Goal: Information Seeking & Learning: Compare options

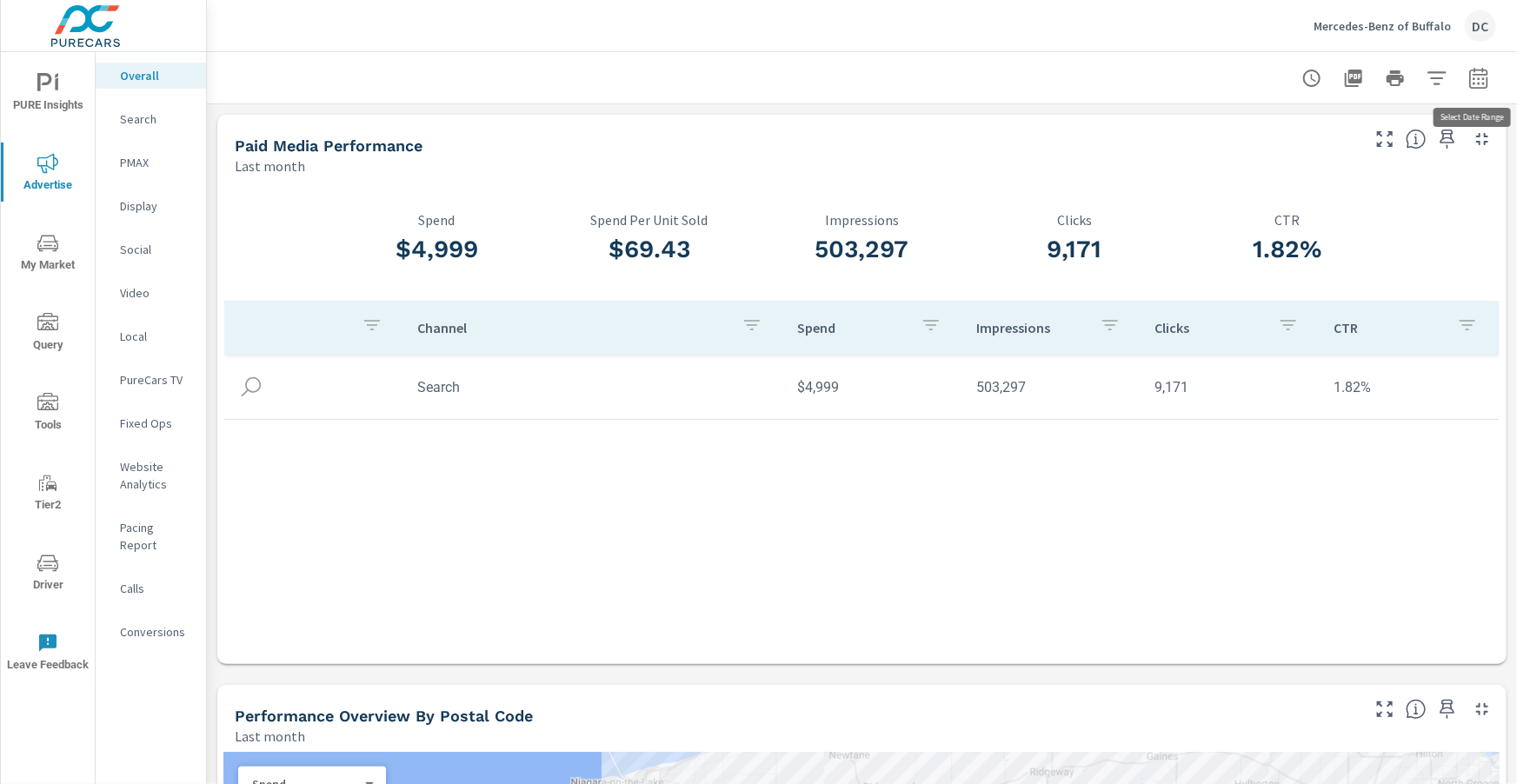
click at [1480, 85] on icon "button" at bounding box center [1478, 78] width 21 height 21
select select "Last month"
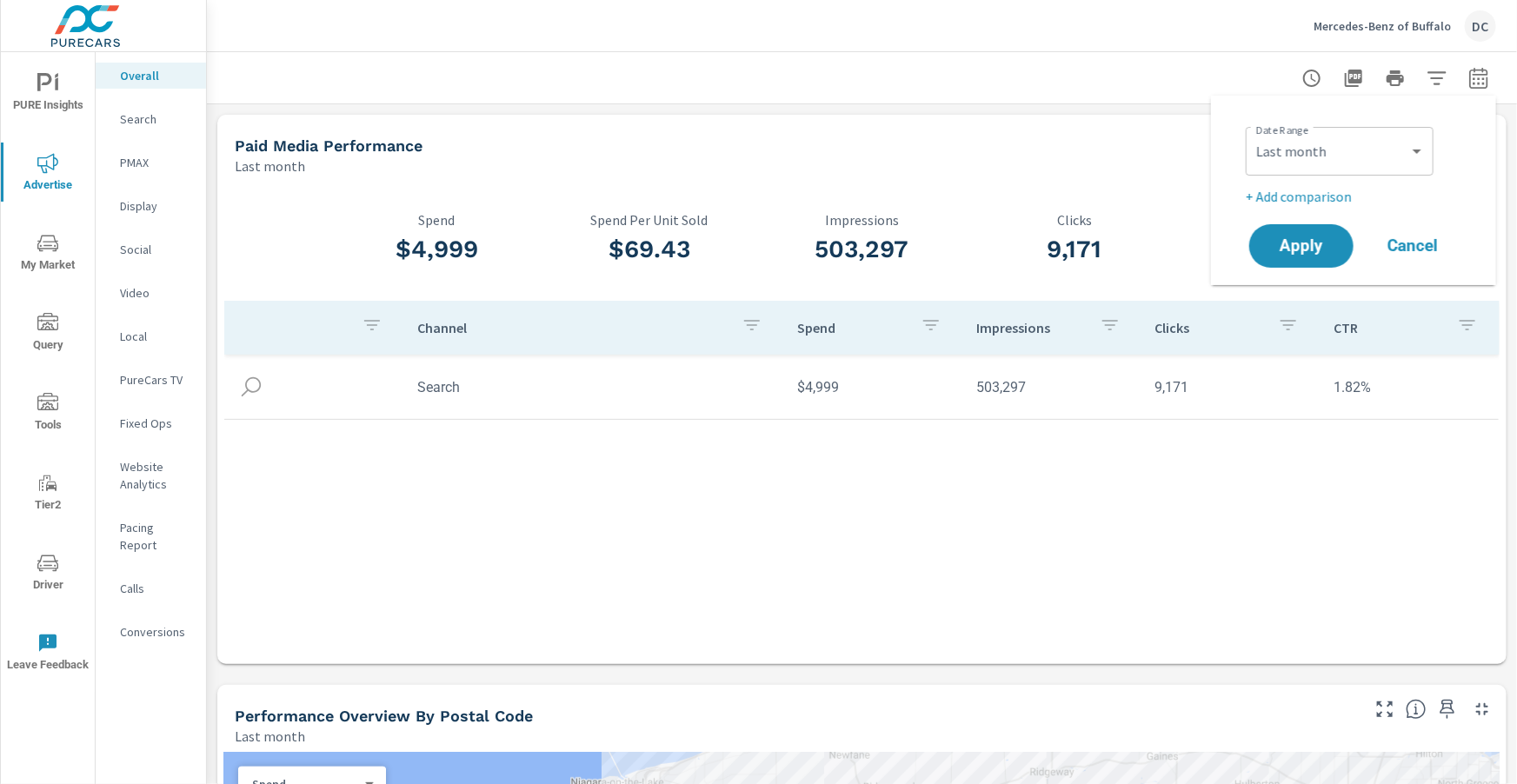
click at [1334, 196] on p "+ Add comparison" at bounding box center [1357, 197] width 223 height 21
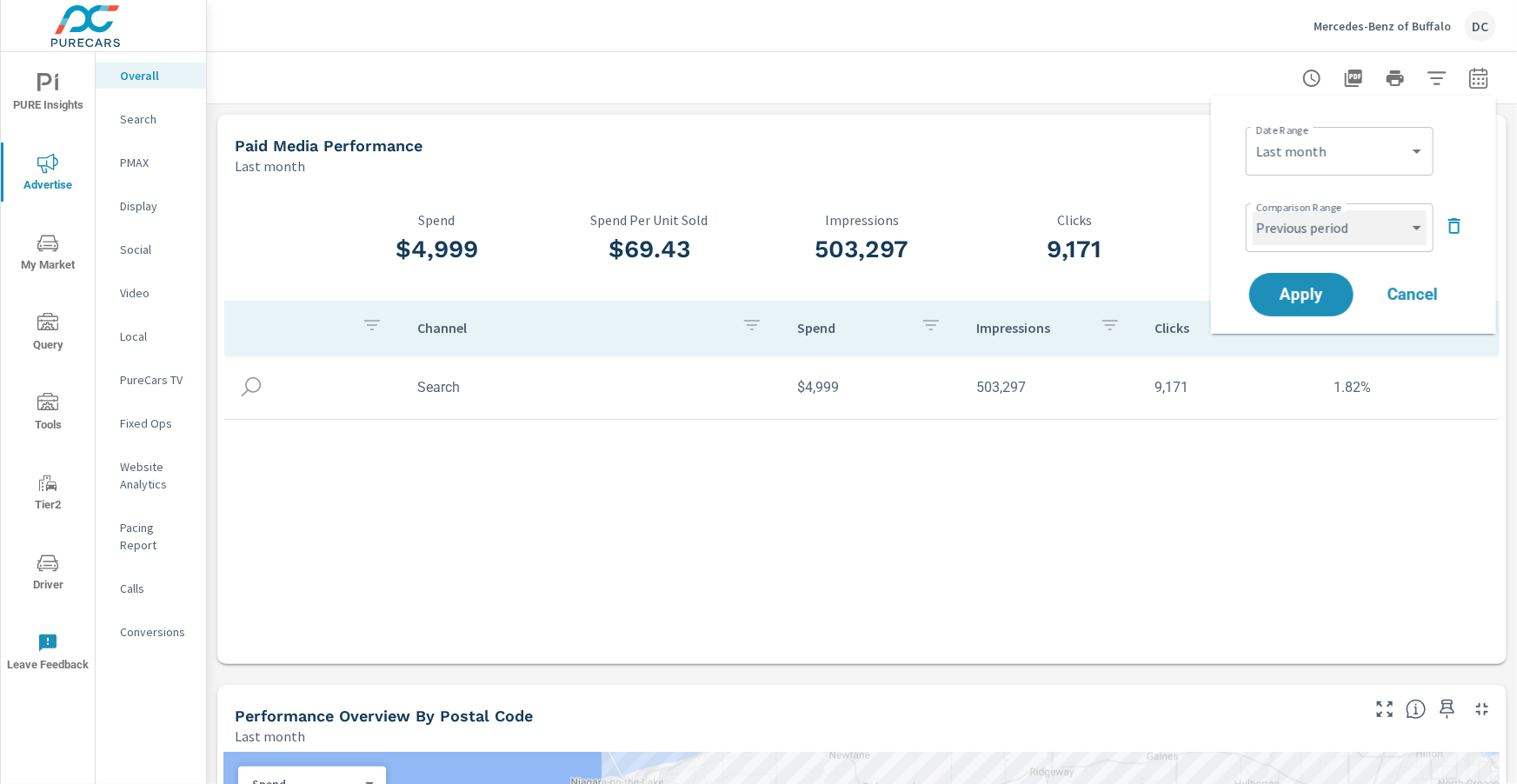
click at [1341, 223] on select "Custom Previous period Previous month Previous year" at bounding box center [1340, 228] width 174 height 35
click at [1253, 210] on select "Custom Previous period Previous month Previous year" at bounding box center [1340, 228] width 174 height 35
select select "Previous month"
click at [1326, 284] on button "Apply" at bounding box center [1301, 294] width 108 height 45
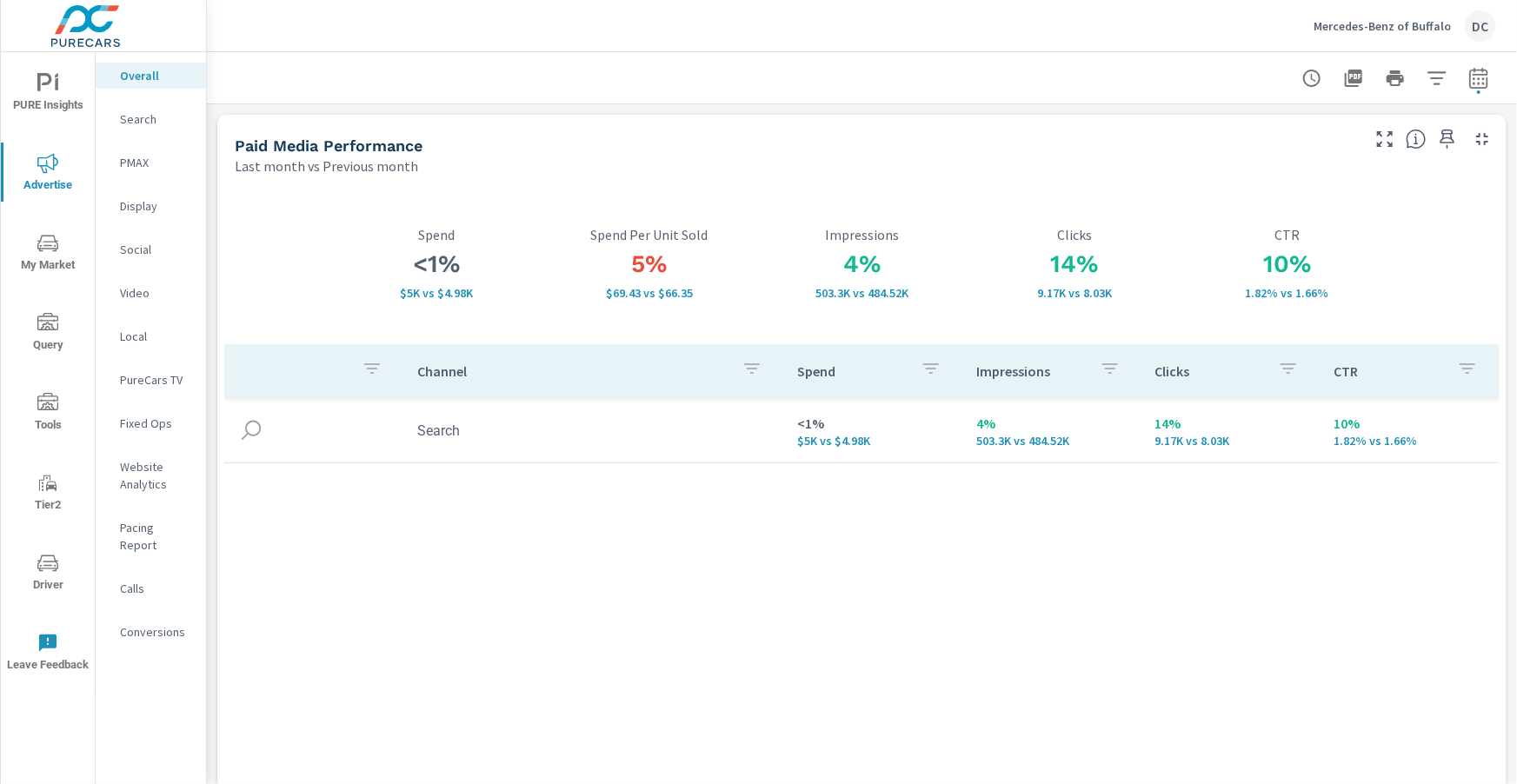
click at [144, 123] on p "Search" at bounding box center [155, 119] width 72 height 17
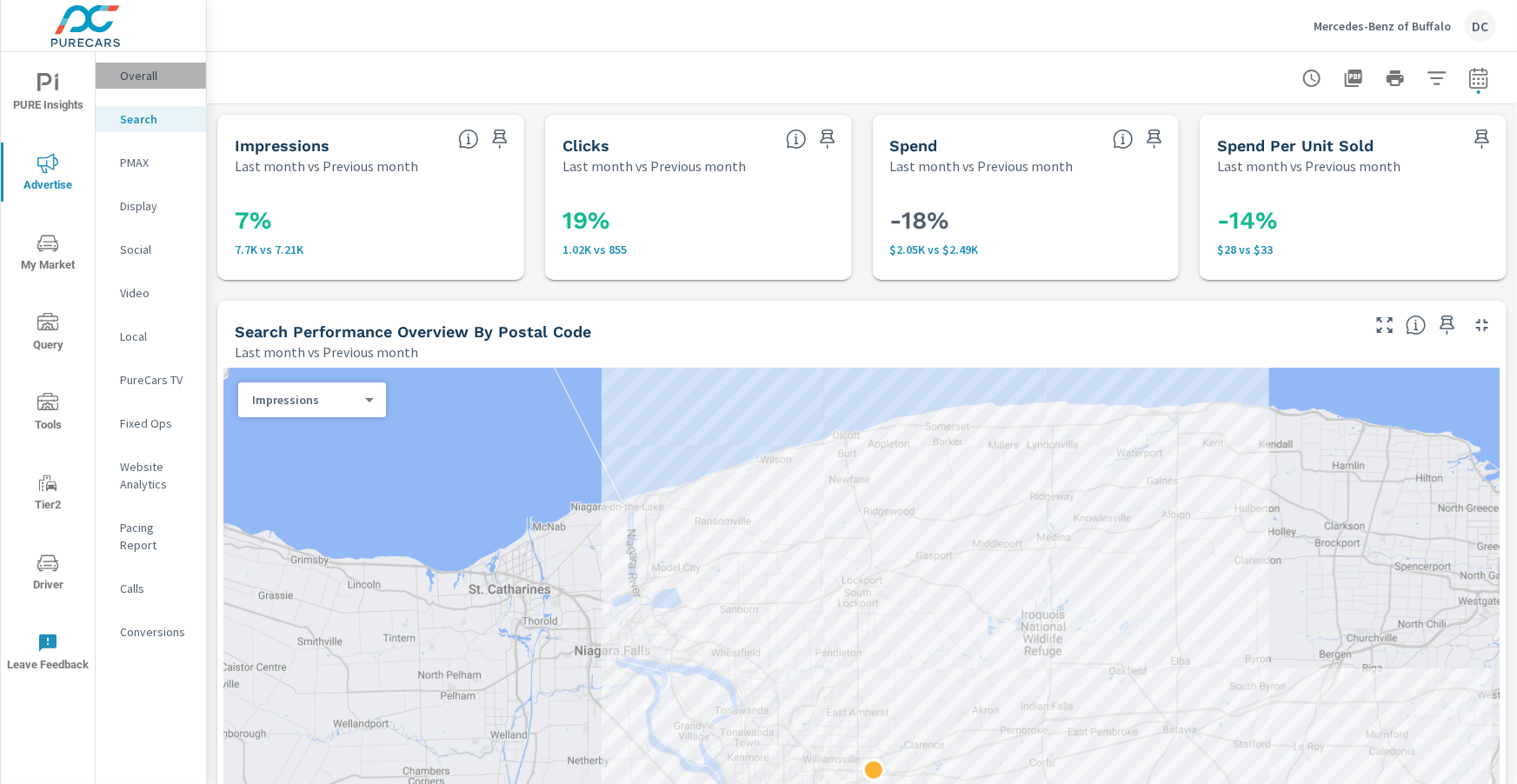
click at [154, 79] on p "Overall" at bounding box center [155, 75] width 72 height 17
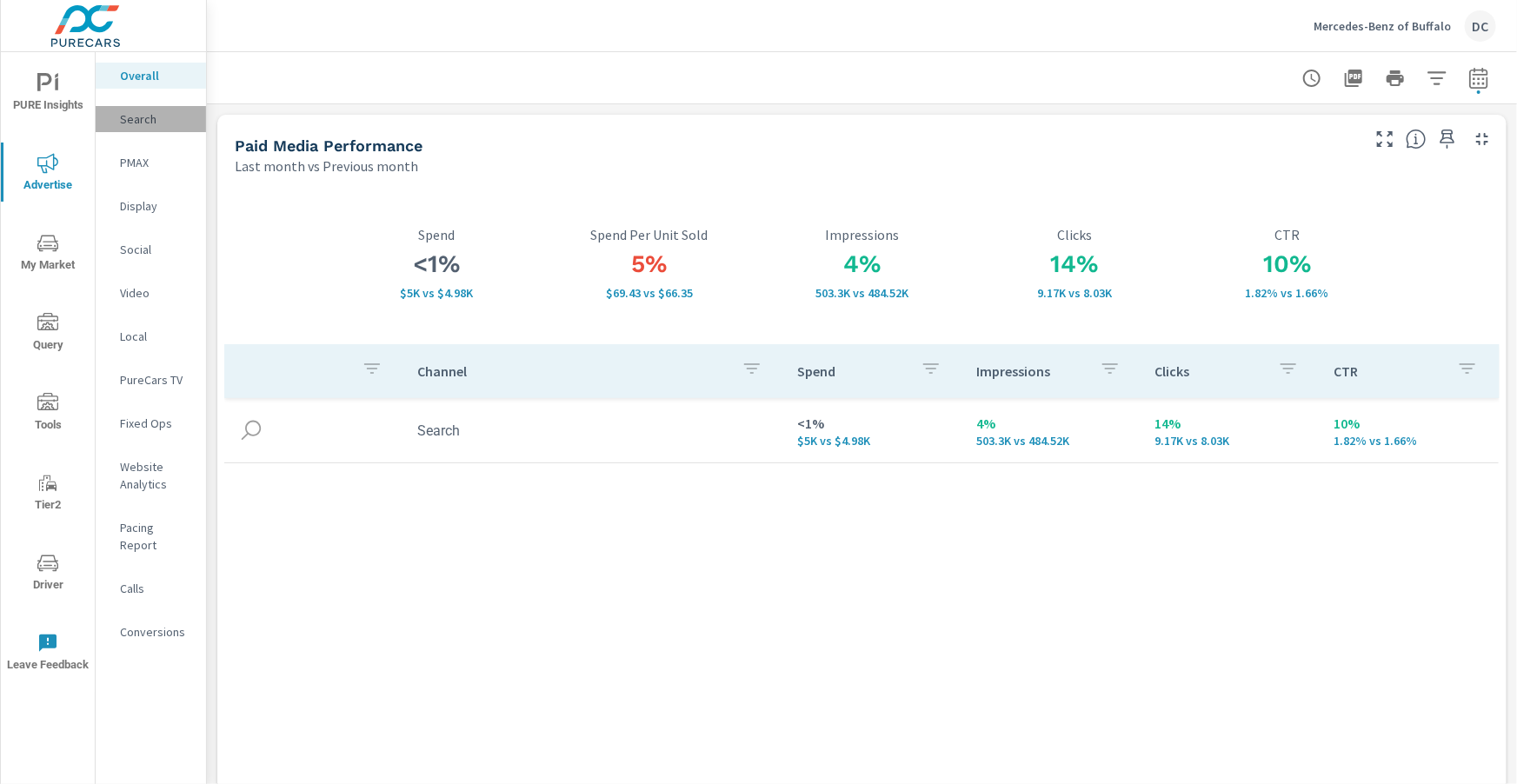
click at [137, 128] on div "Search" at bounding box center [150, 119] width 110 height 26
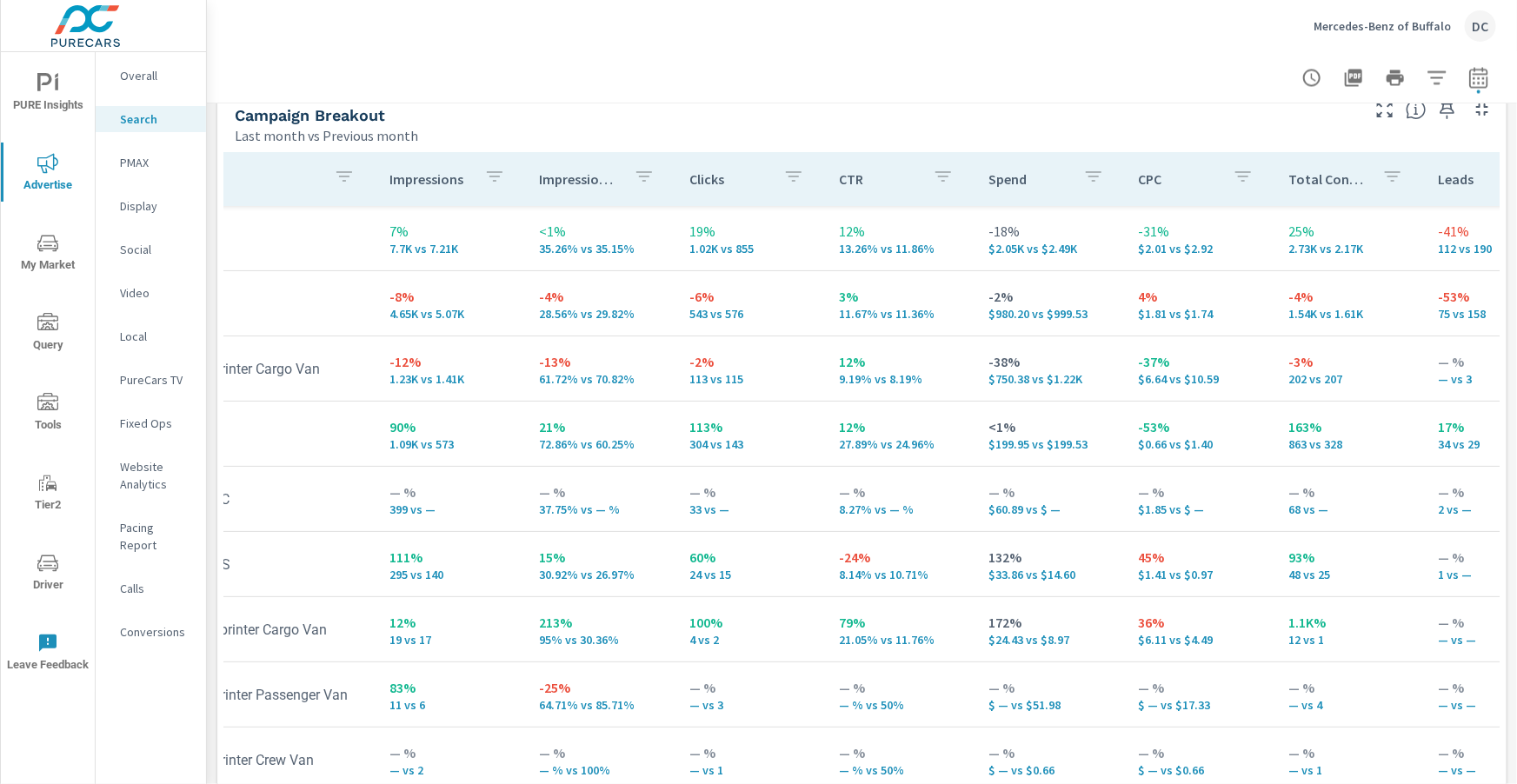
scroll to position [0, 163]
click at [146, 157] on p "PMAX" at bounding box center [155, 163] width 72 height 17
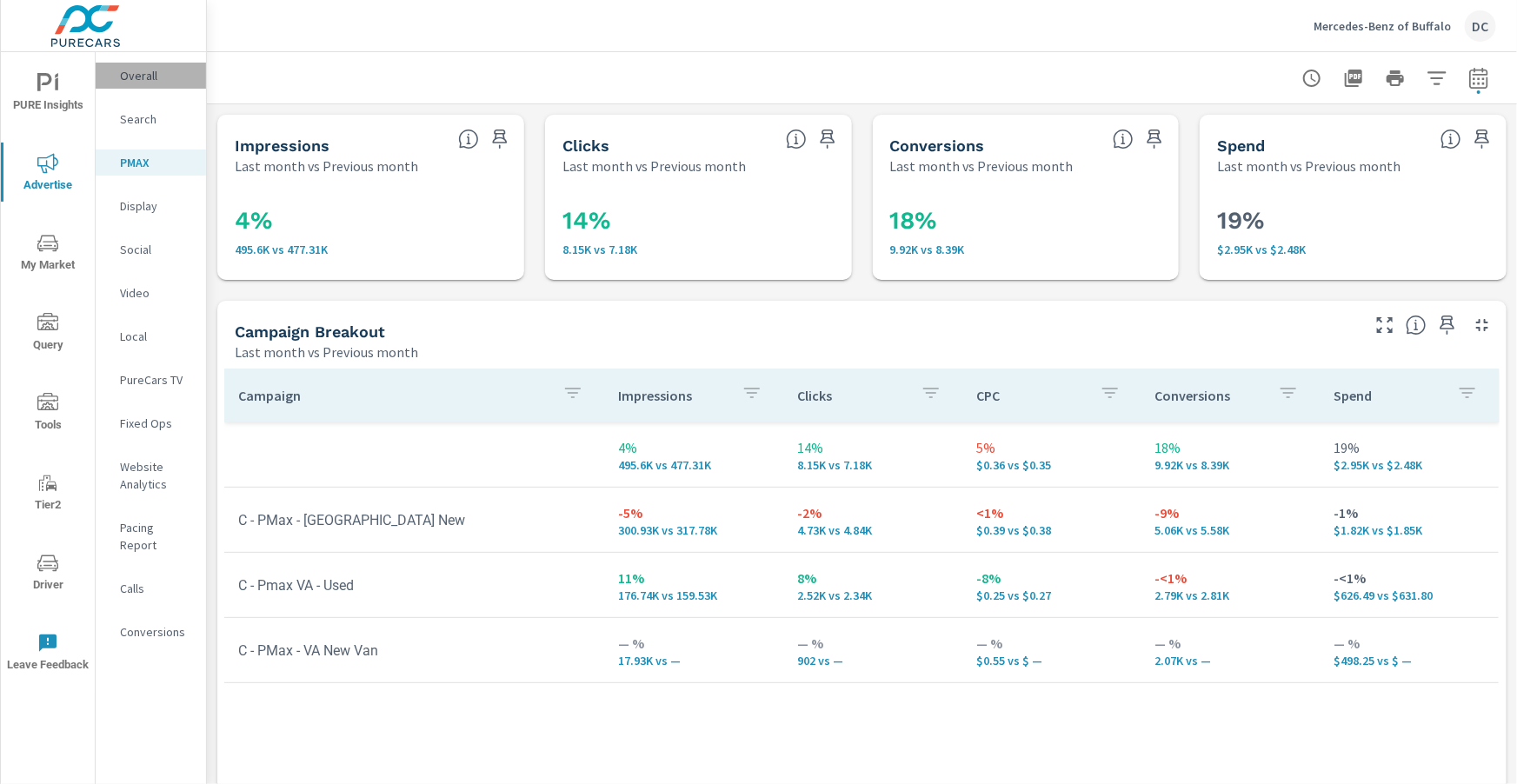
click at [146, 73] on p "Overall" at bounding box center [155, 75] width 72 height 17
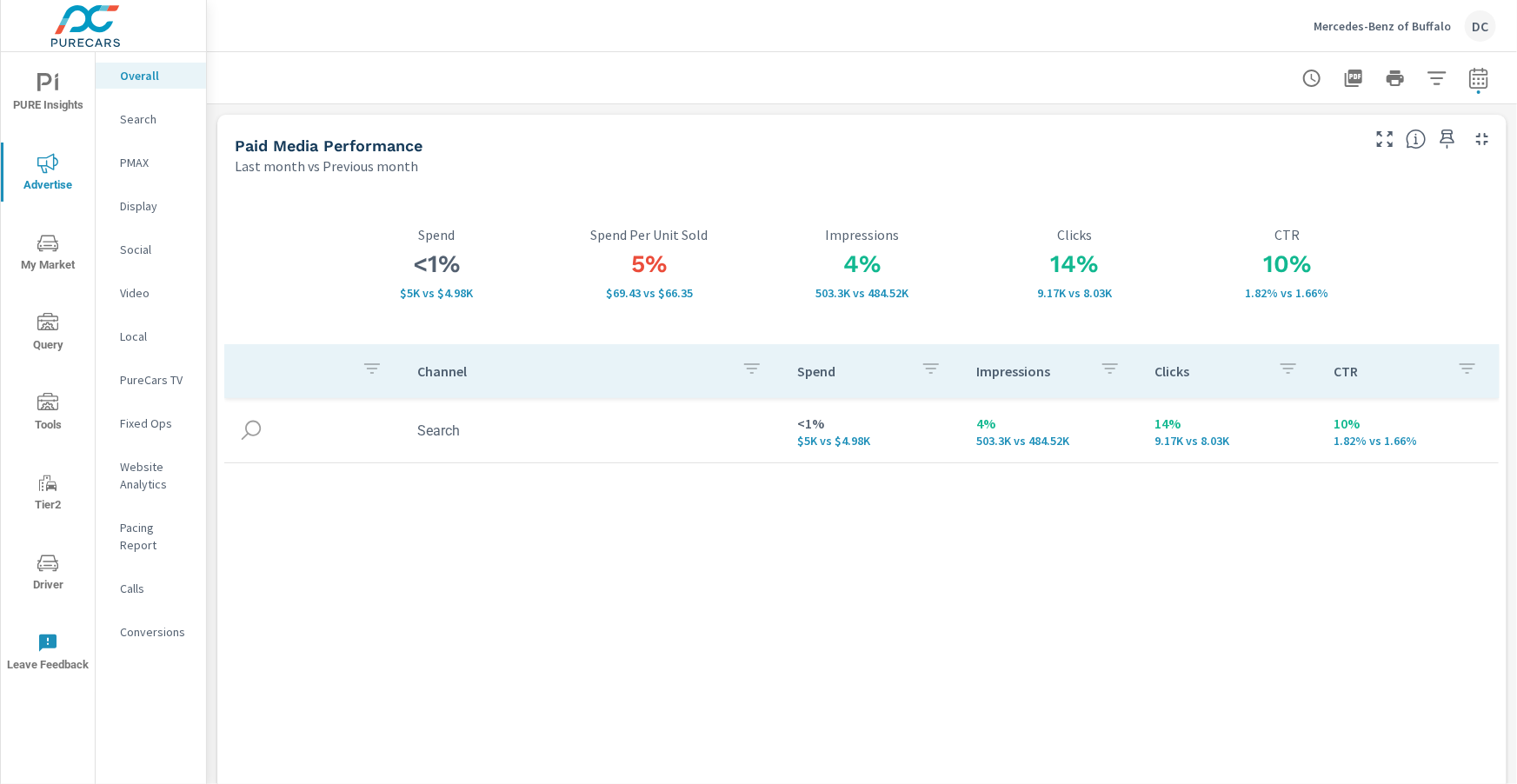
click at [45, 86] on icon "nav menu" at bounding box center [48, 84] width 21 height 21
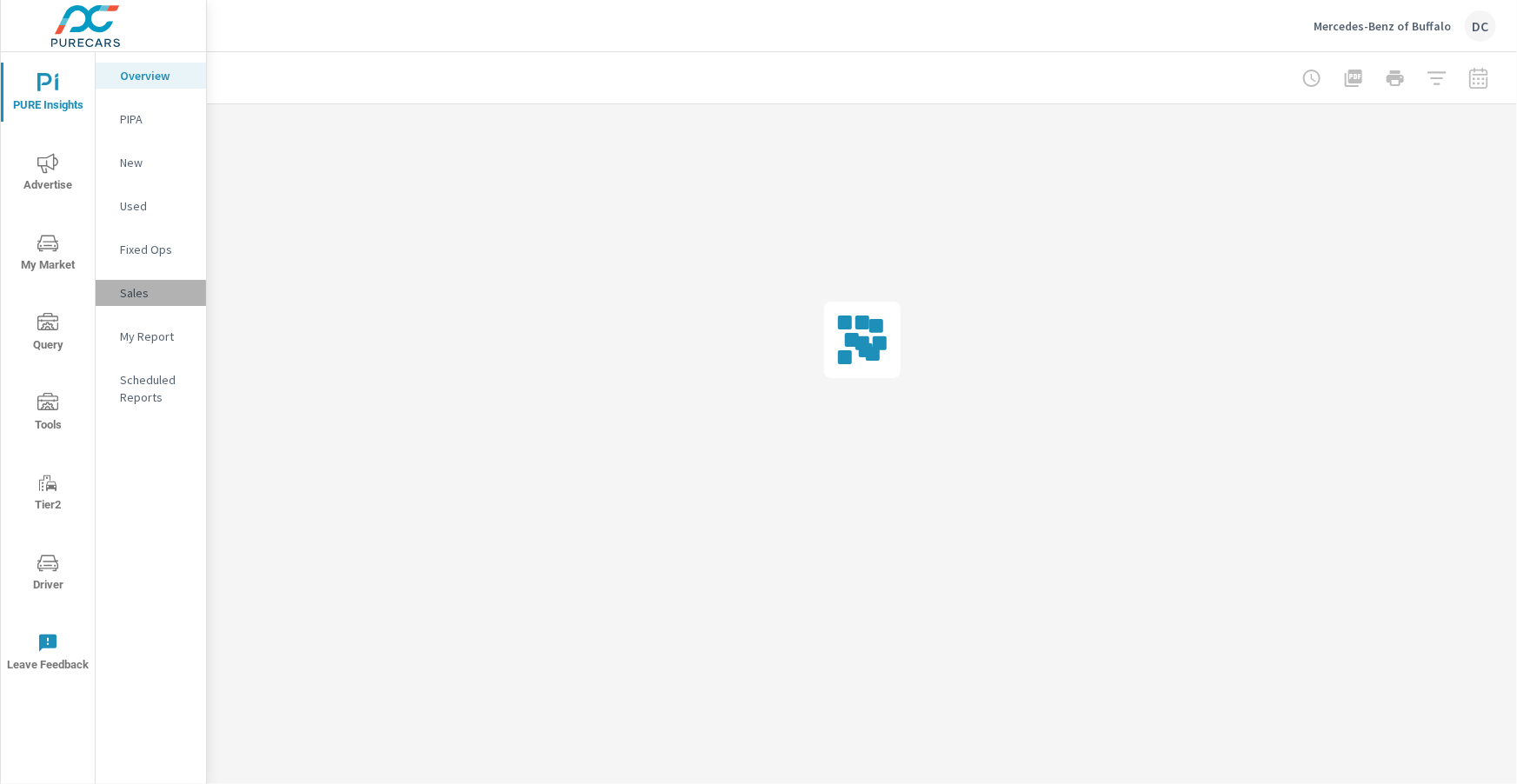
click at [141, 295] on p "Sales" at bounding box center [155, 293] width 72 height 17
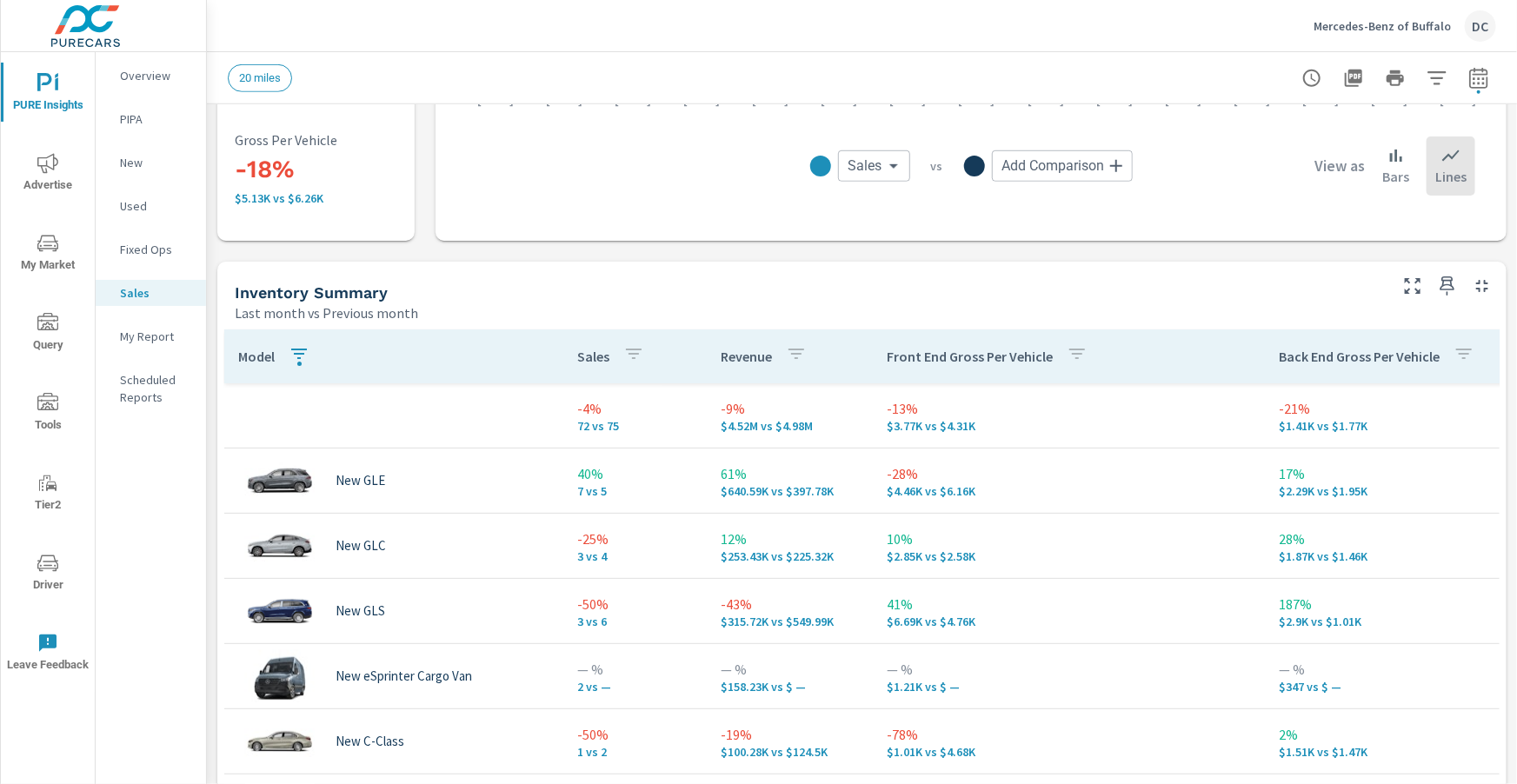
scroll to position [17, 0]
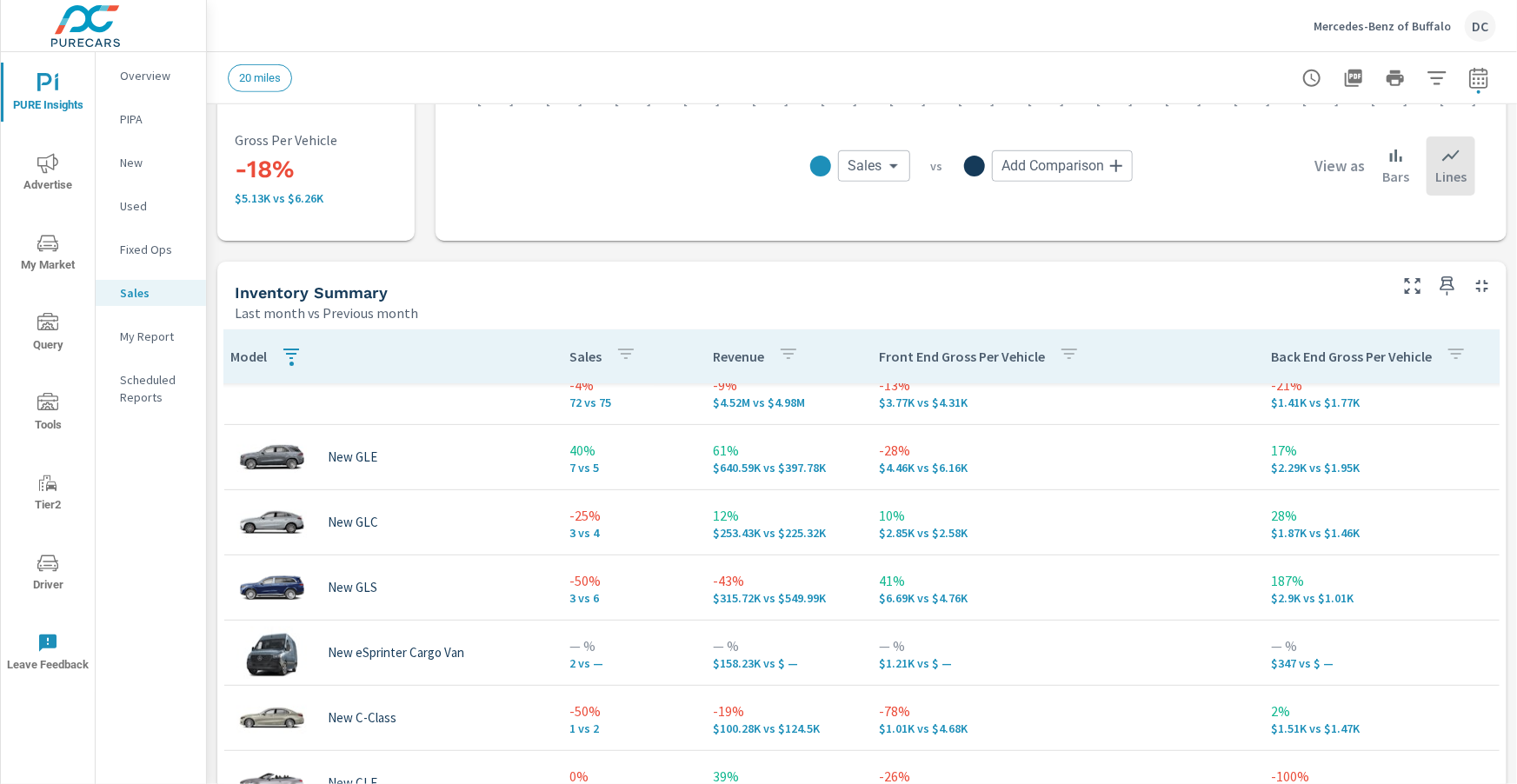
click at [299, 352] on icon "button" at bounding box center [291, 354] width 21 height 21
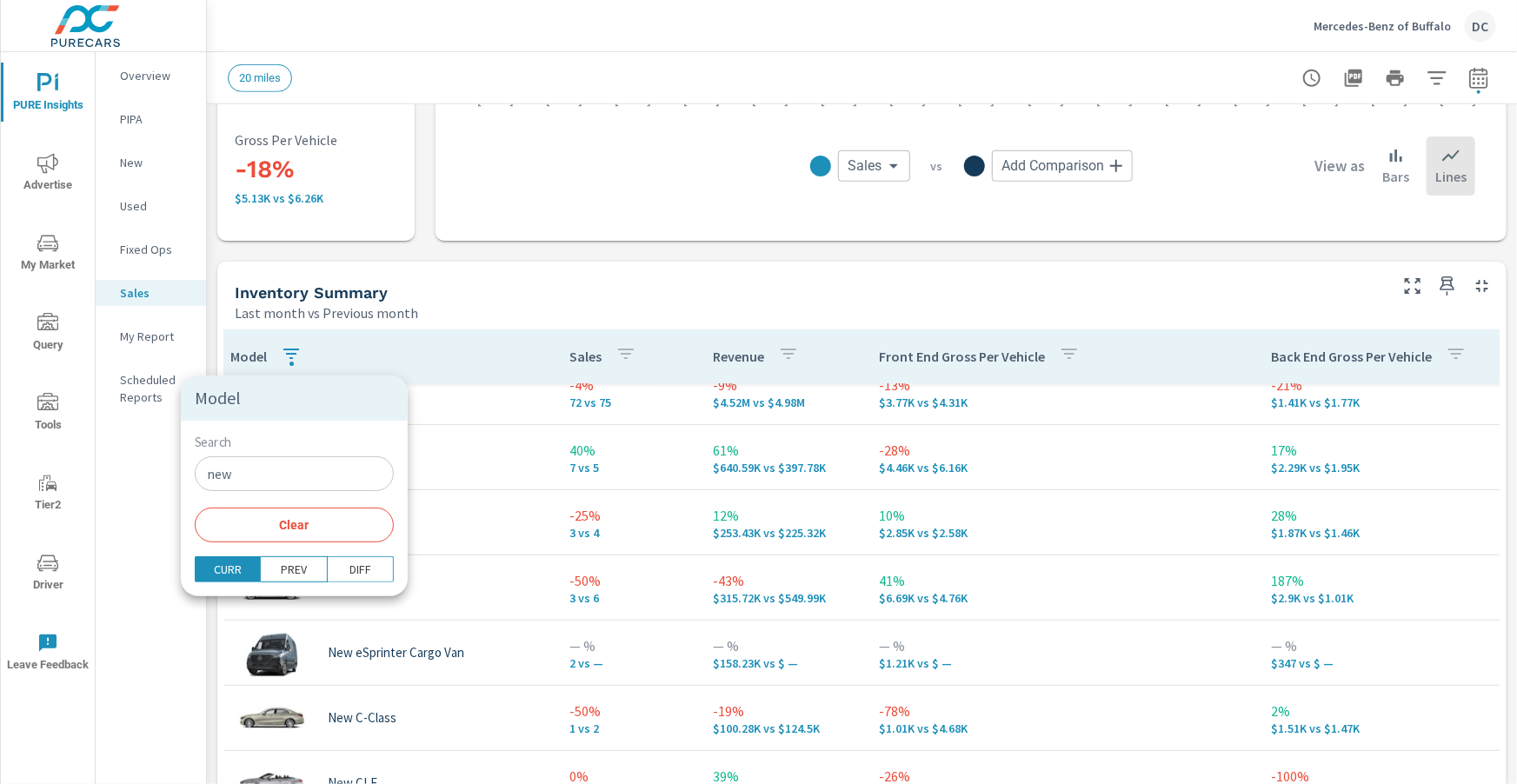
scroll to position [23, 4]
click at [469, 351] on div at bounding box center [758, 392] width 1517 height 784
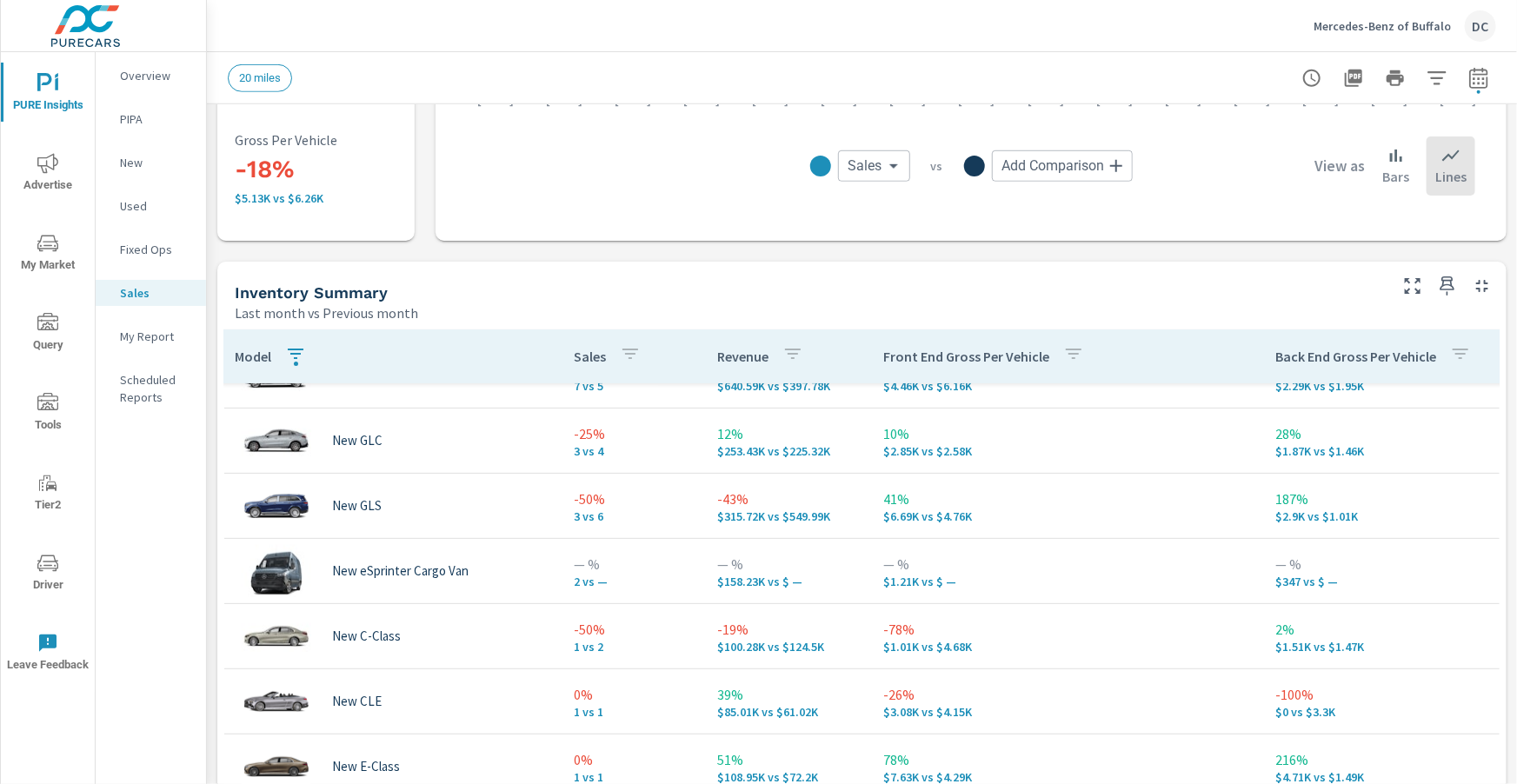
scroll to position [33, 4]
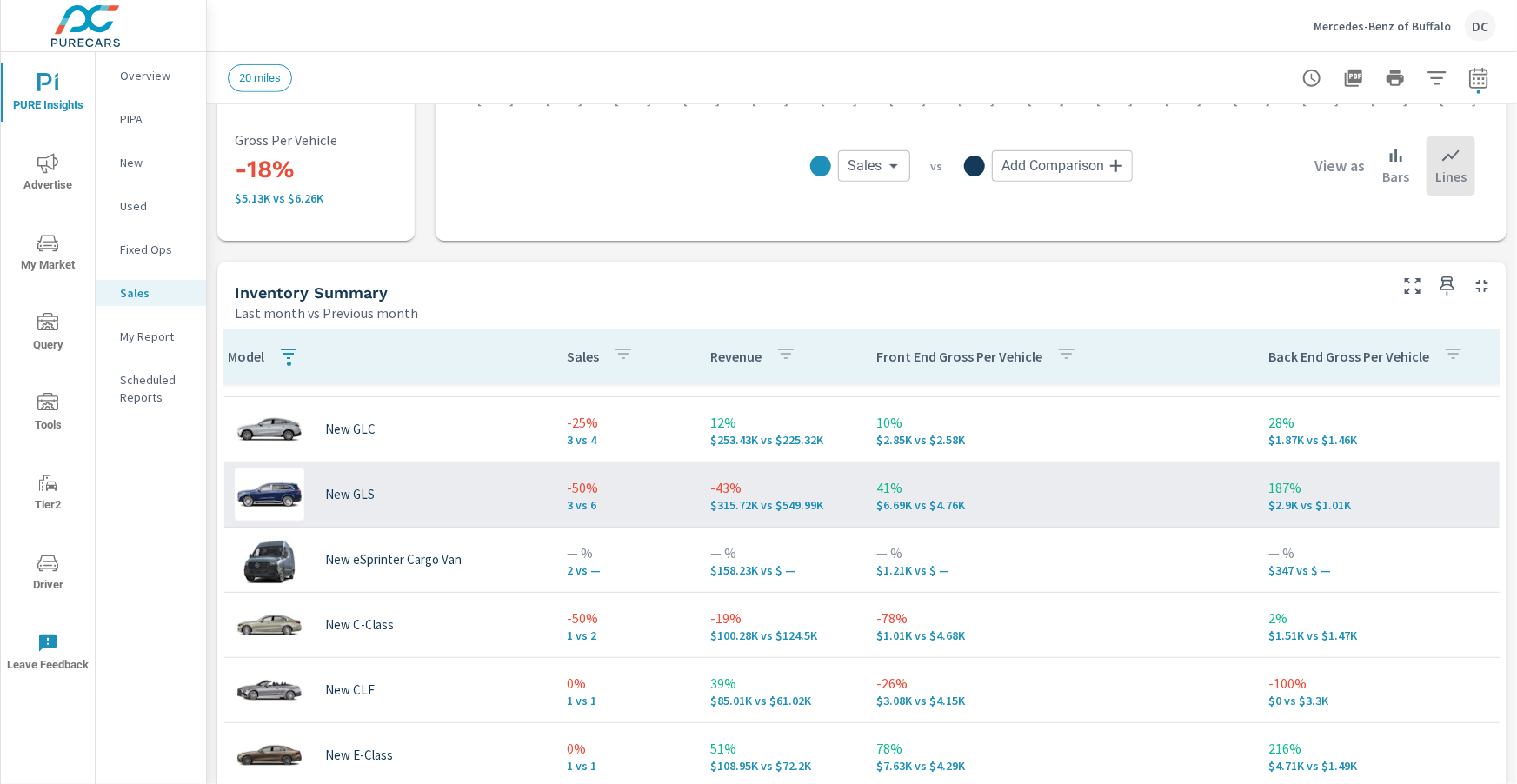
scroll to position [93, 10]
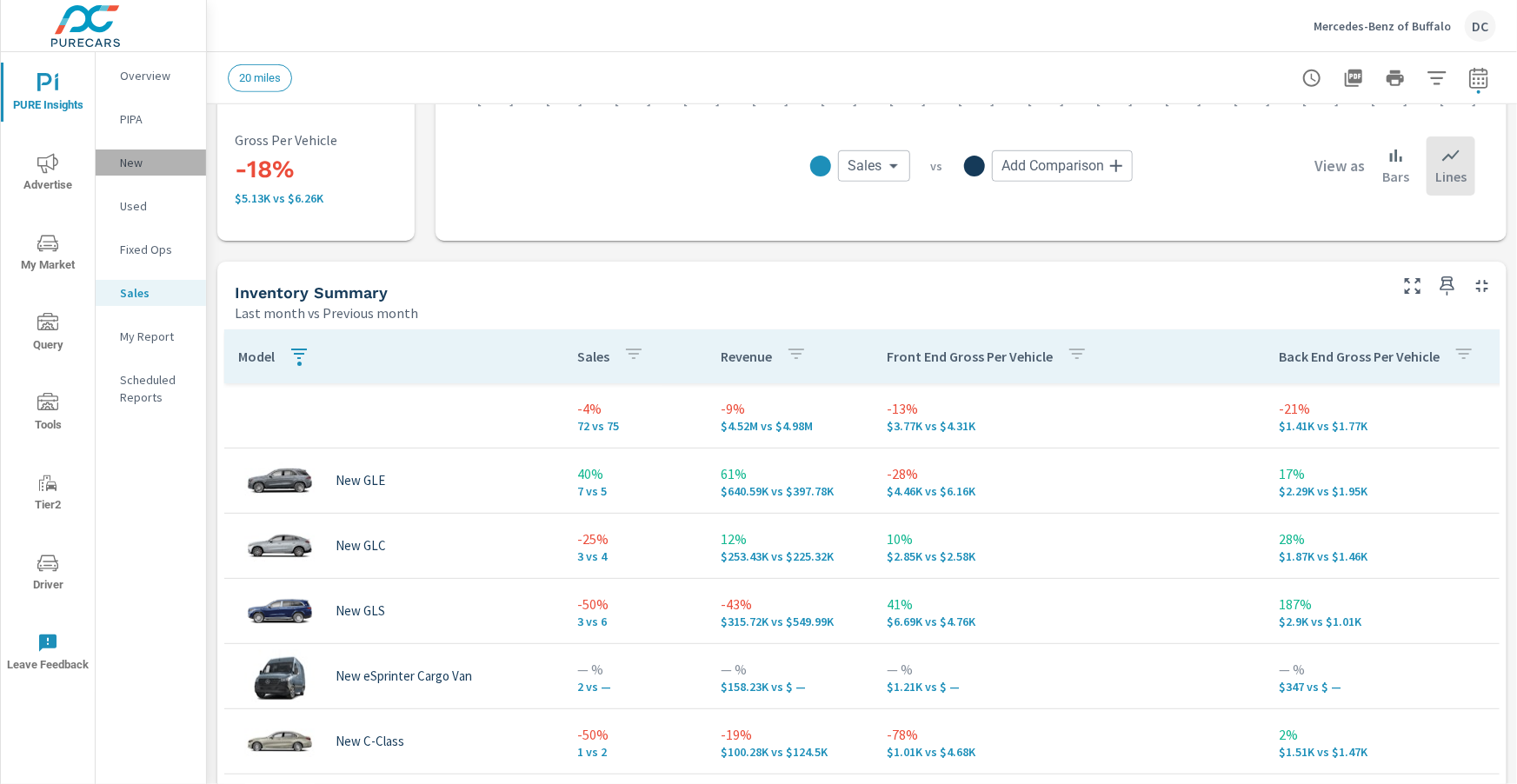
click at [128, 155] on p "New" at bounding box center [155, 163] width 72 height 17
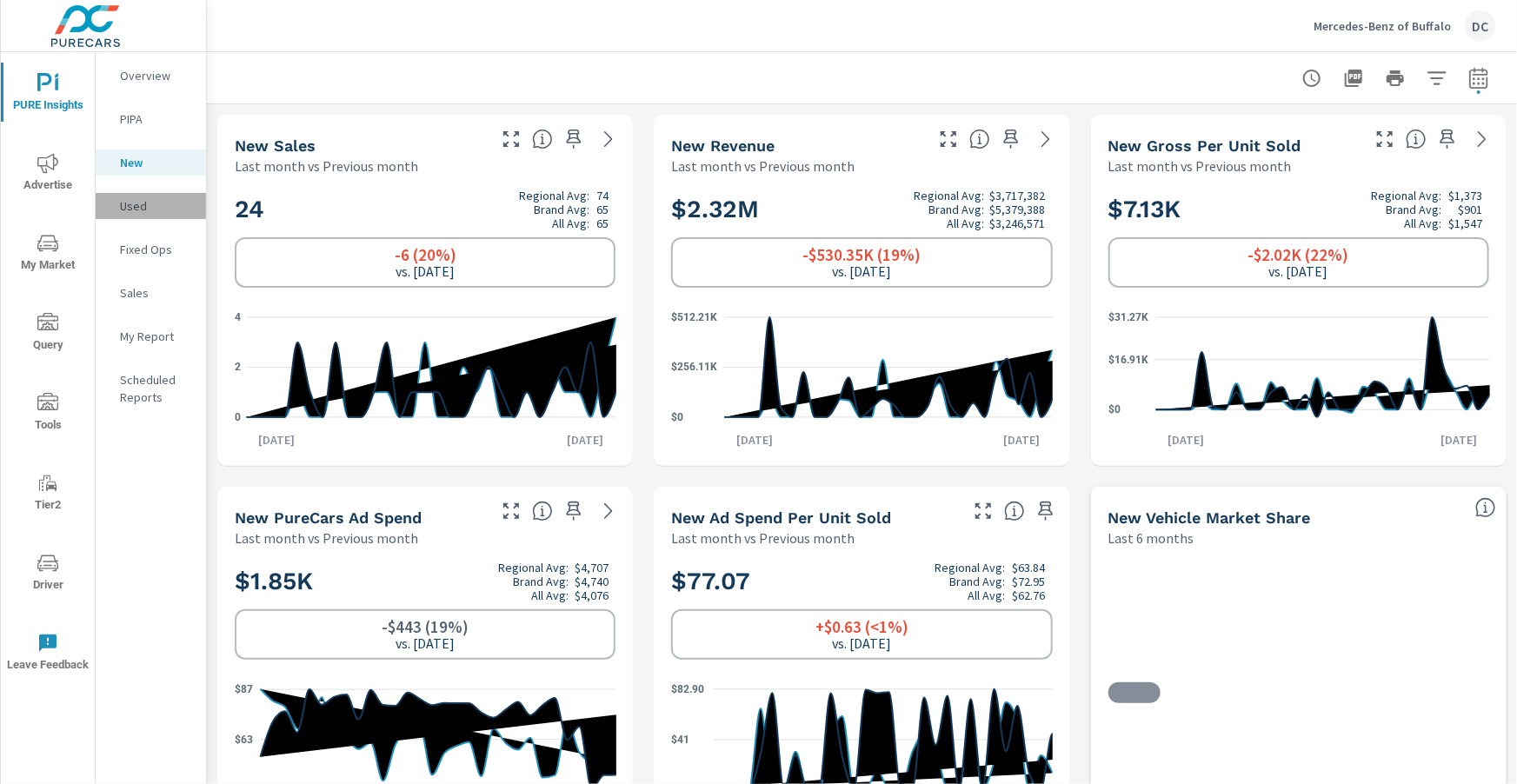
click at [133, 206] on p "Used" at bounding box center [155, 206] width 72 height 17
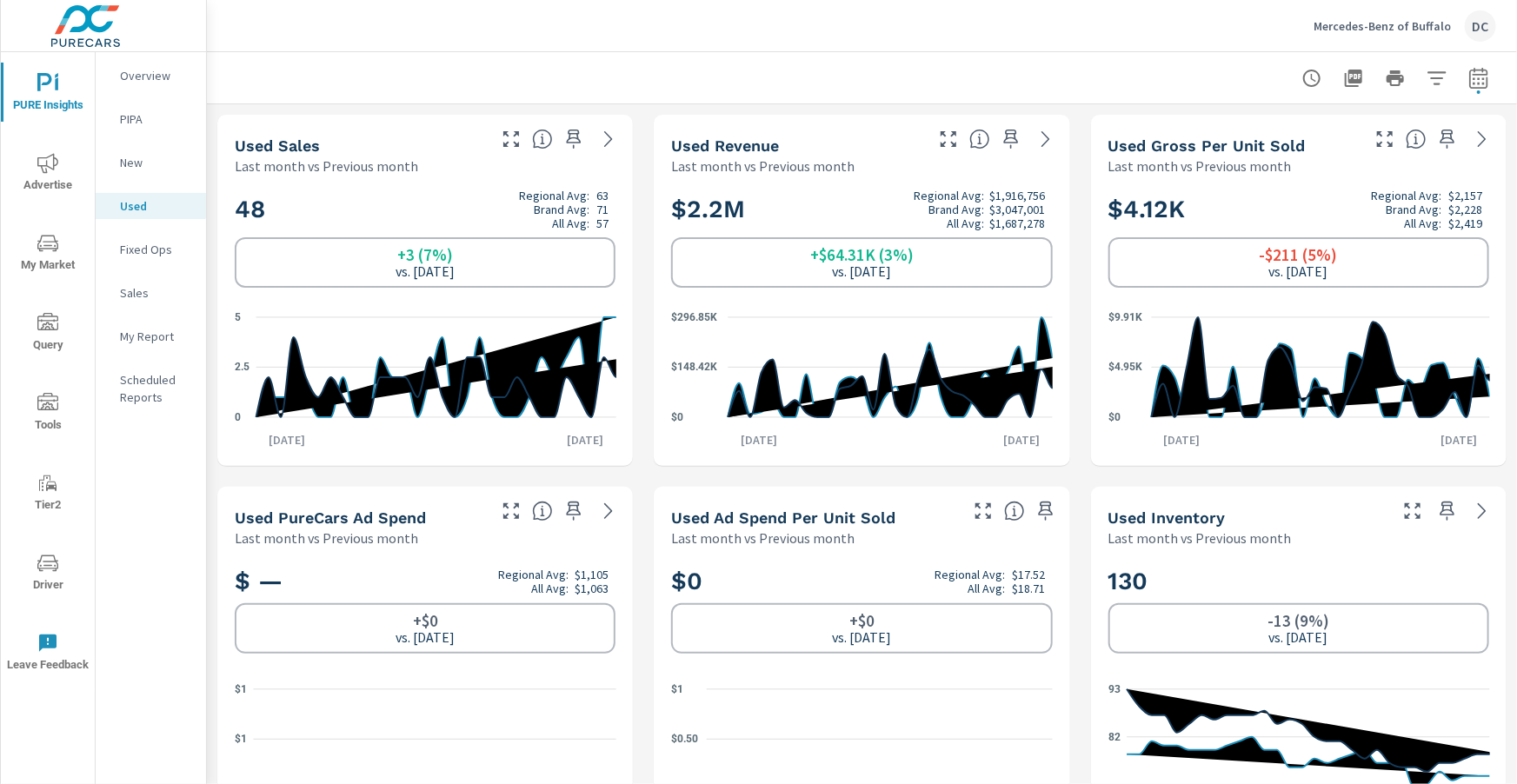
click at [136, 165] on p "New" at bounding box center [155, 163] width 72 height 17
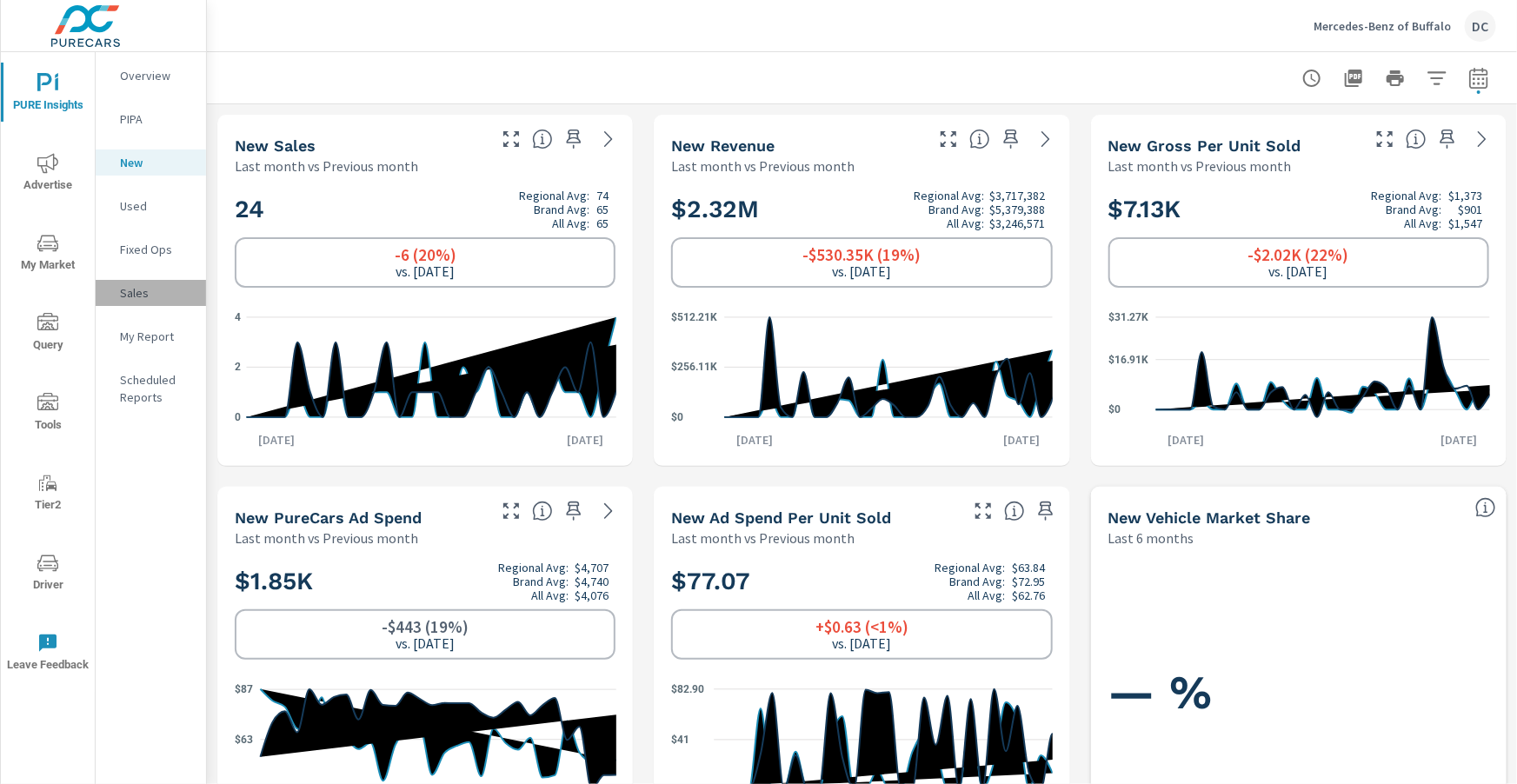
click at [127, 286] on p "Sales" at bounding box center [155, 293] width 72 height 17
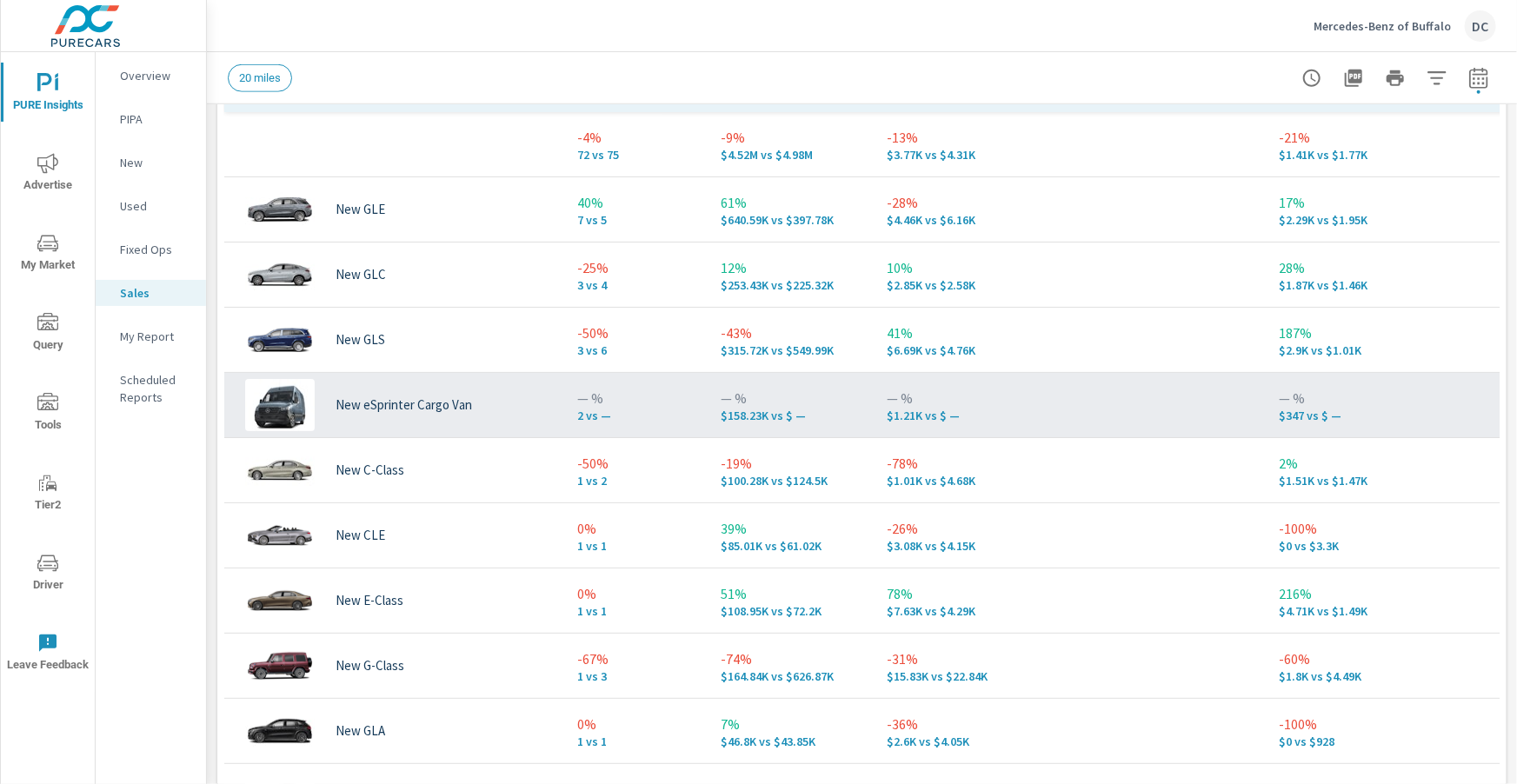
scroll to position [928, 0]
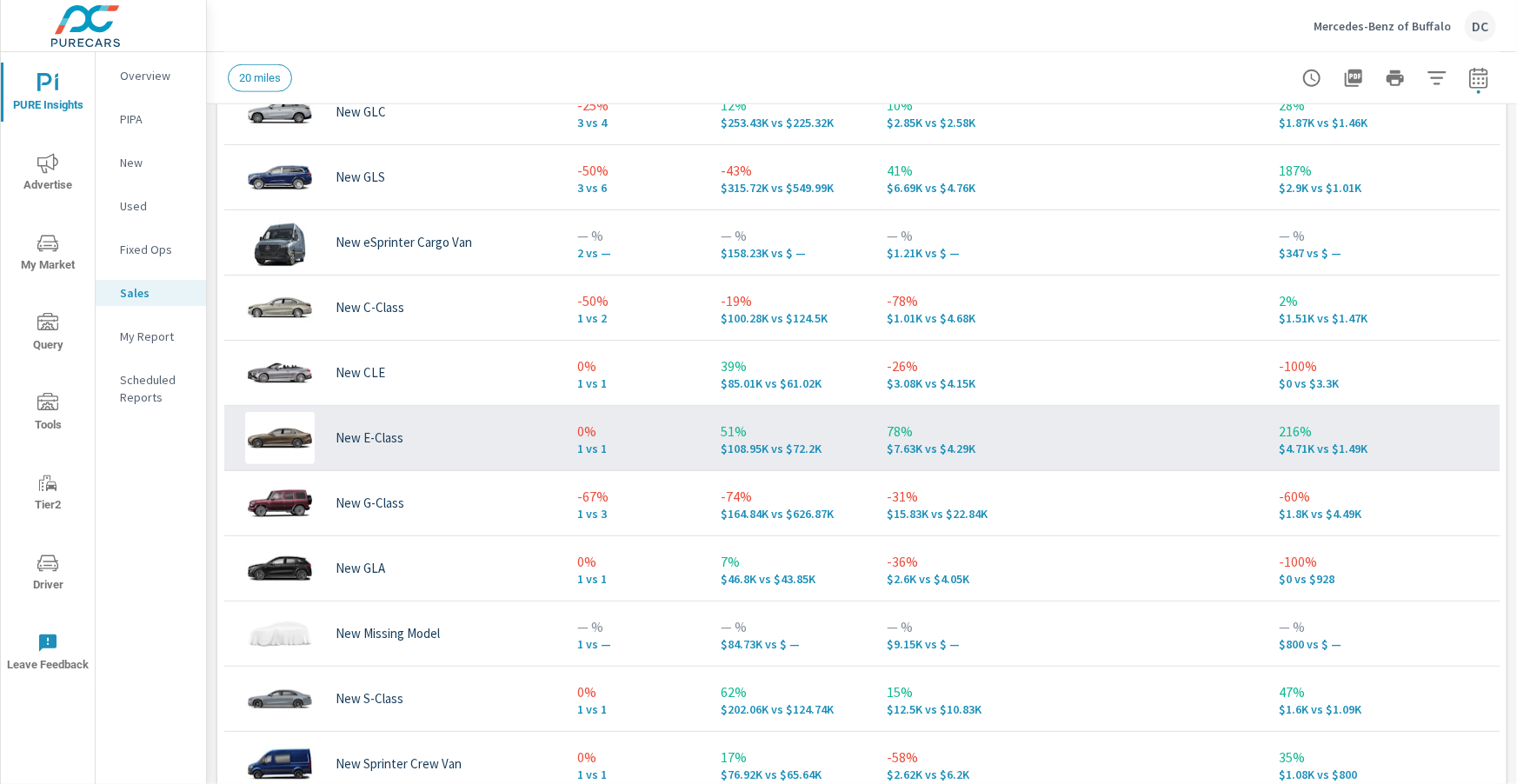
scroll to position [194, 0]
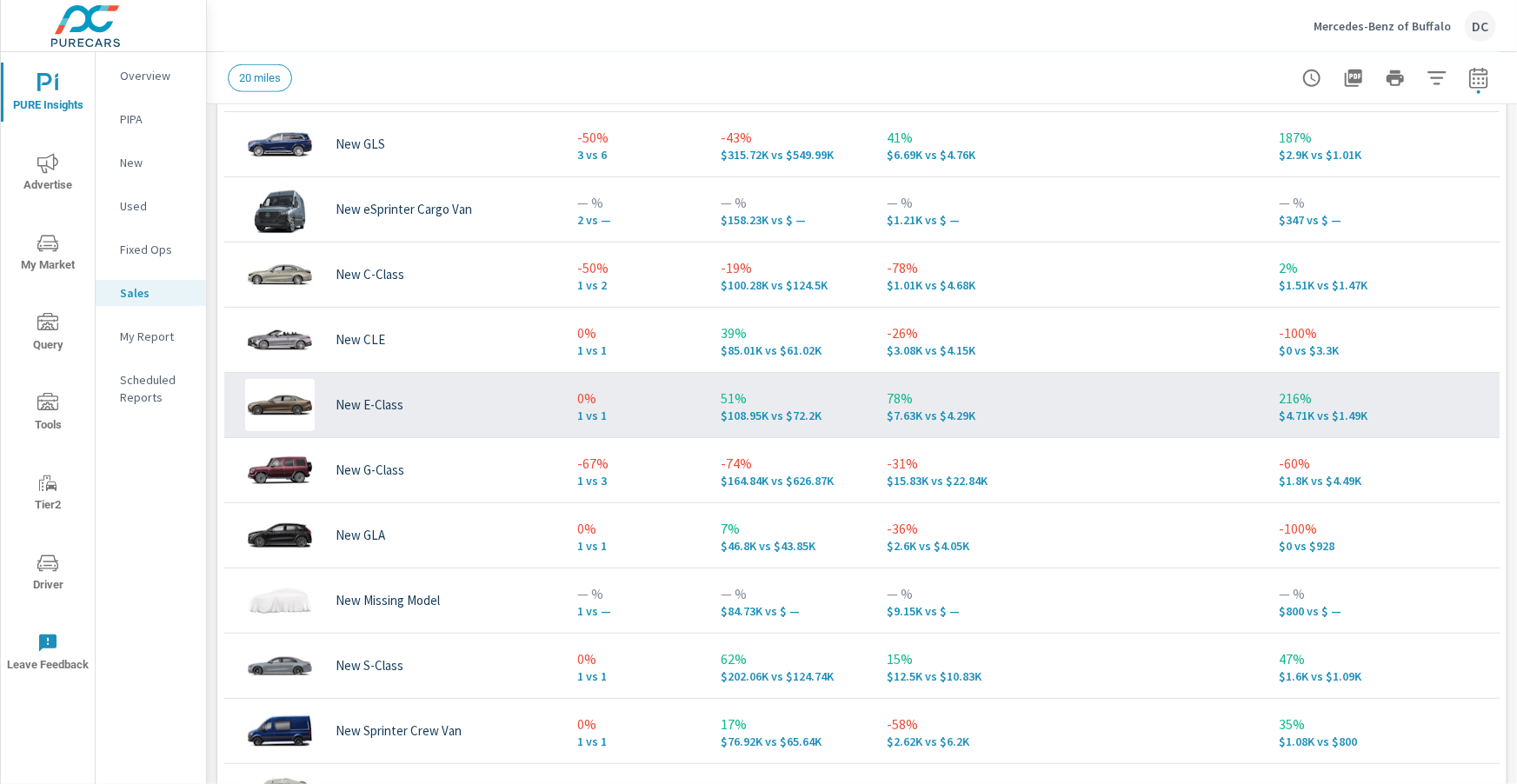
scroll to position [135, 0]
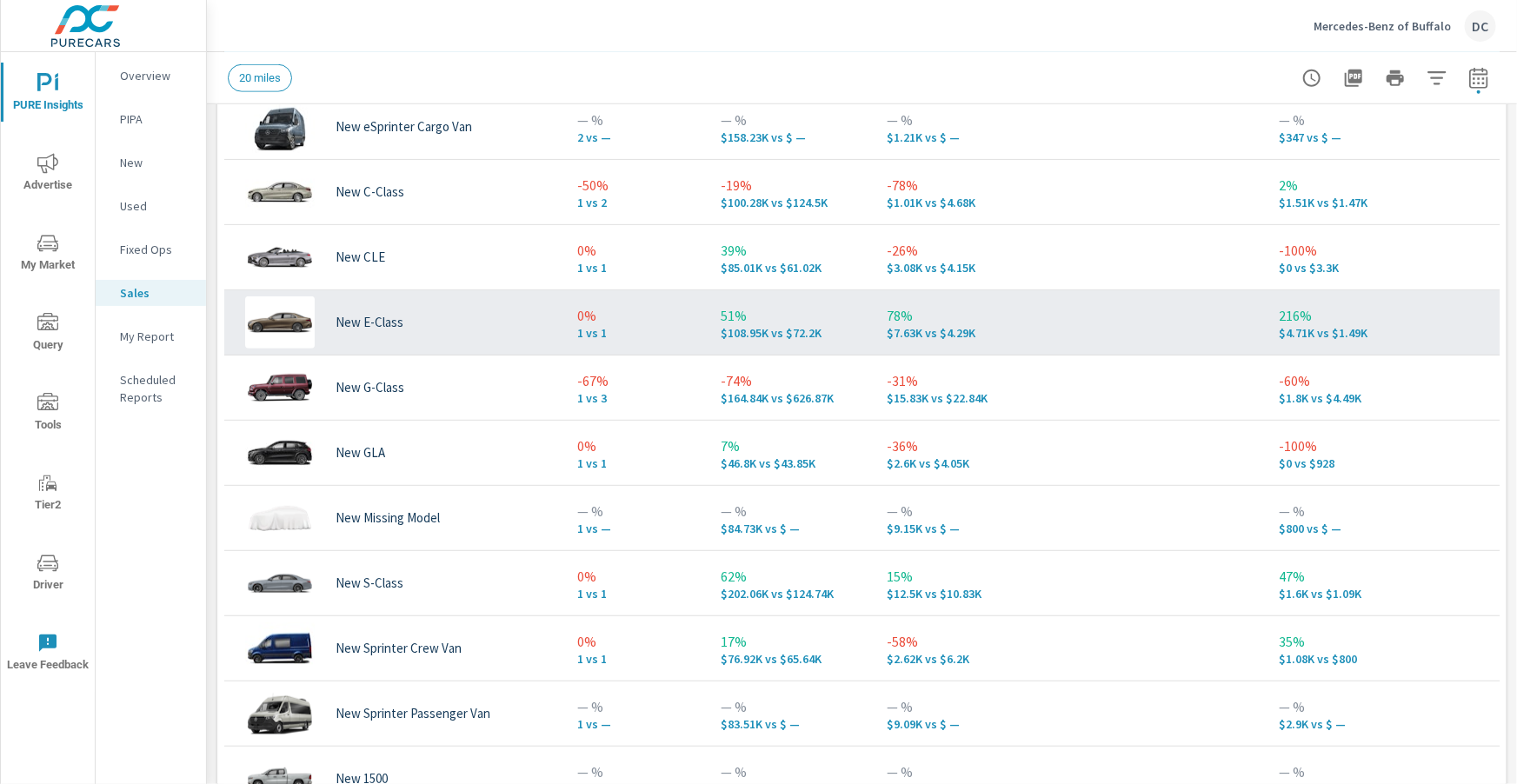
scroll to position [223, 0]
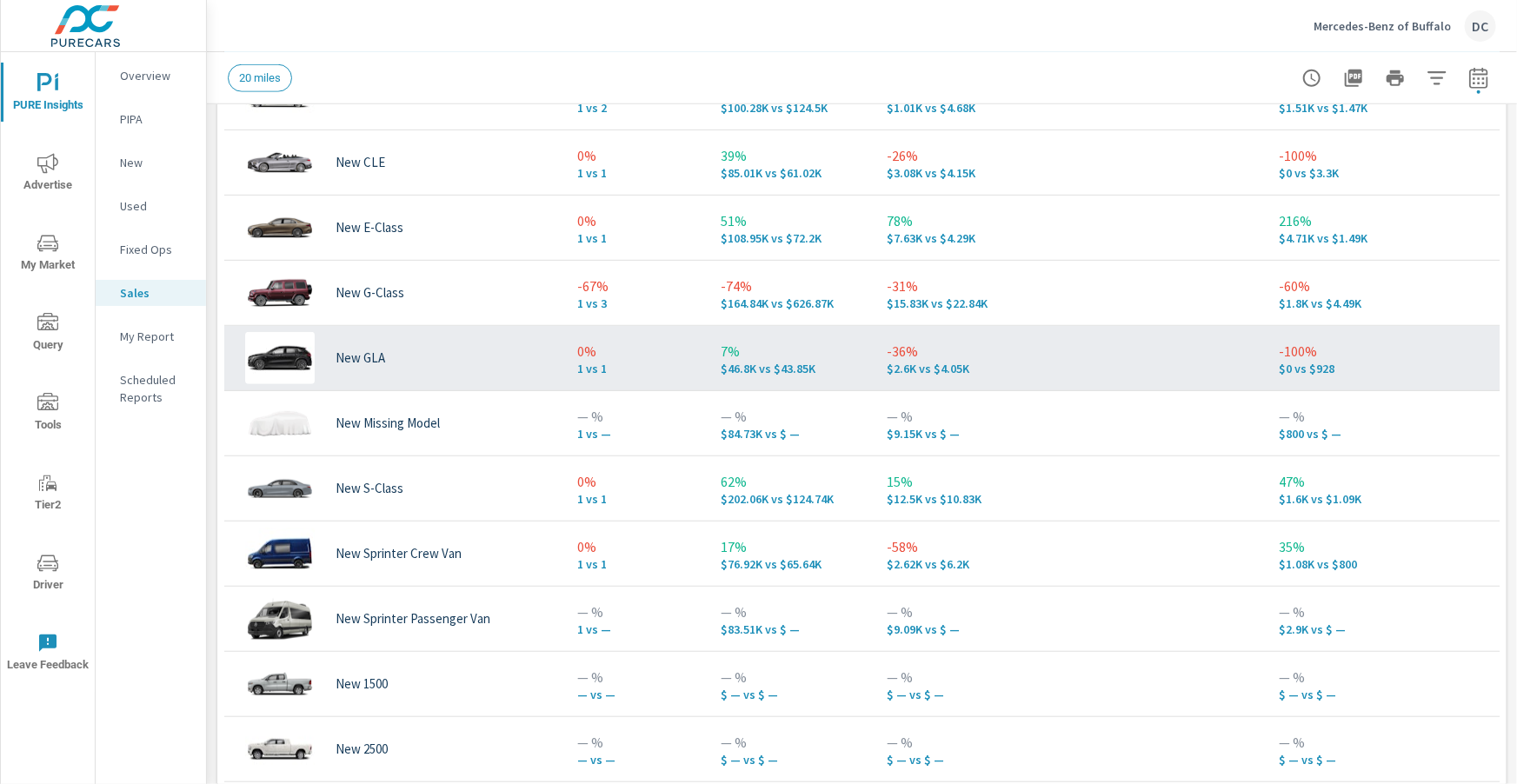
scroll to position [275, 0]
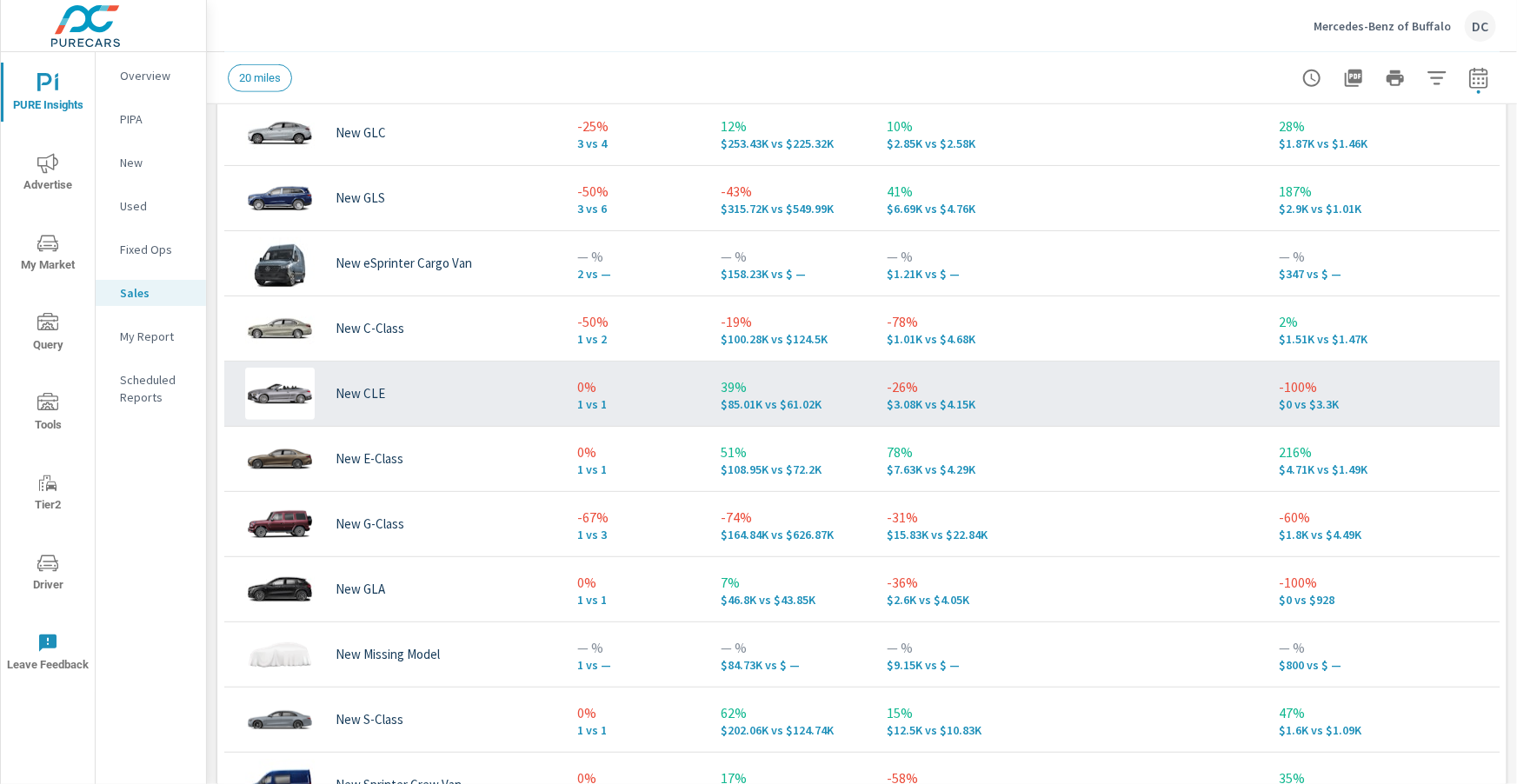
scroll to position [78, 0]
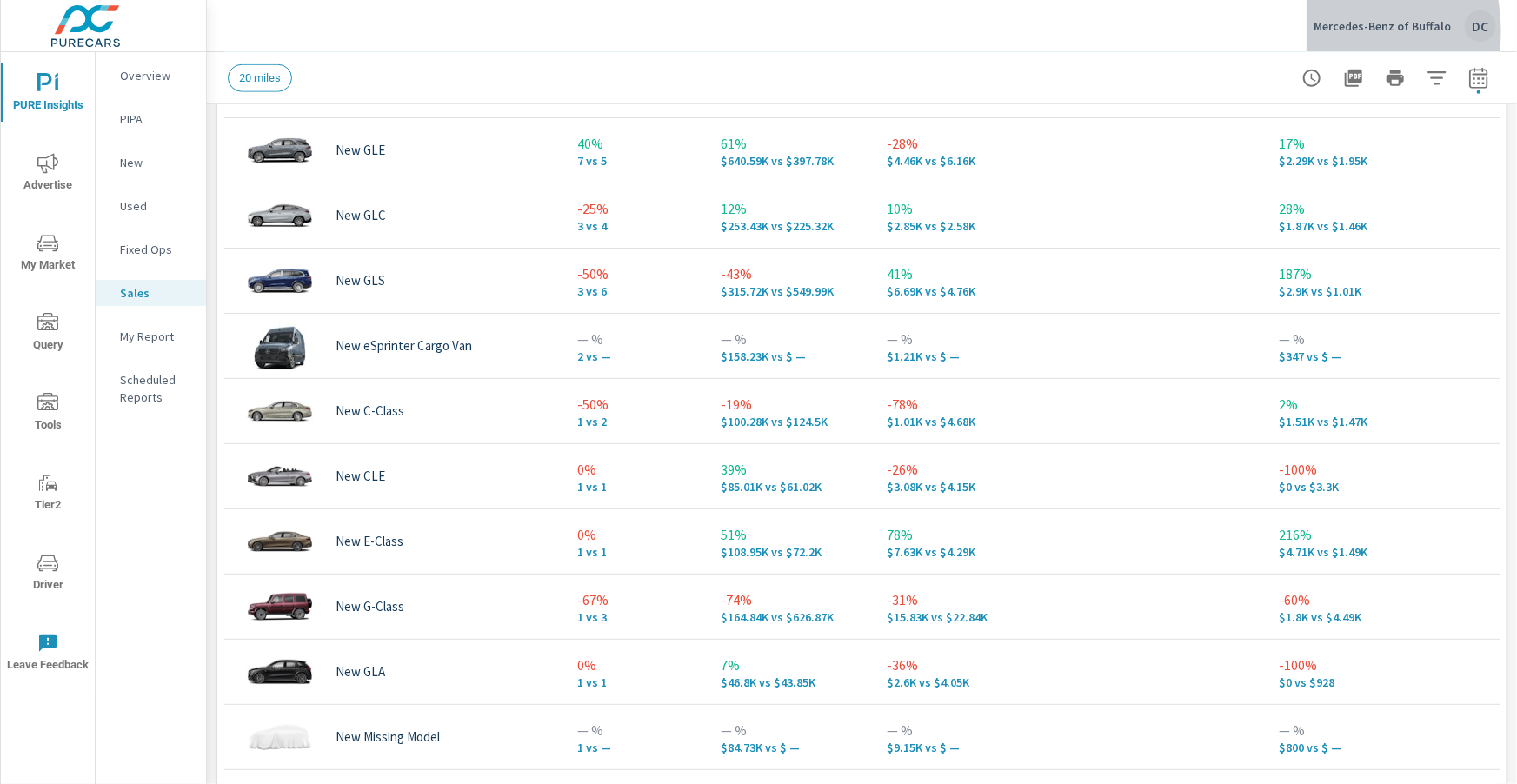
click at [1330, 31] on p "Mercedes-Benz of Buffalo" at bounding box center [1382, 26] width 137 height 15
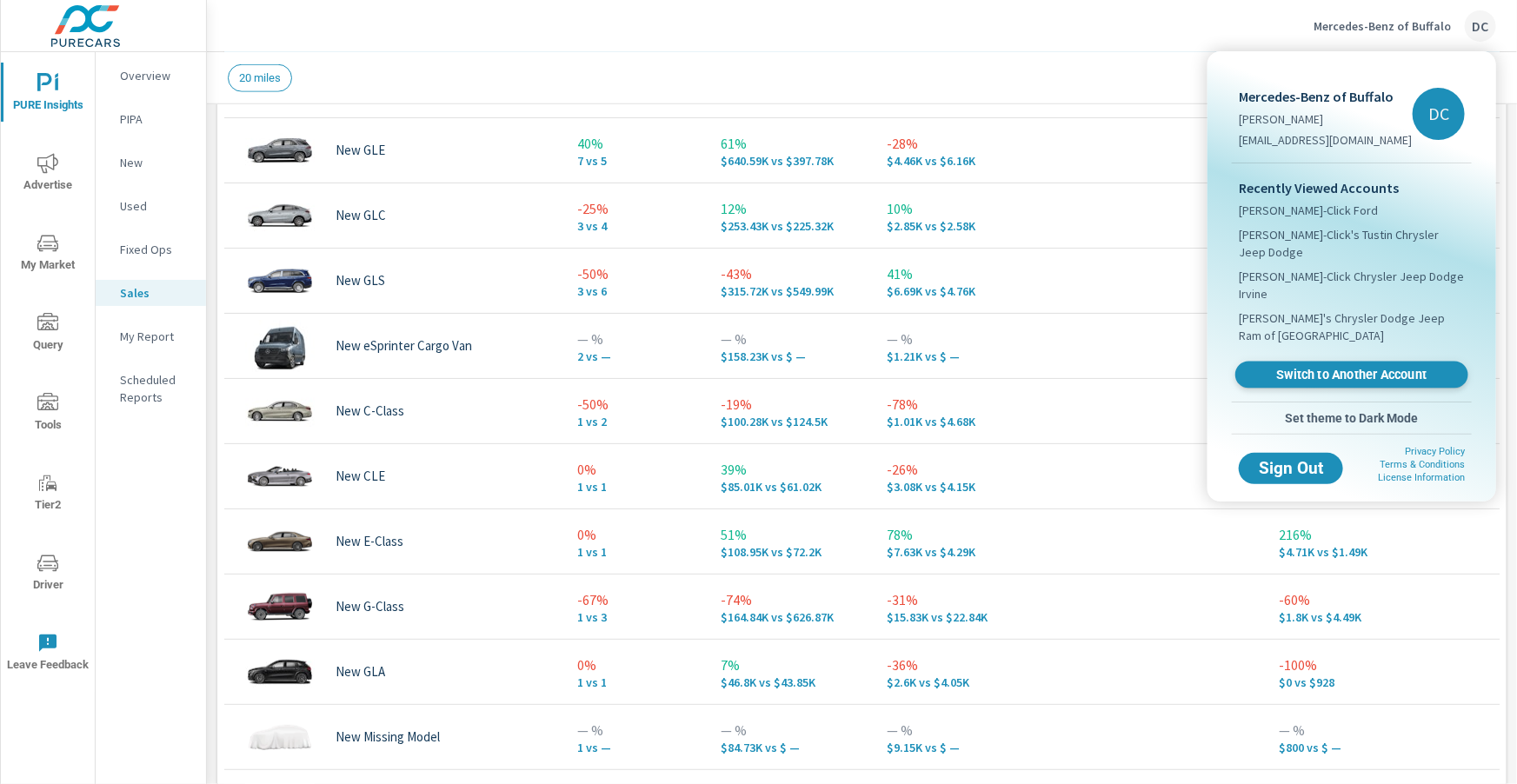
click at [1299, 366] on span "Switch to Another Account" at bounding box center [1351, 374] width 213 height 16
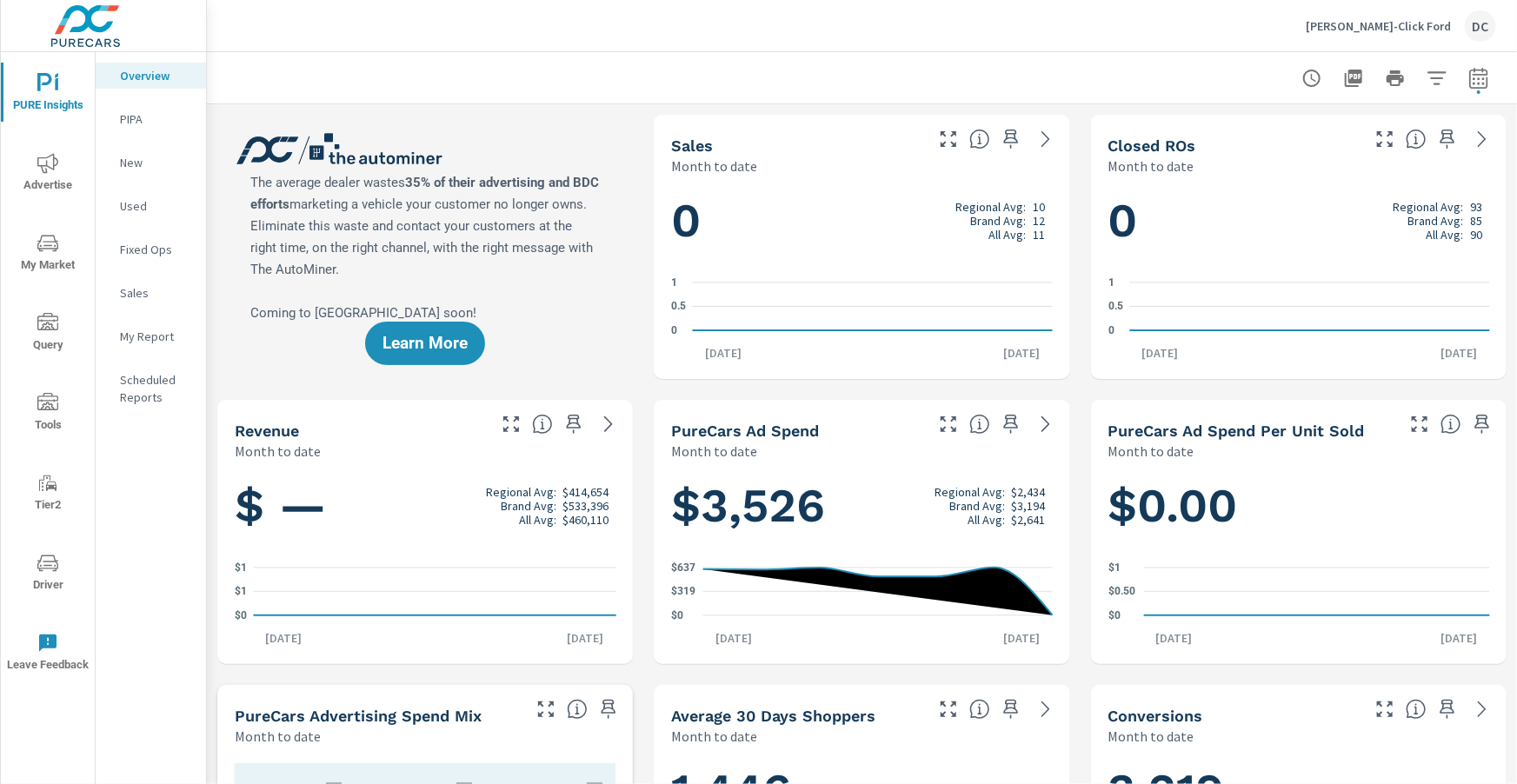
click at [43, 171] on icon "nav menu" at bounding box center [48, 163] width 21 height 20
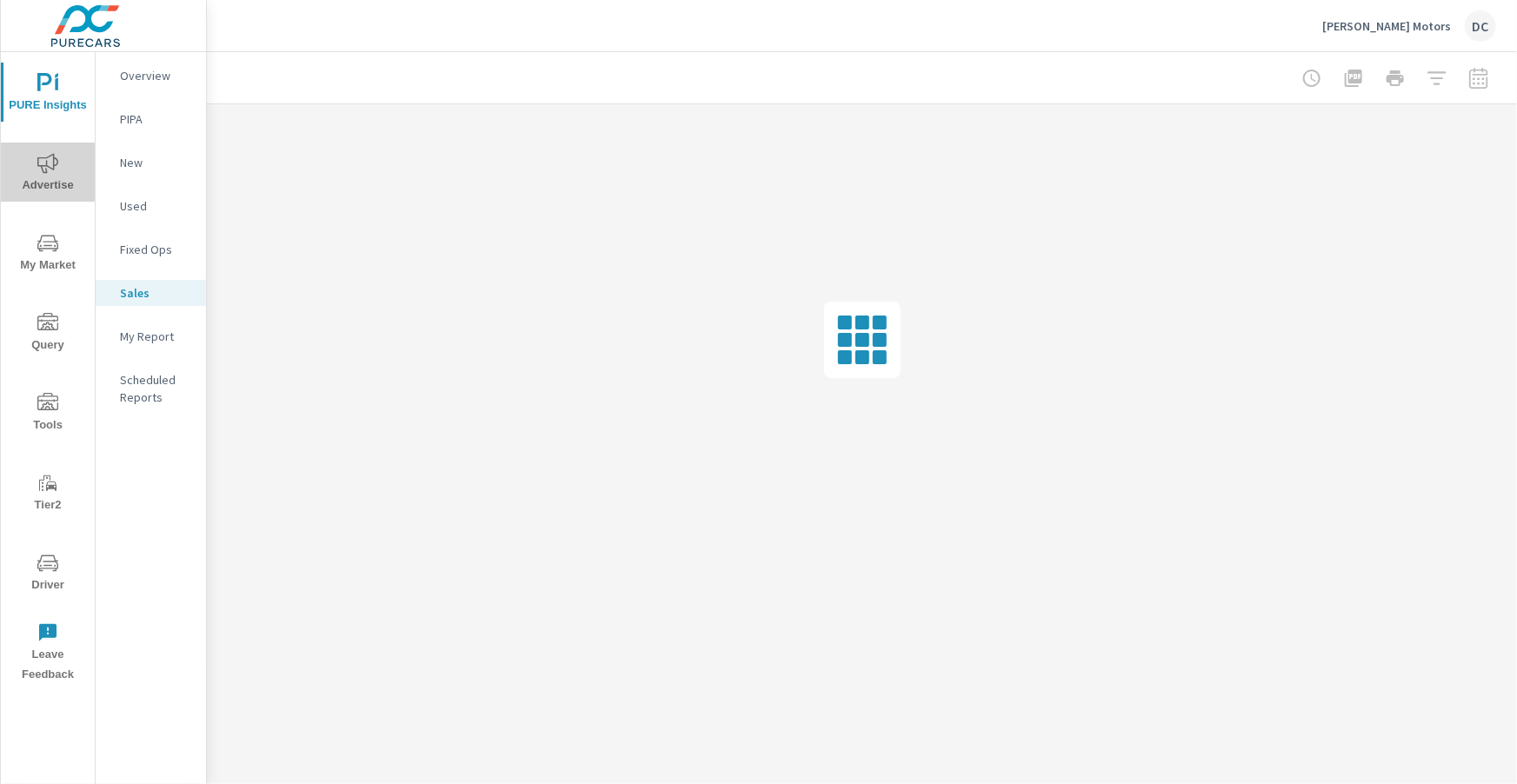
click at [52, 154] on icon "nav menu" at bounding box center [48, 163] width 21 height 20
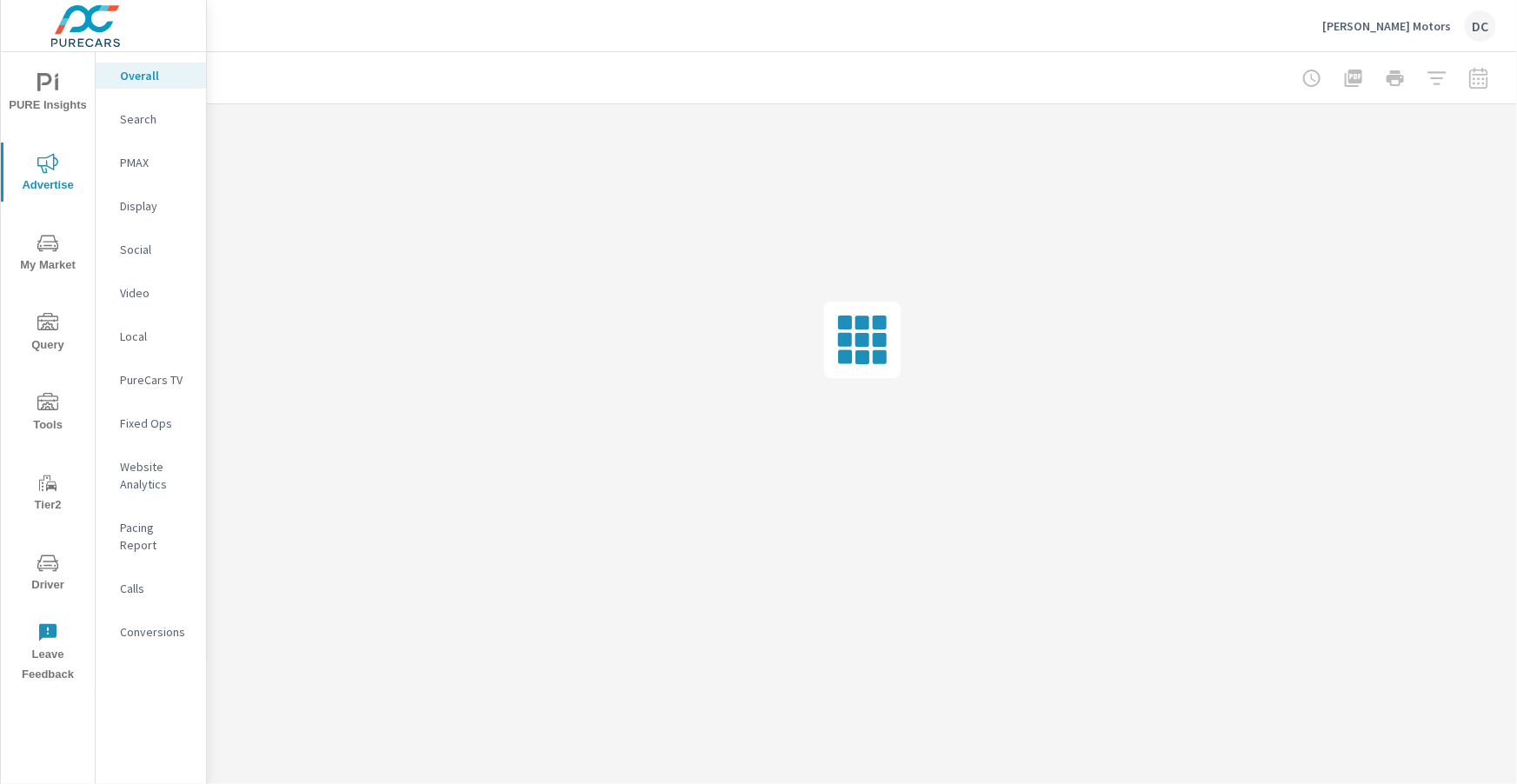
click at [136, 119] on p "Search" at bounding box center [155, 119] width 72 height 17
click at [142, 72] on p "Overall" at bounding box center [155, 75] width 72 height 17
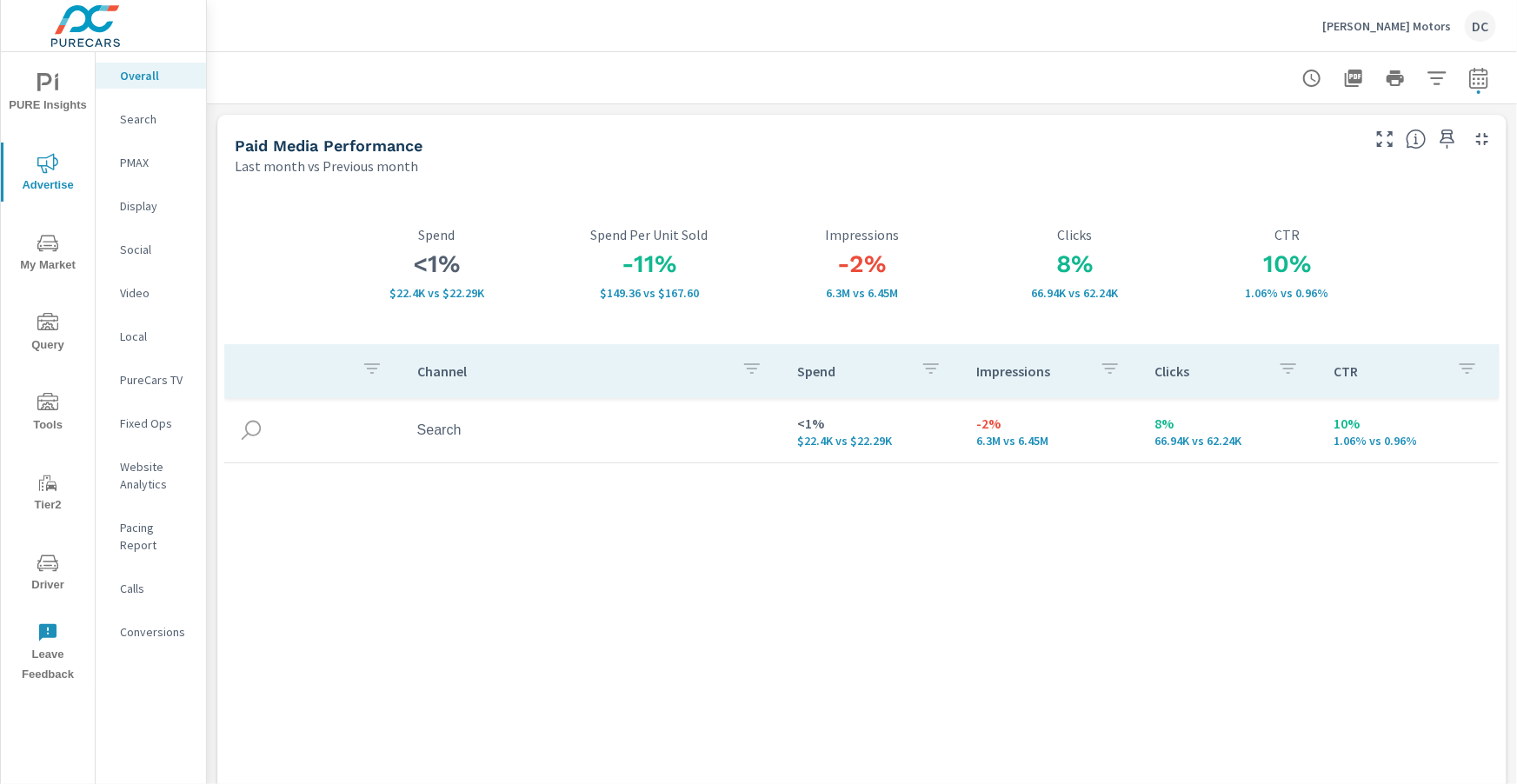
click at [142, 158] on p "PMAX" at bounding box center [155, 163] width 72 height 17
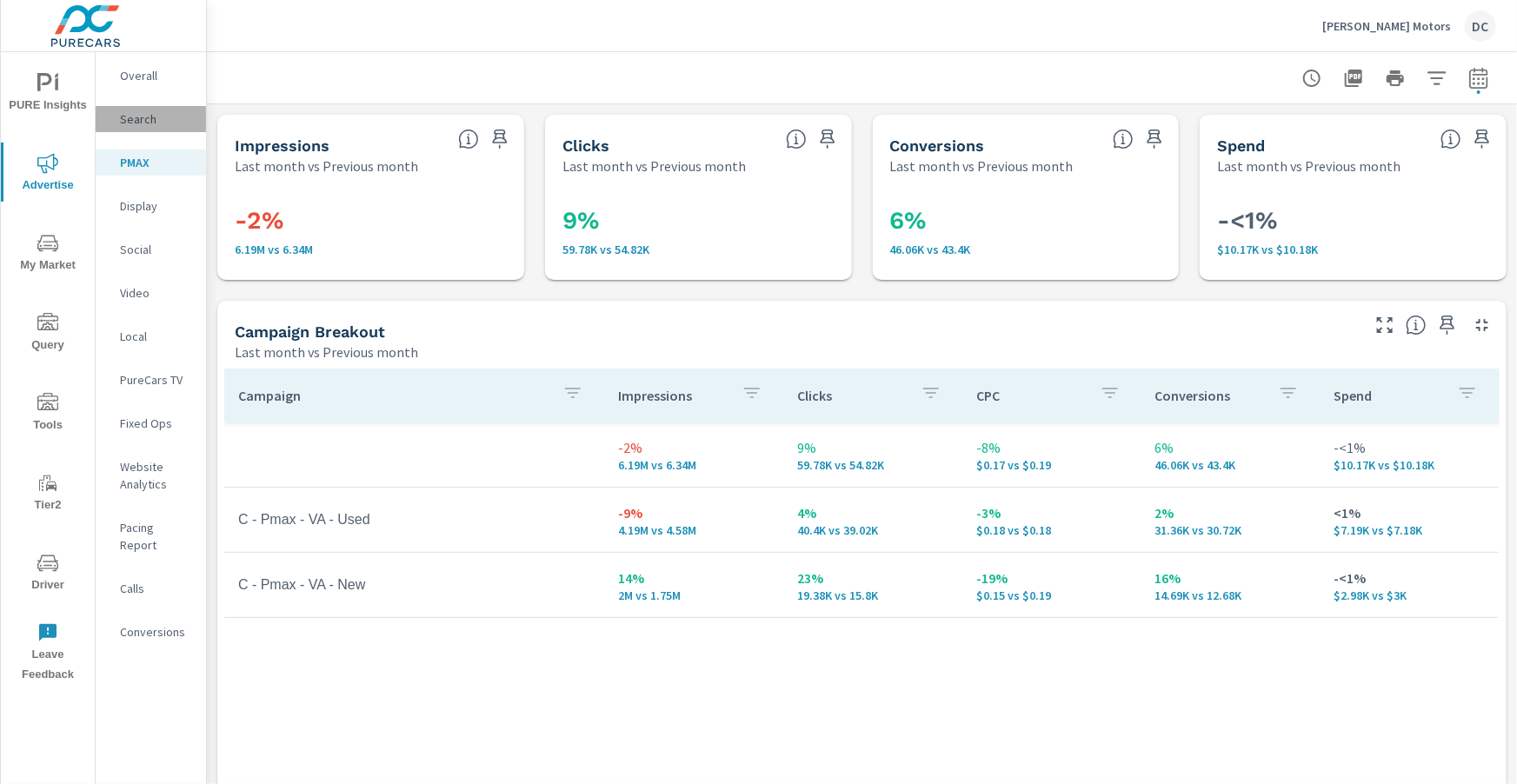
click at [147, 122] on p "Search" at bounding box center [155, 119] width 72 height 17
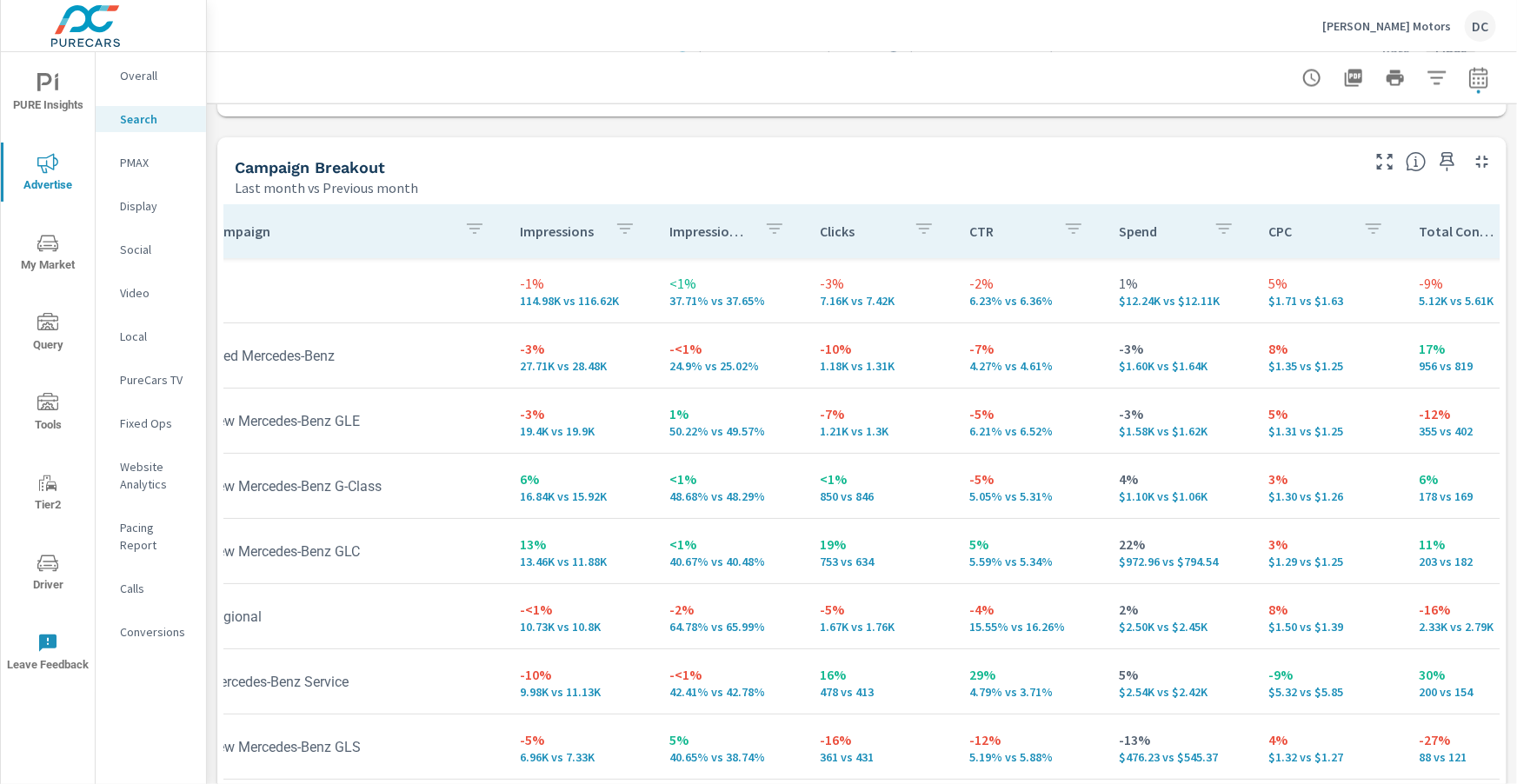
scroll to position [0, 32]
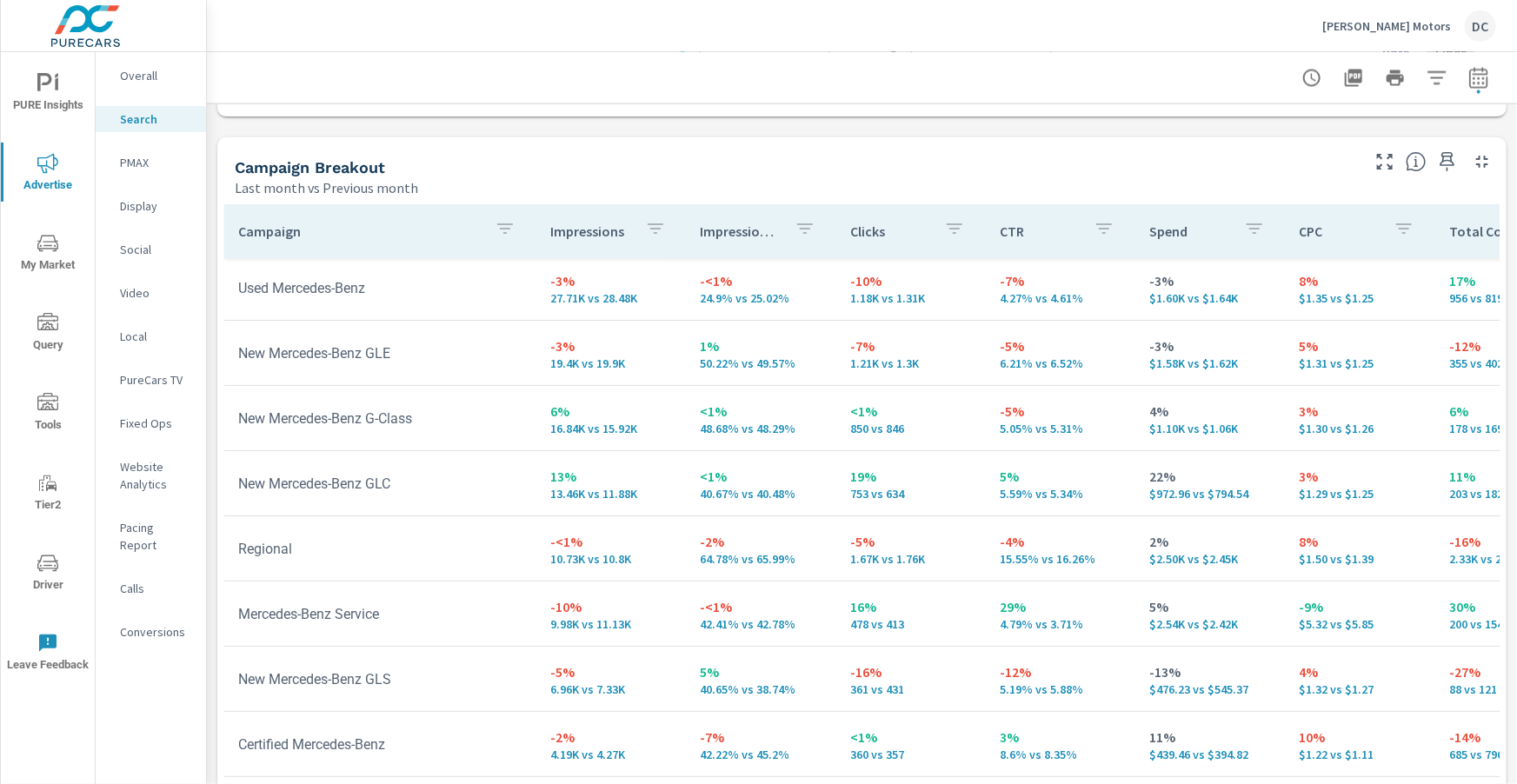
scroll to position [68, 3]
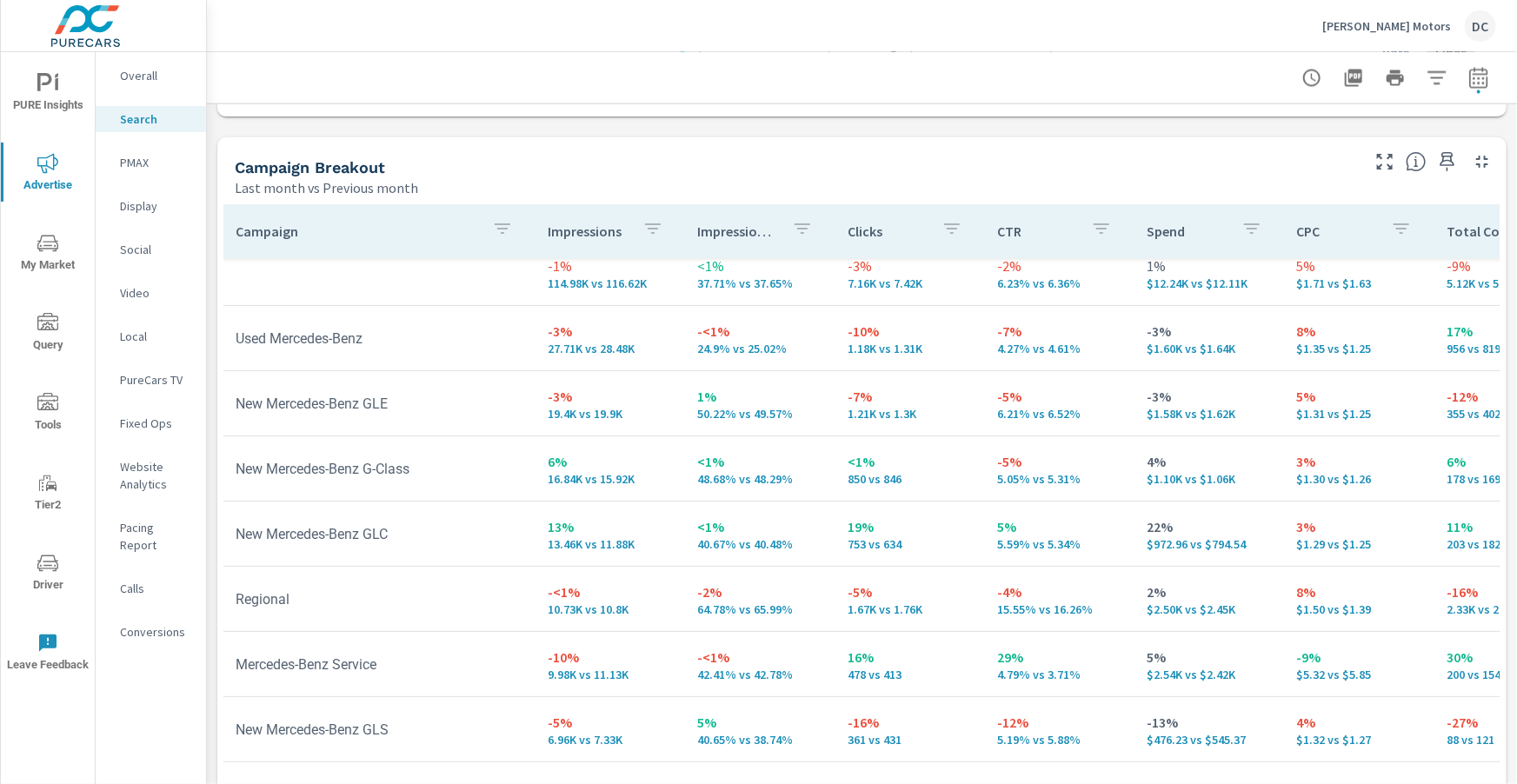
scroll to position [0, 3]
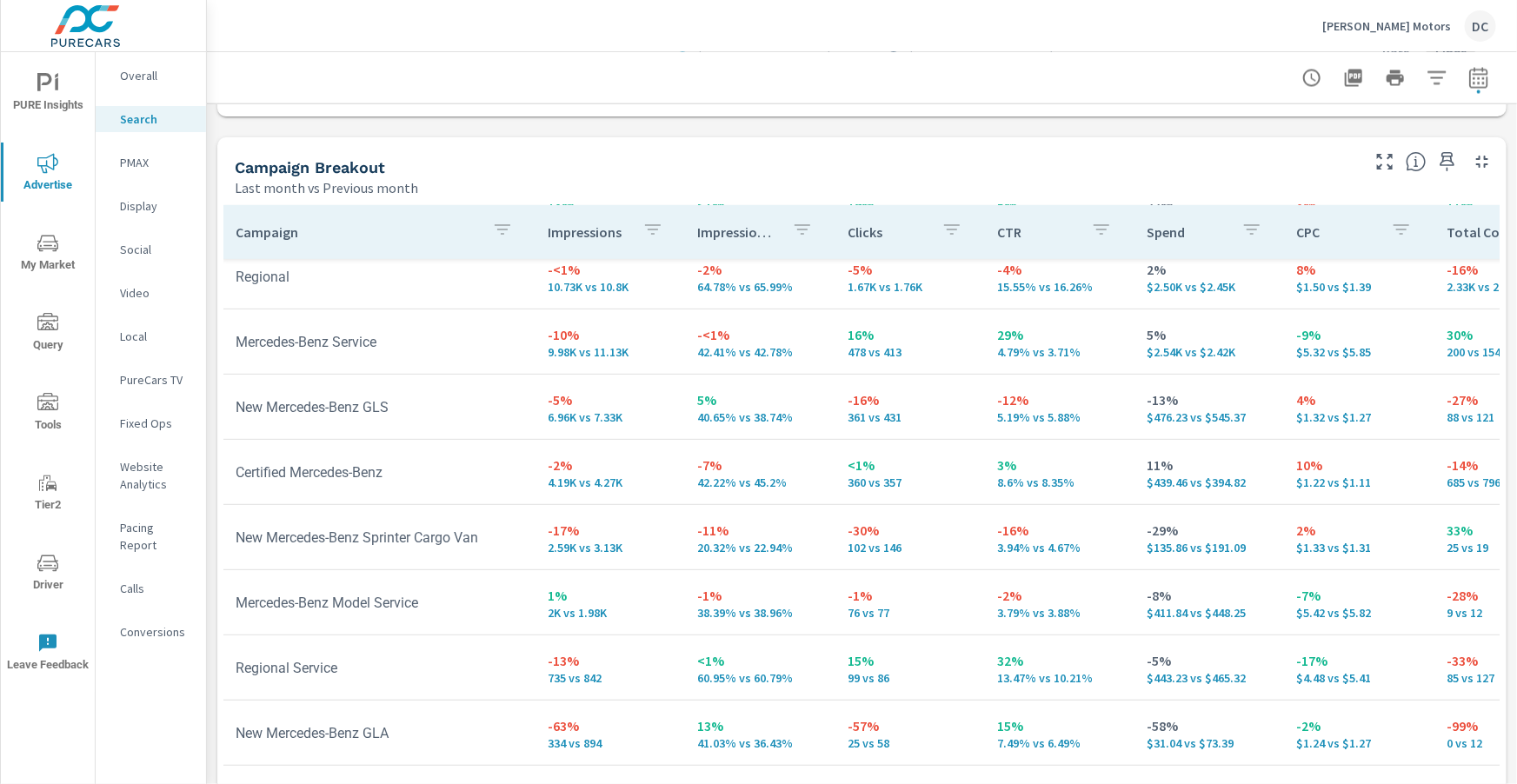
scroll to position [343, 3]
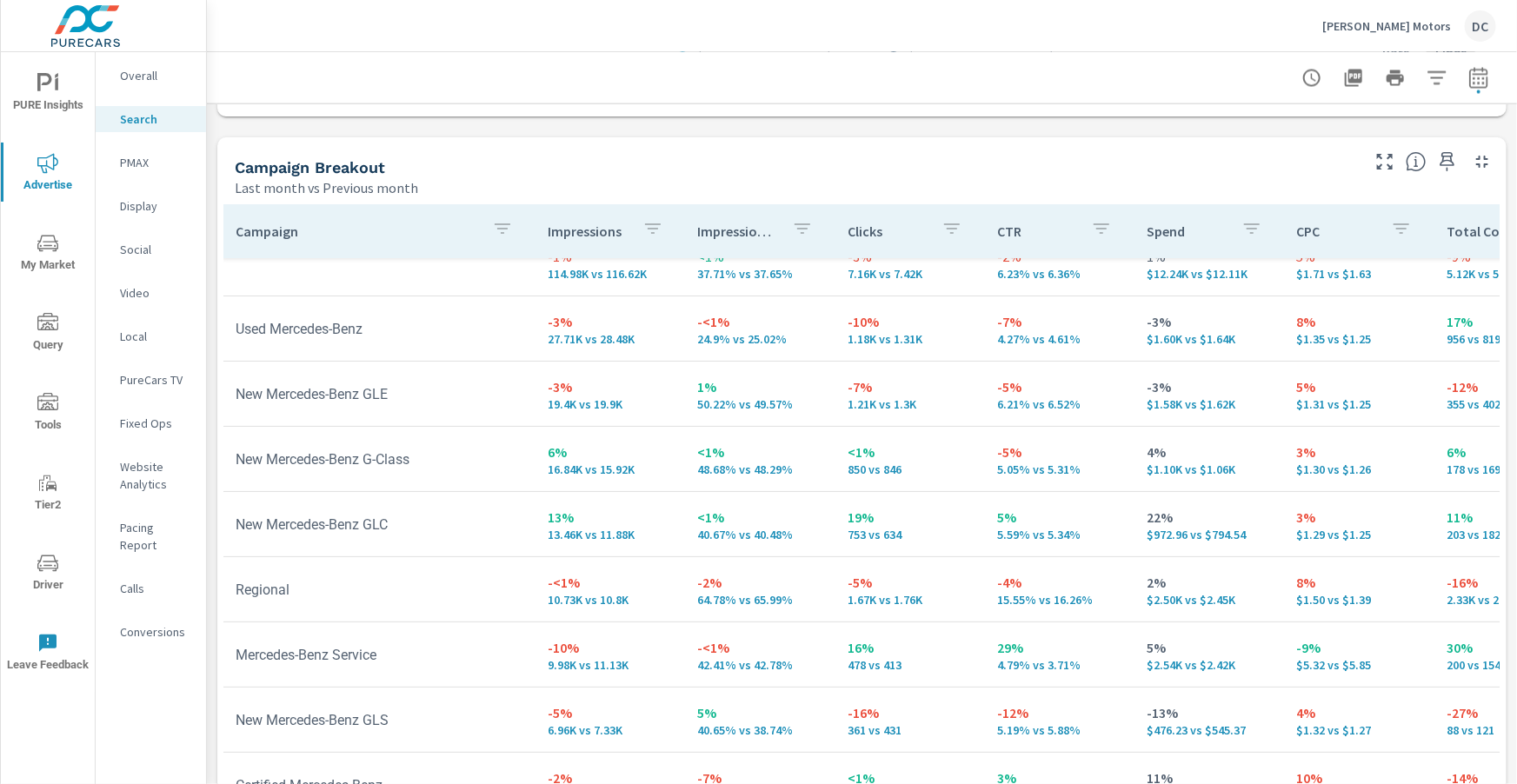
scroll to position [0, 3]
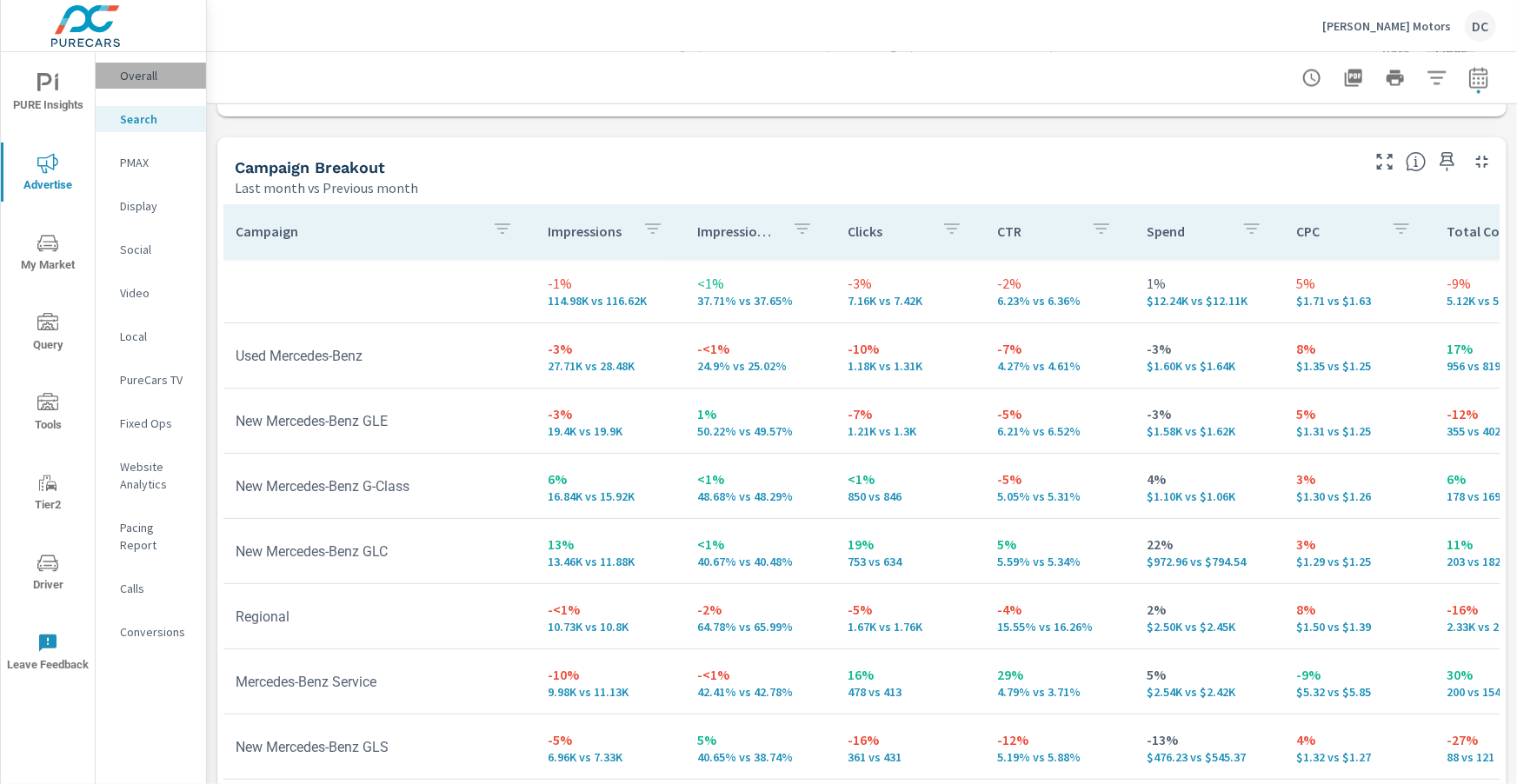
click at [149, 78] on p "Overall" at bounding box center [155, 75] width 72 height 17
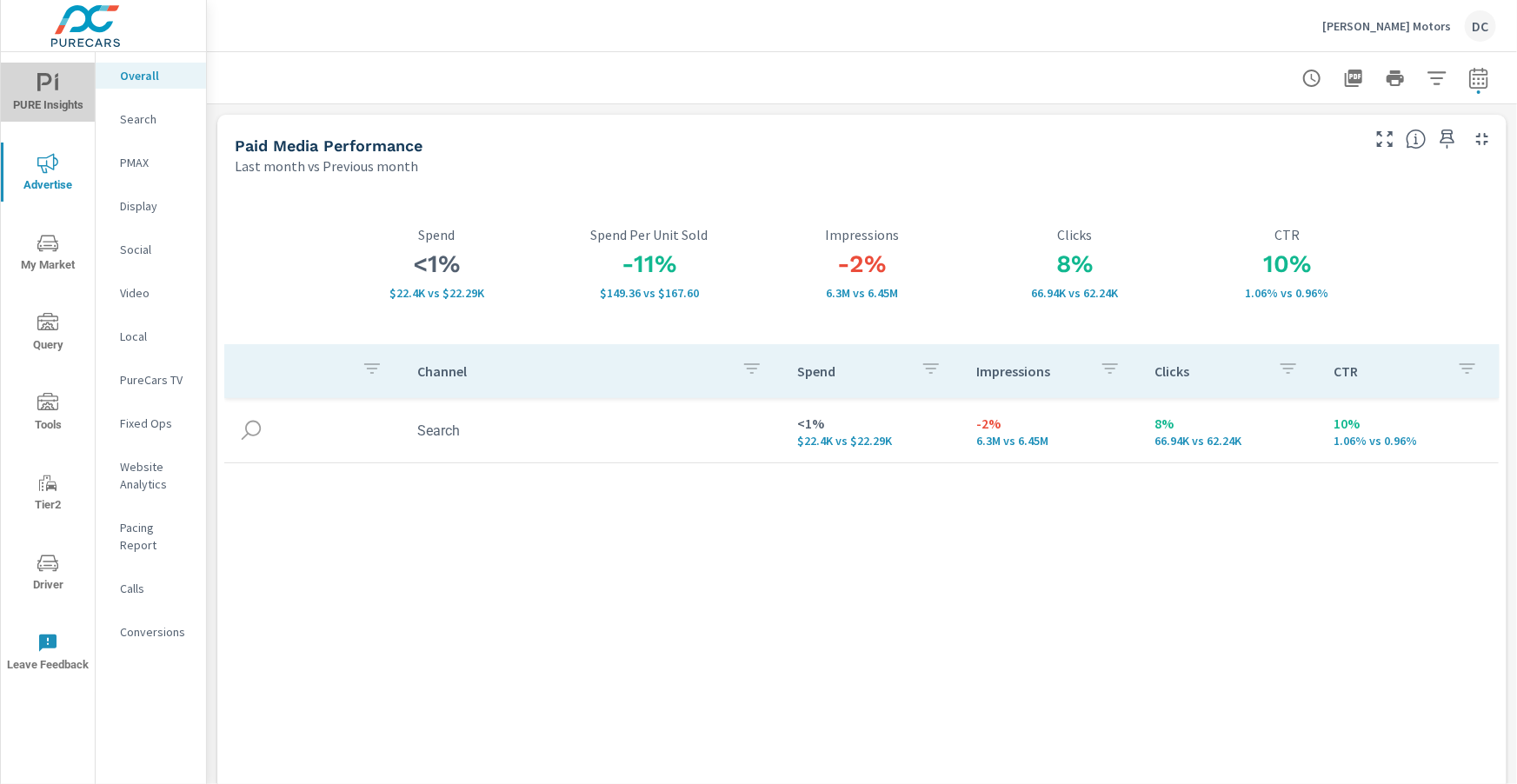
click at [14, 95] on span "PURE Insights" at bounding box center [47, 95] width 84 height 42
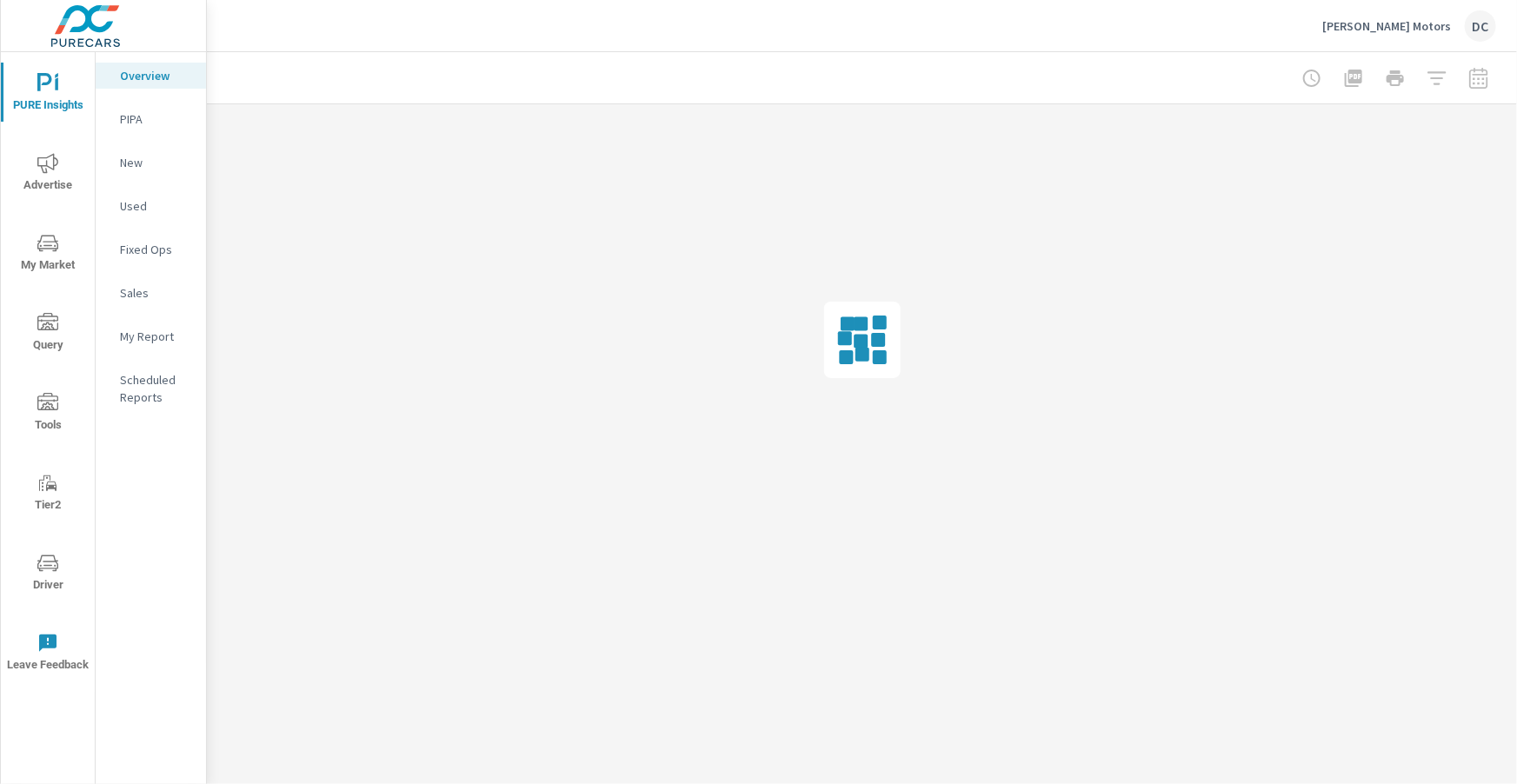
click at [144, 287] on p "Sales" at bounding box center [155, 293] width 72 height 17
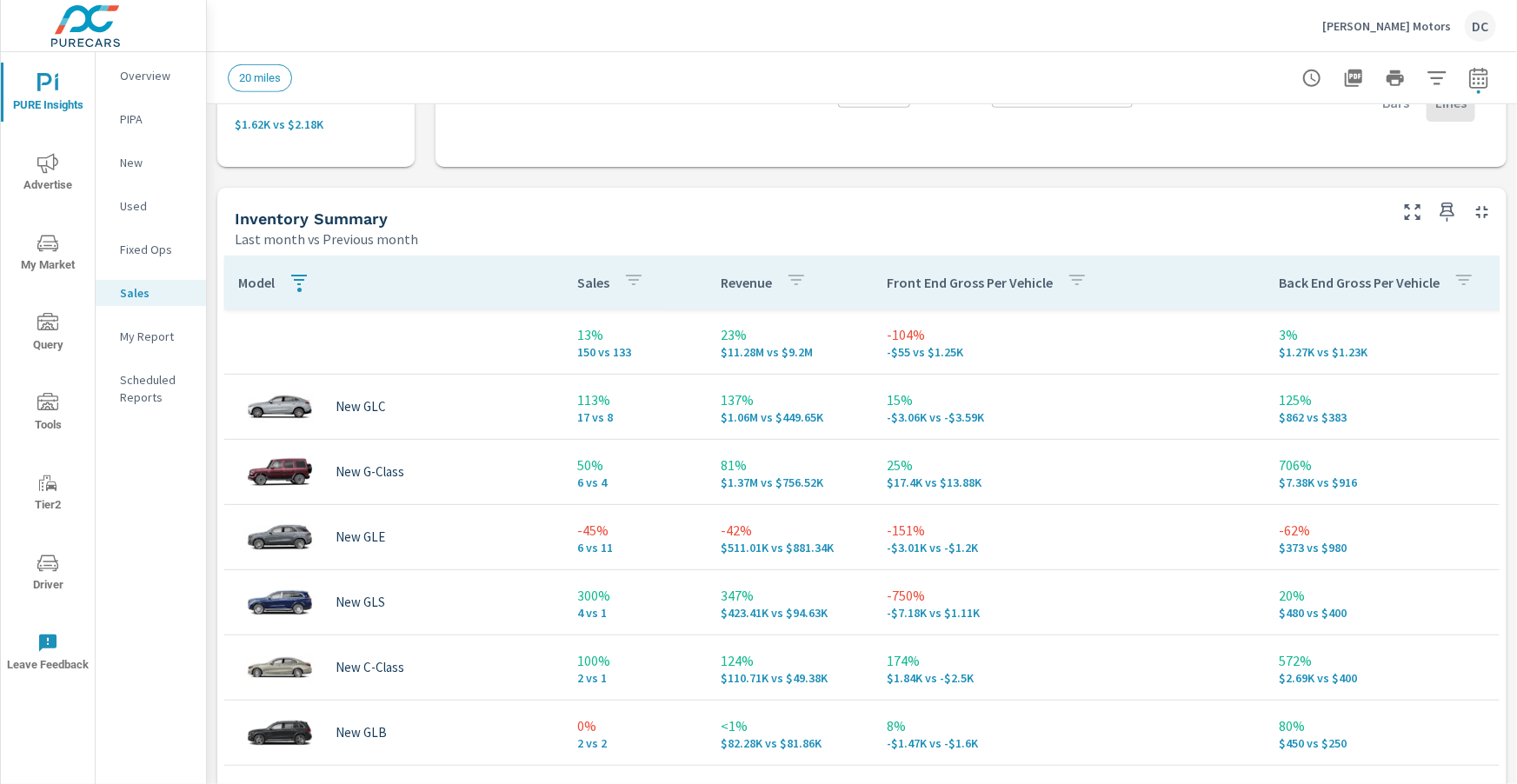
scroll to position [675, 0]
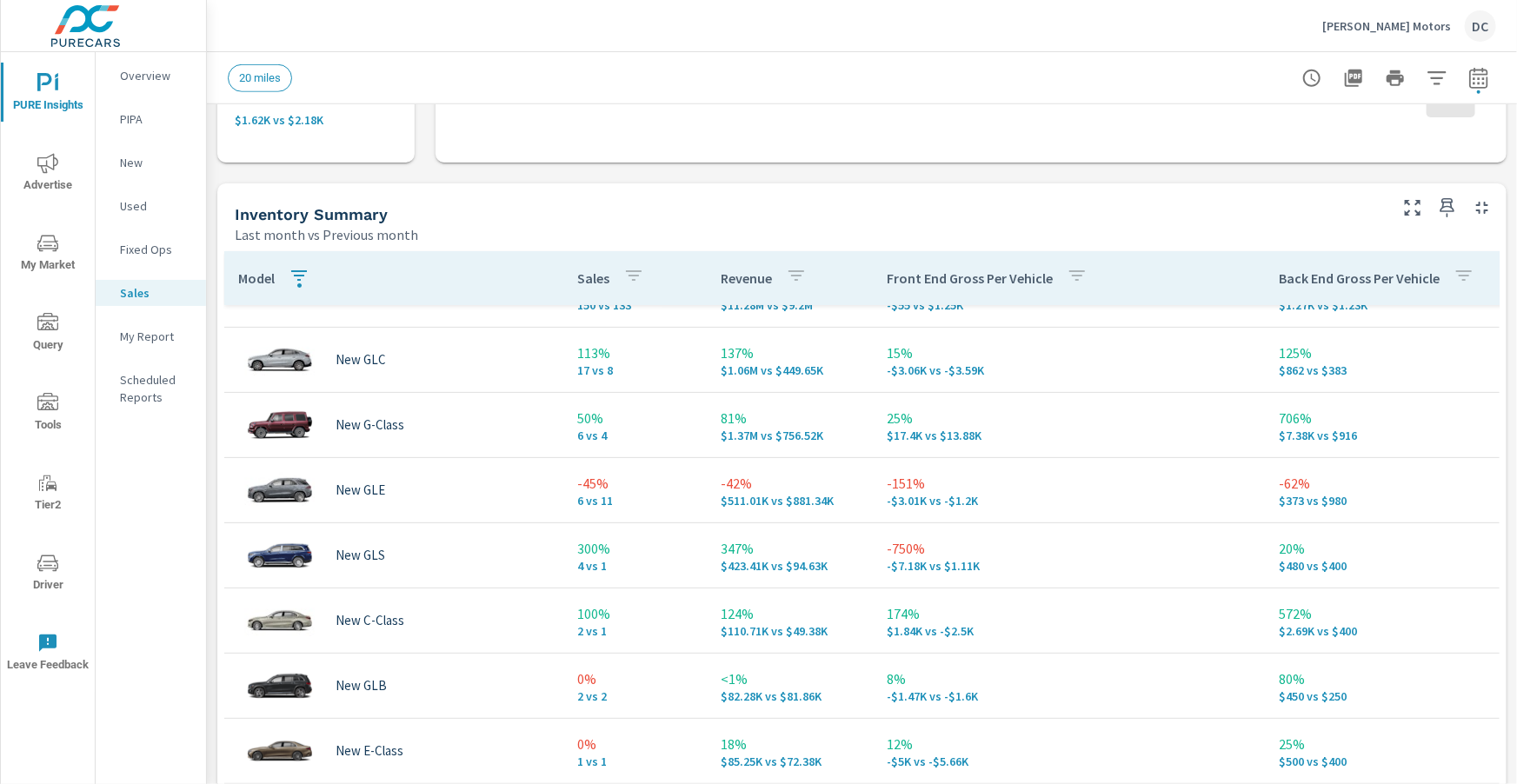
scroll to position [127, 0]
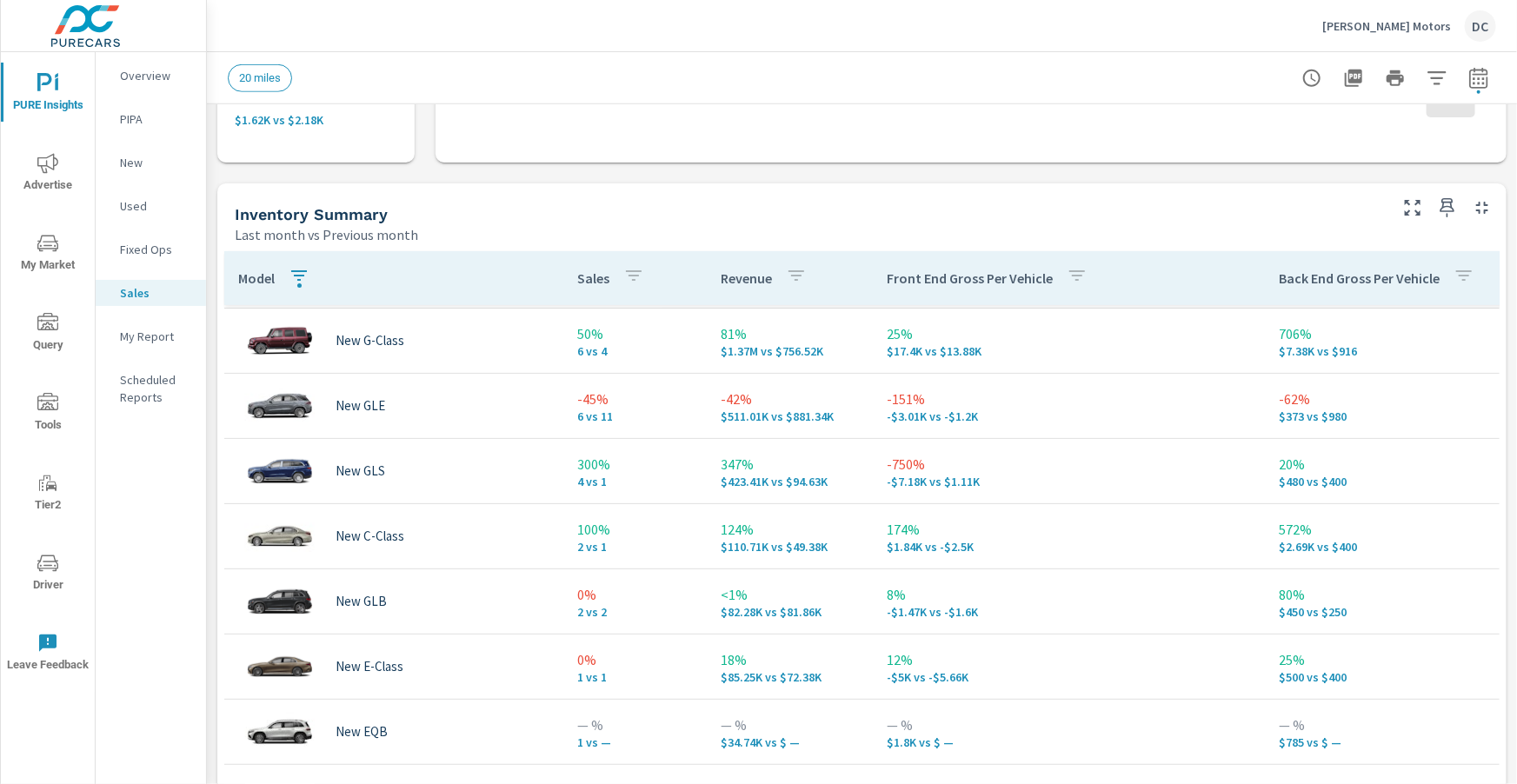
click at [140, 171] on p "New" at bounding box center [155, 163] width 72 height 17
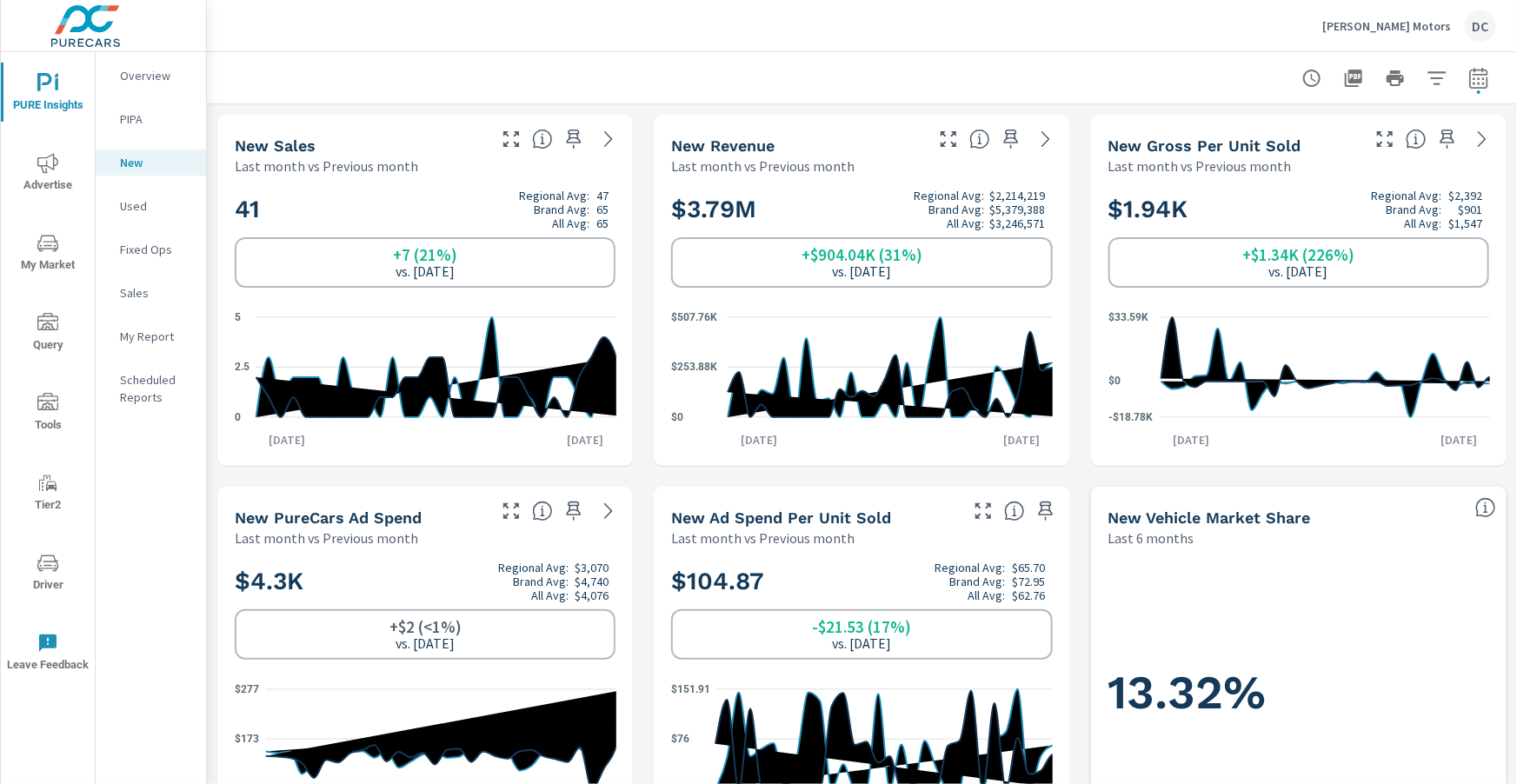
click at [135, 199] on p "Used" at bounding box center [155, 206] width 72 height 17
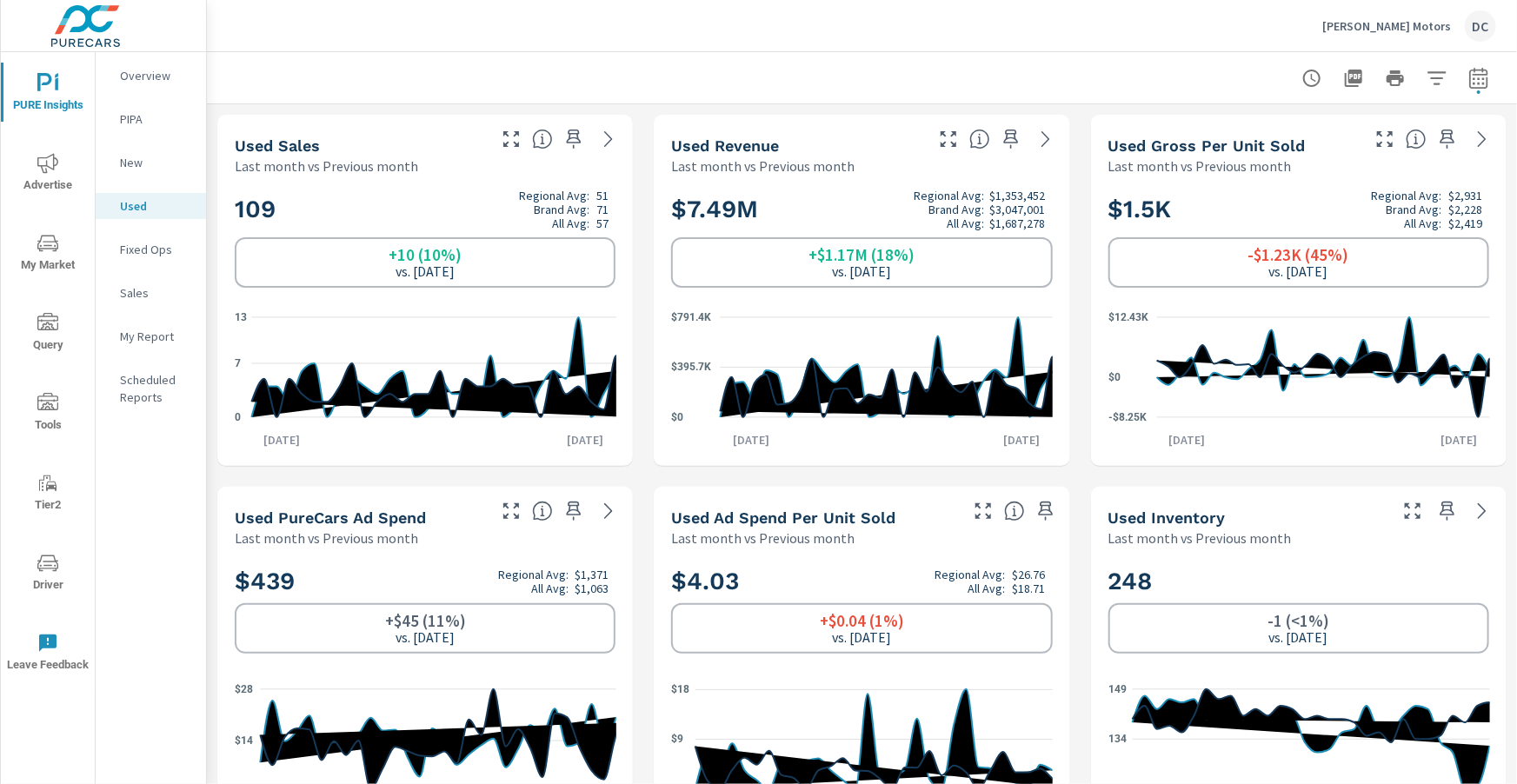
click at [157, 253] on p "Fixed Ops" at bounding box center [155, 250] width 72 height 17
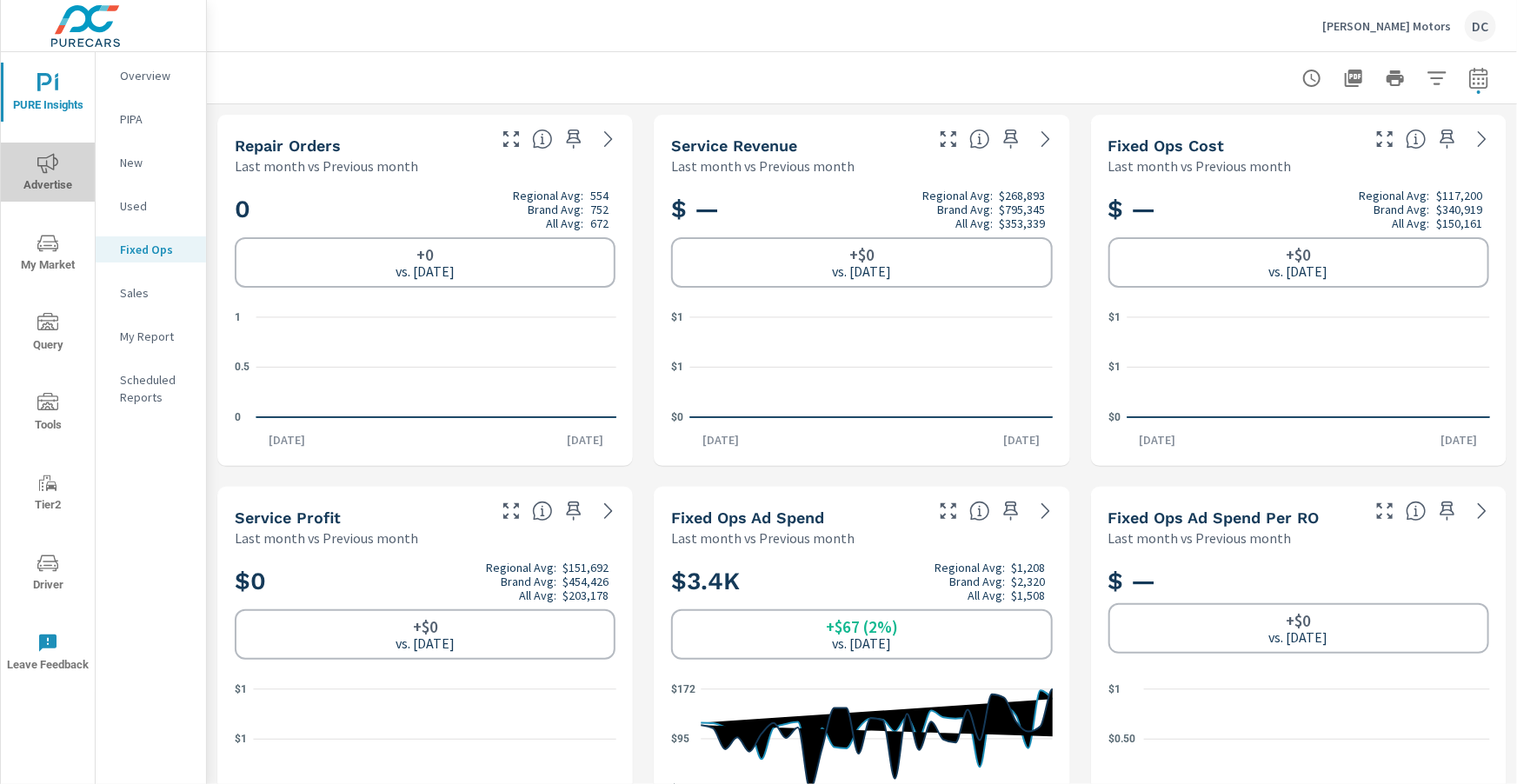
click at [50, 163] on icon "nav menu" at bounding box center [48, 164] width 21 height 21
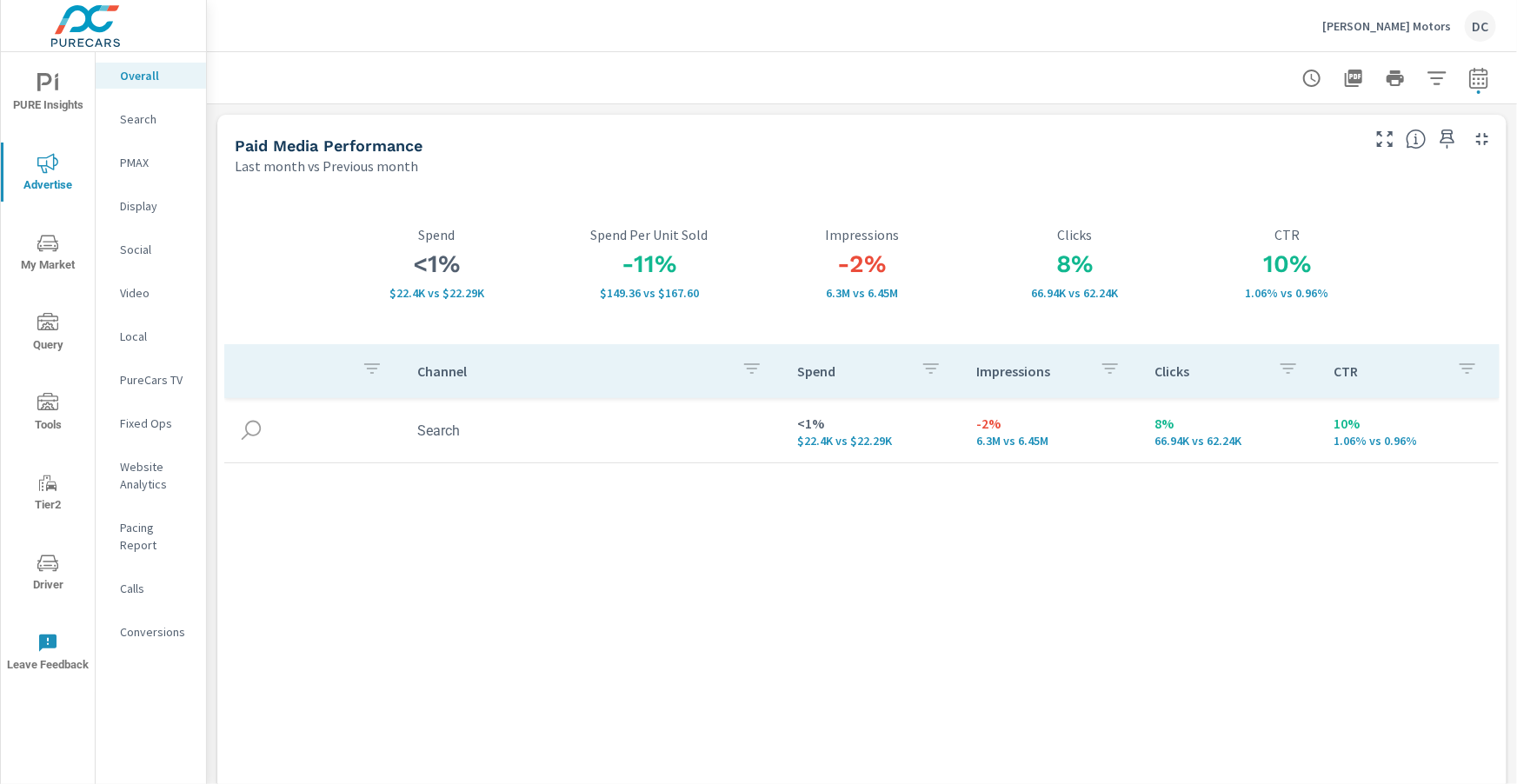
click at [148, 162] on p "PMAX" at bounding box center [155, 163] width 72 height 17
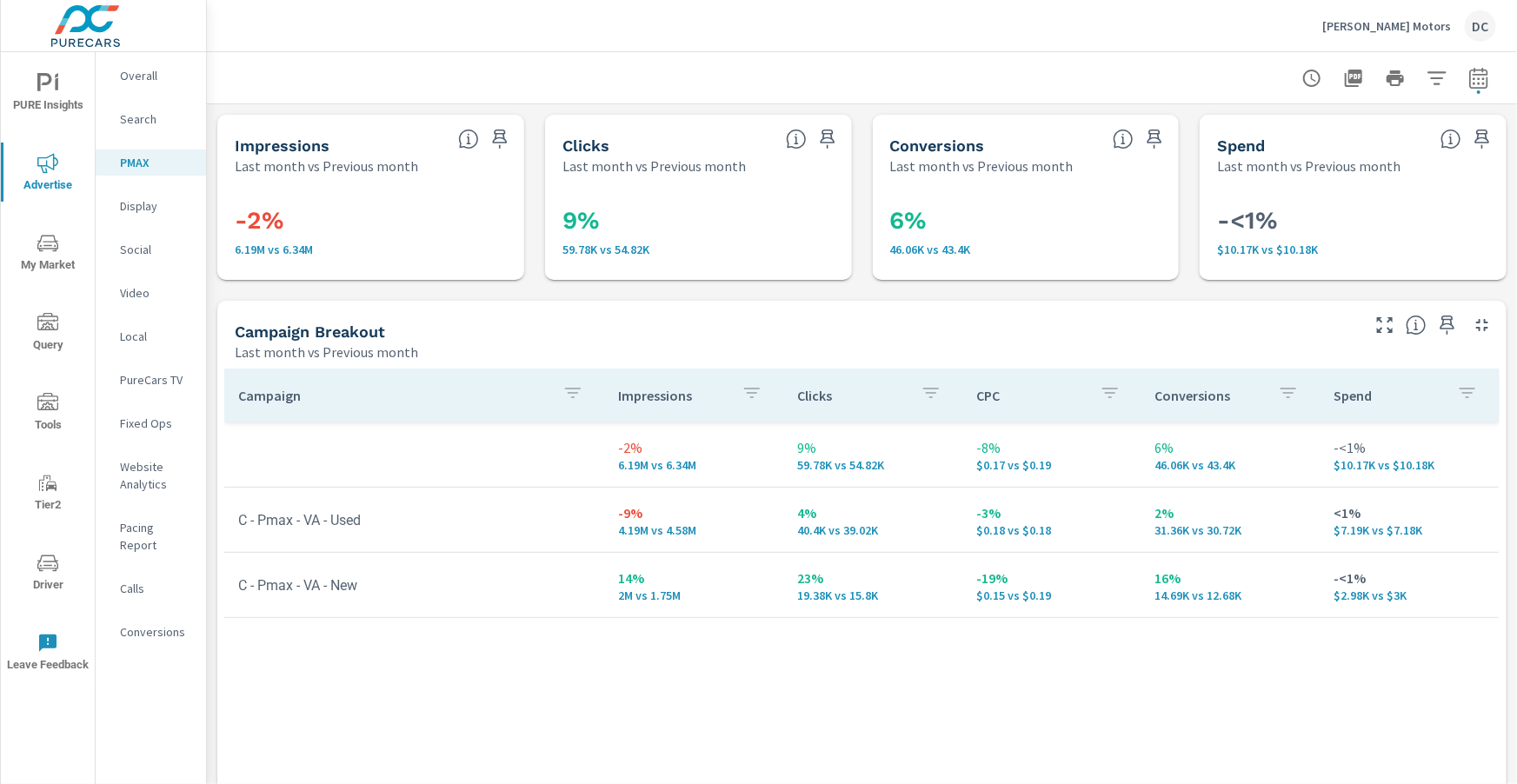
click at [154, 123] on p "Search" at bounding box center [155, 119] width 72 height 17
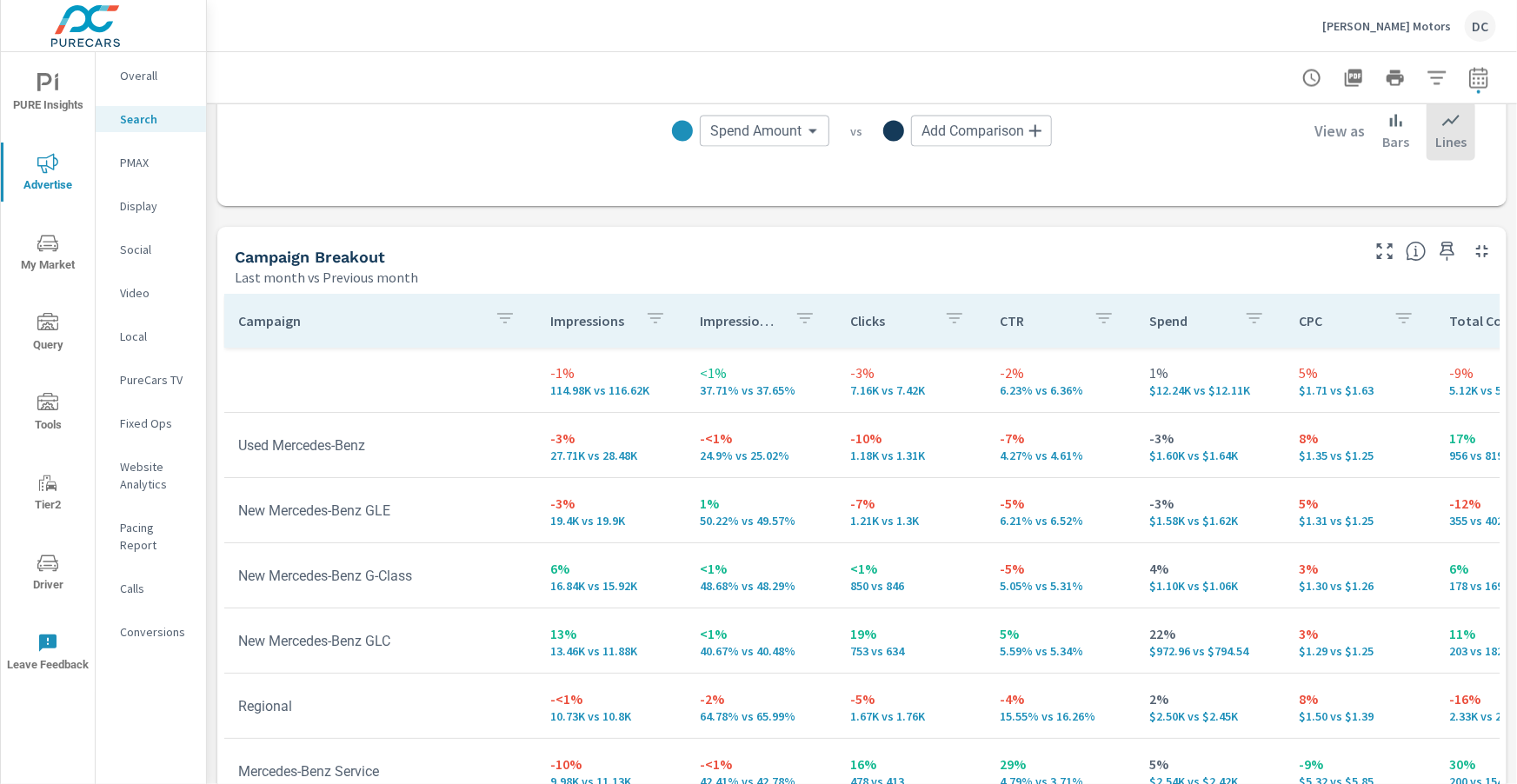
scroll to position [1582, 0]
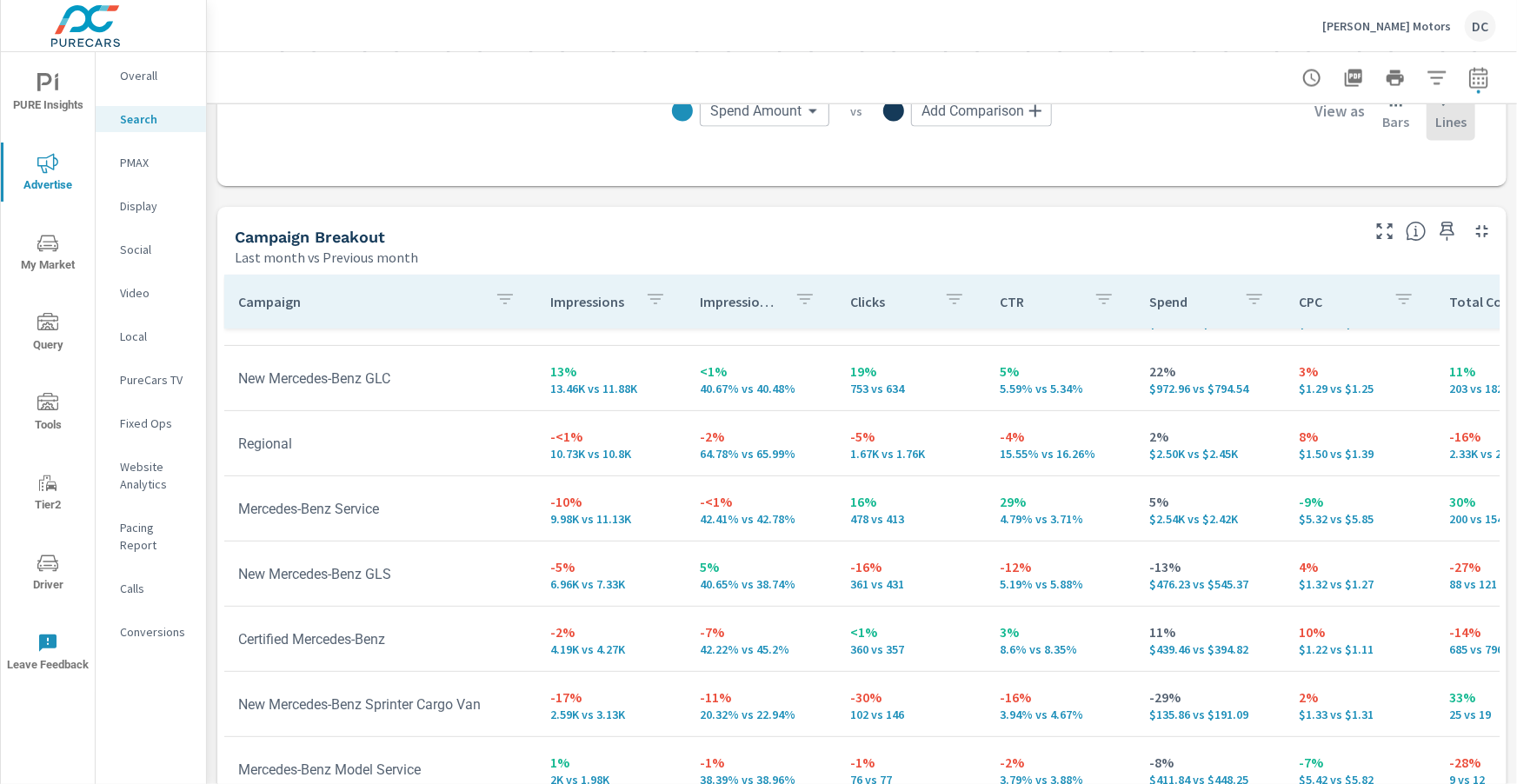
scroll to position [343, 0]
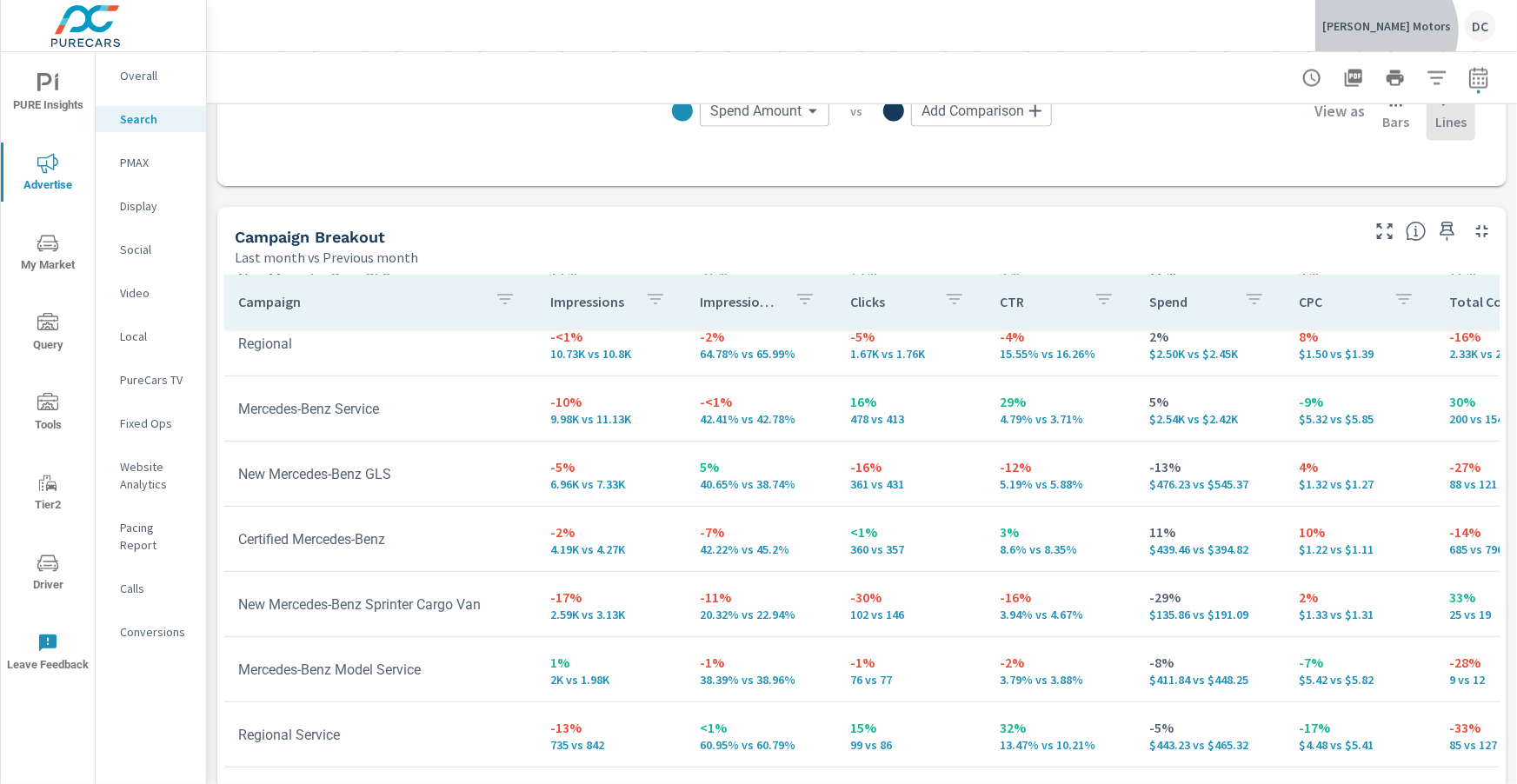
click at [1437, 31] on p "Loeber Motors" at bounding box center [1386, 26] width 128 height 15
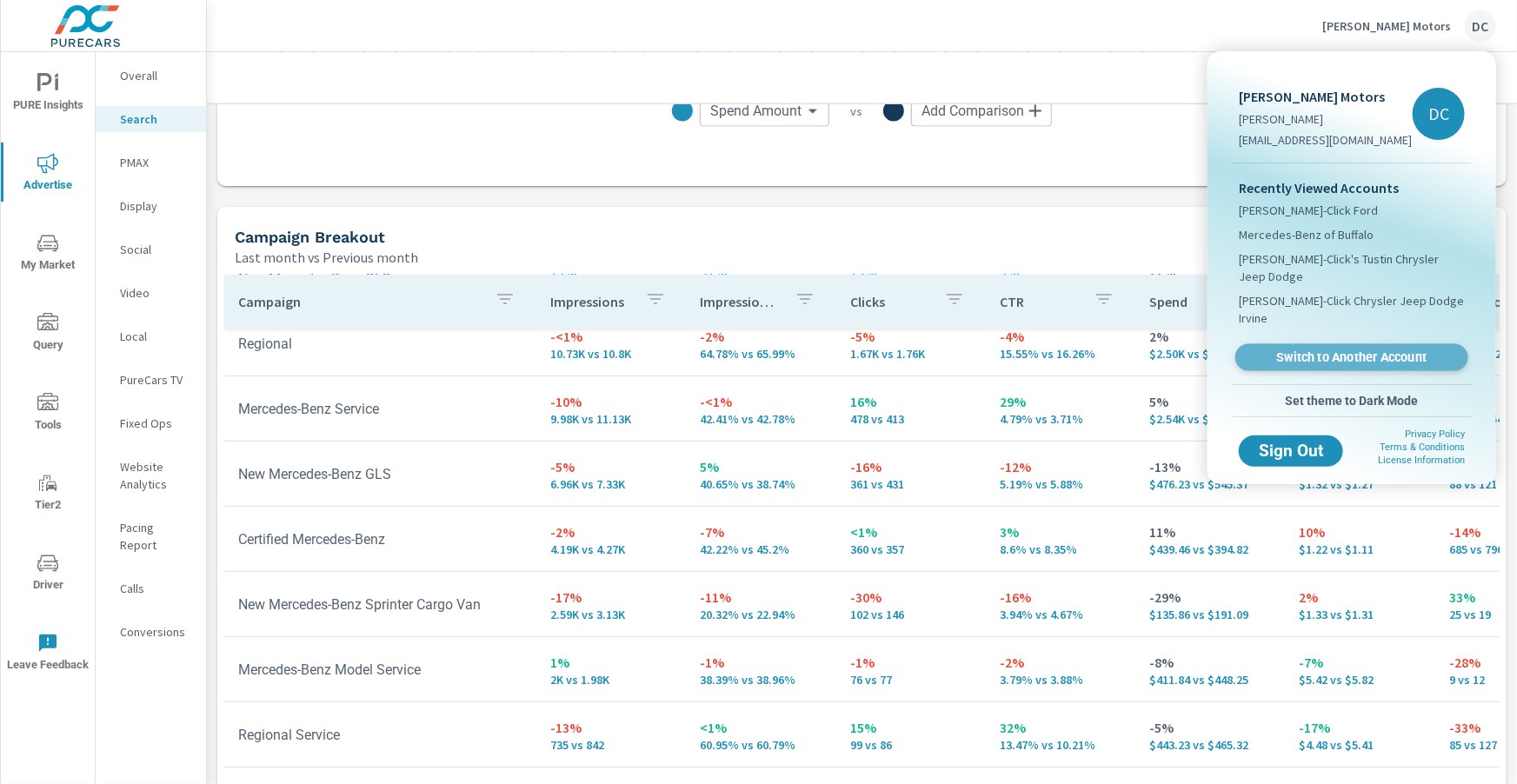
click at [1368, 349] on span "Switch to Another Account" at bounding box center [1351, 357] width 213 height 16
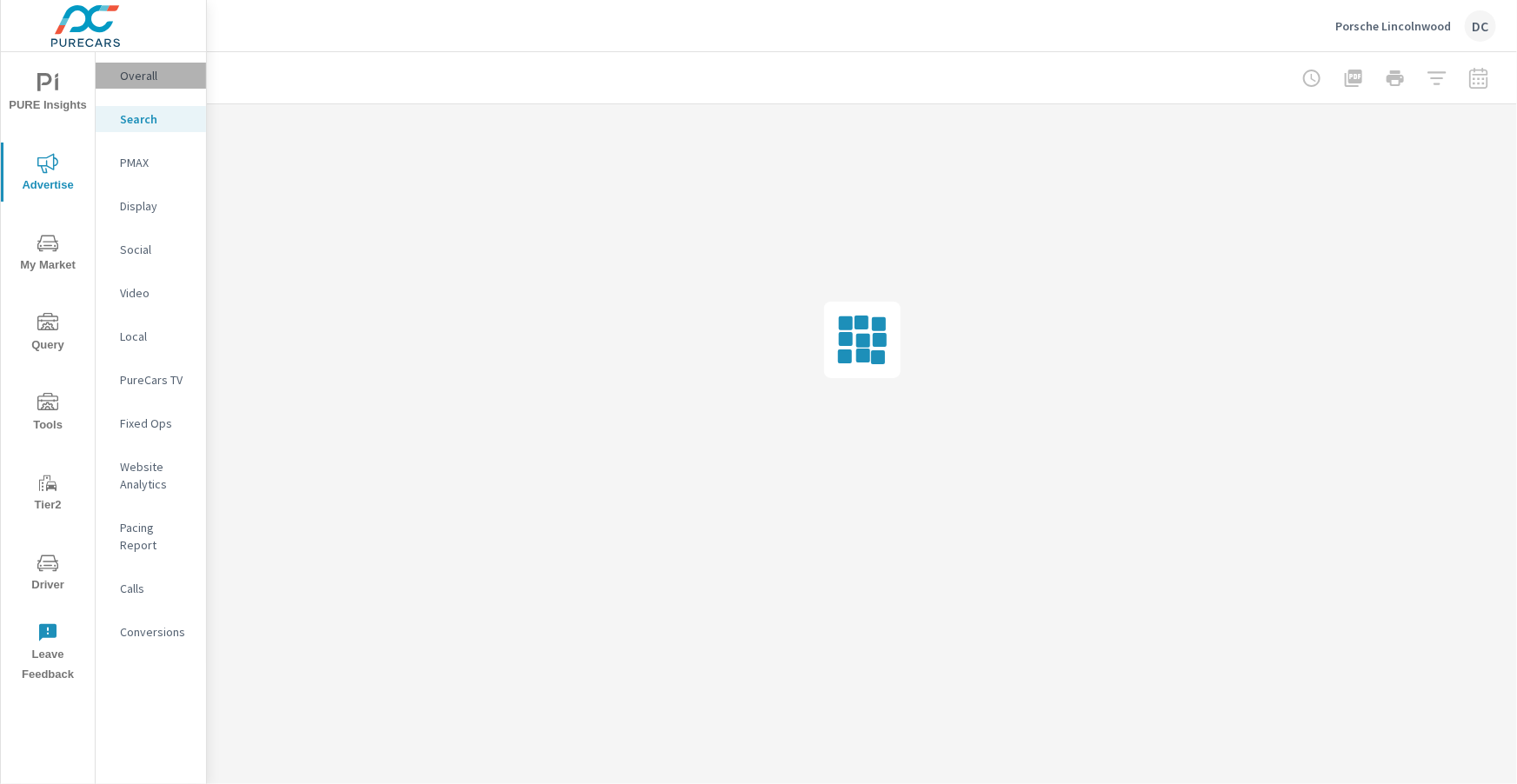
click at [143, 84] on p "Overall" at bounding box center [155, 75] width 72 height 17
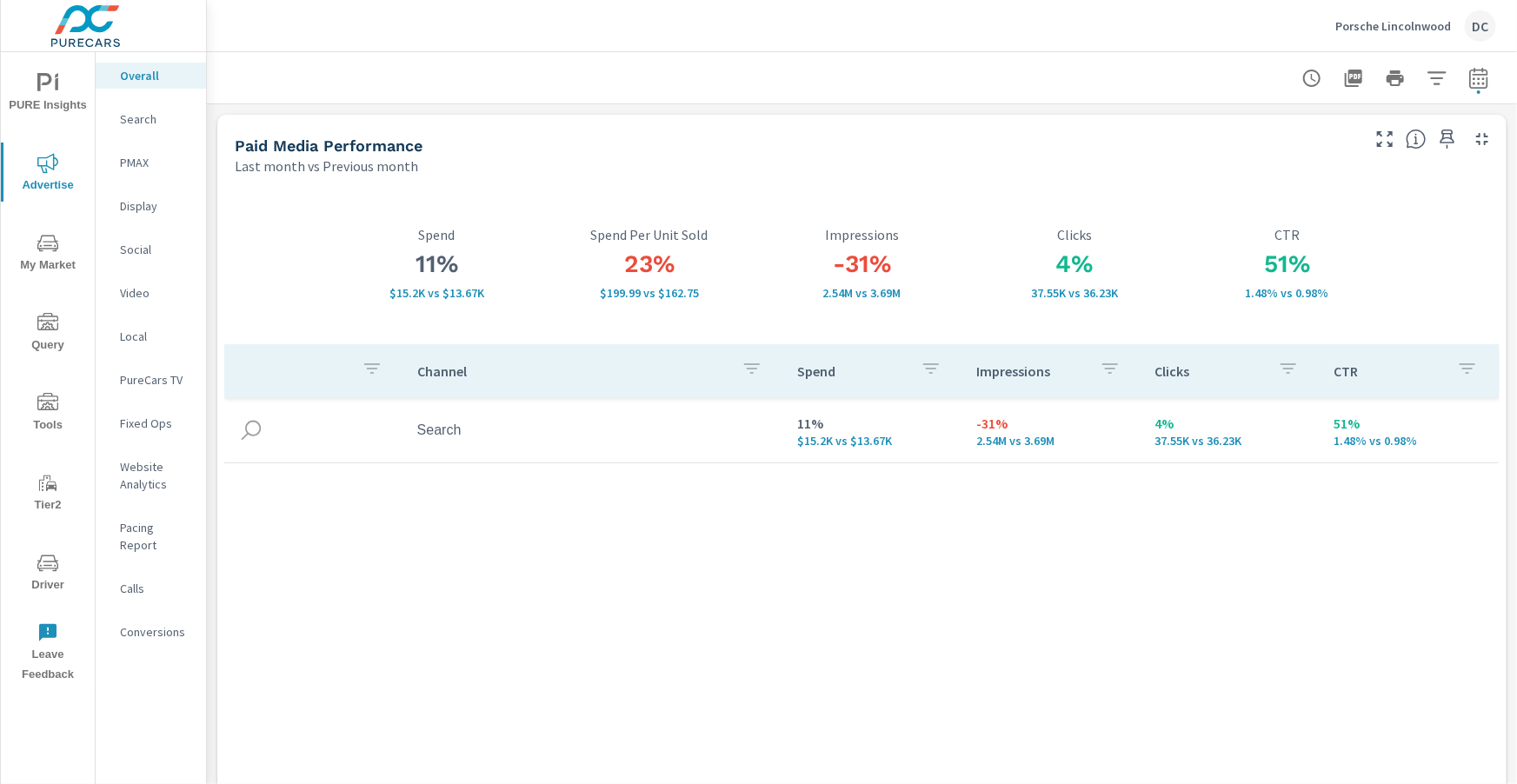
scroll to position [126, 0]
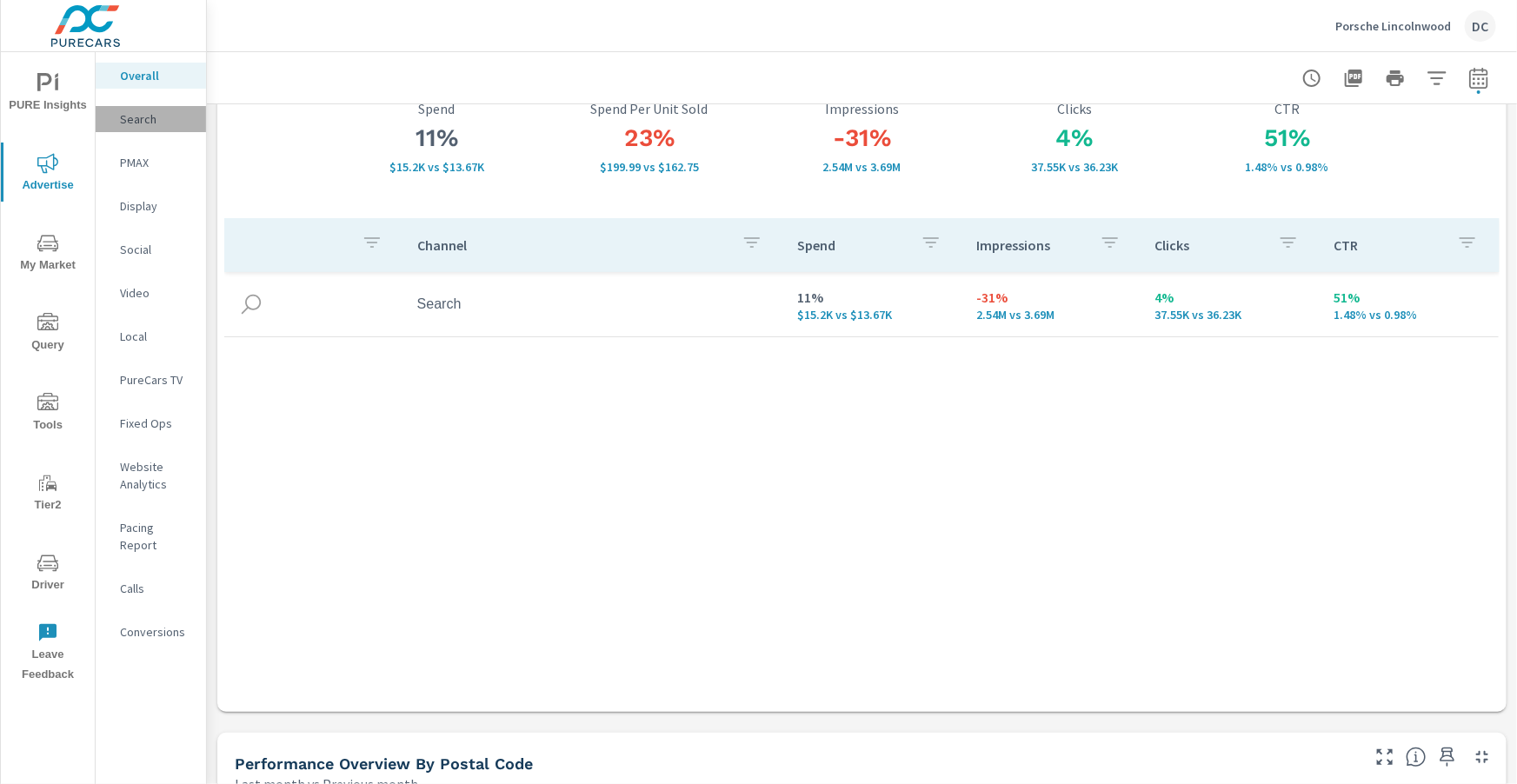
click at [133, 116] on p "Search" at bounding box center [155, 119] width 72 height 17
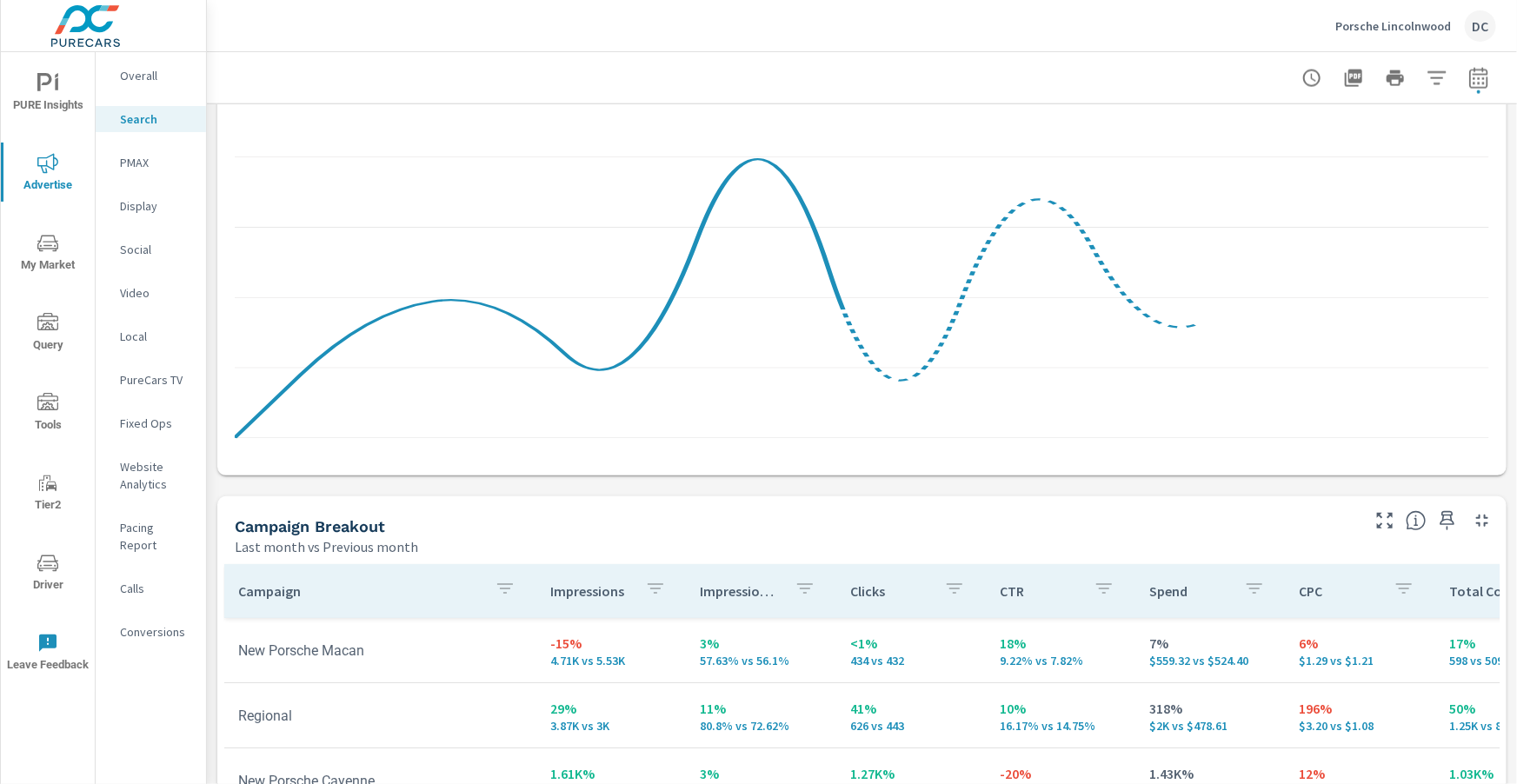
scroll to position [1386, 0]
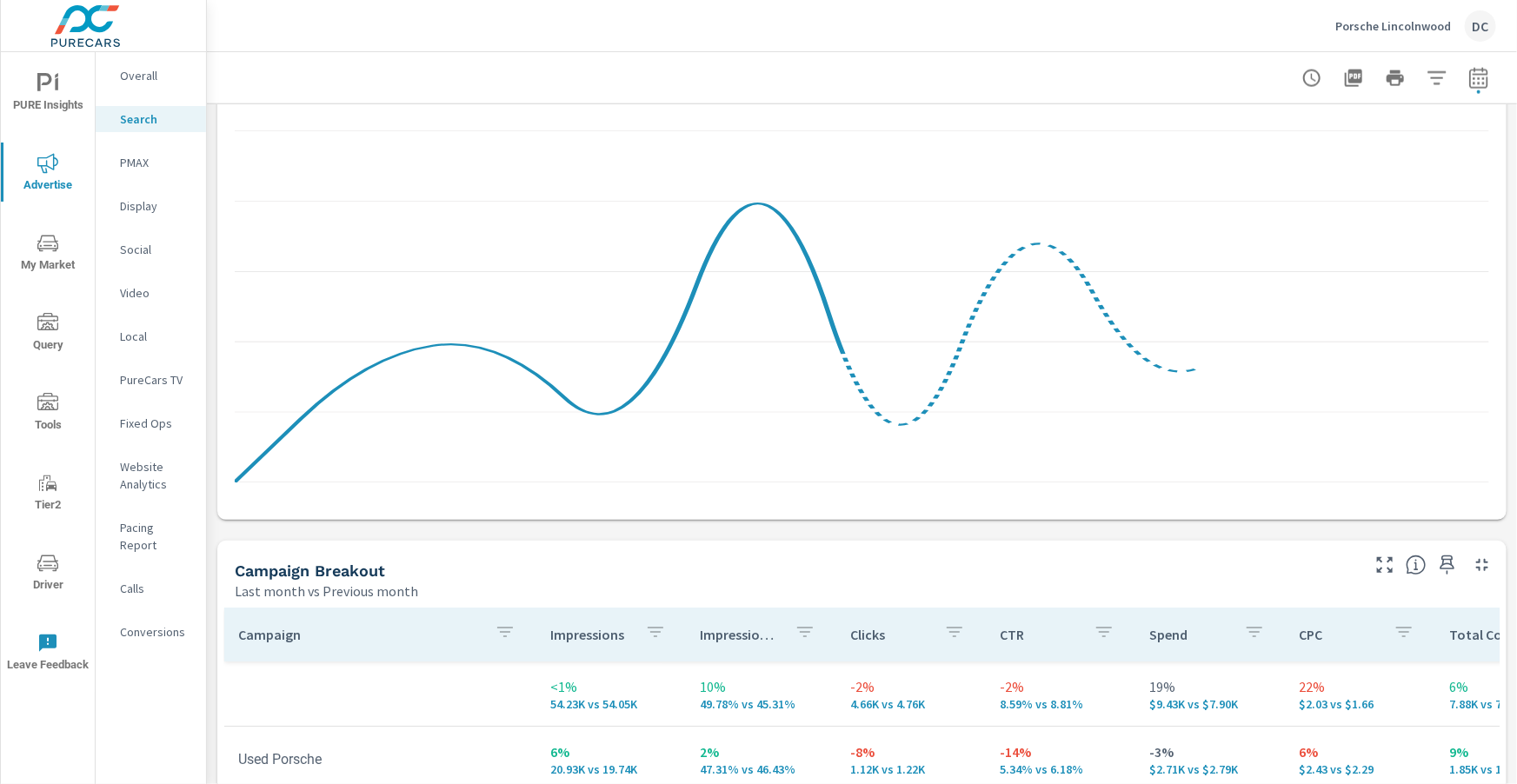
scroll to position [1253, 0]
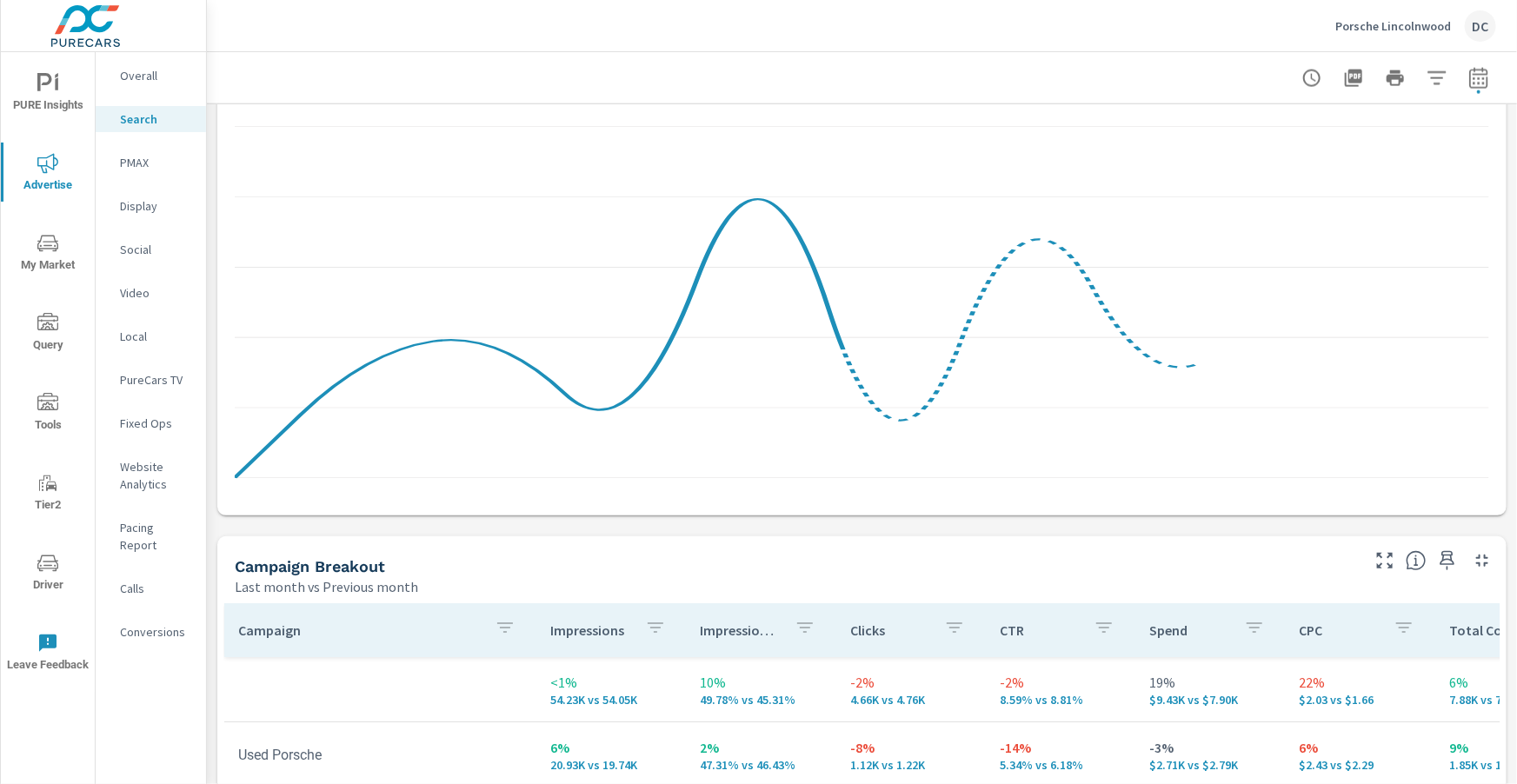
click at [137, 160] on p "PMAX" at bounding box center [155, 163] width 72 height 17
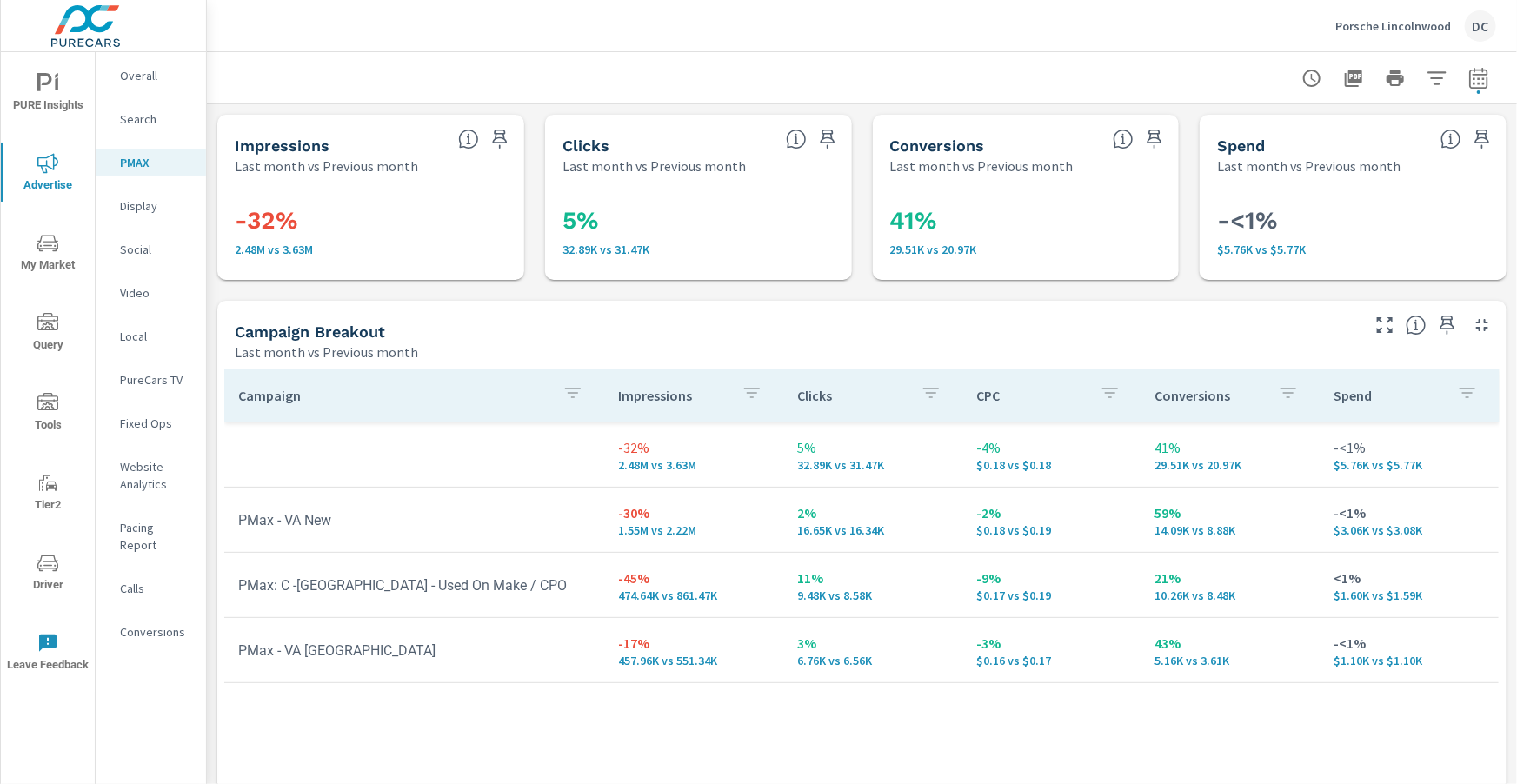
click at [131, 84] on p "Overall" at bounding box center [155, 75] width 72 height 17
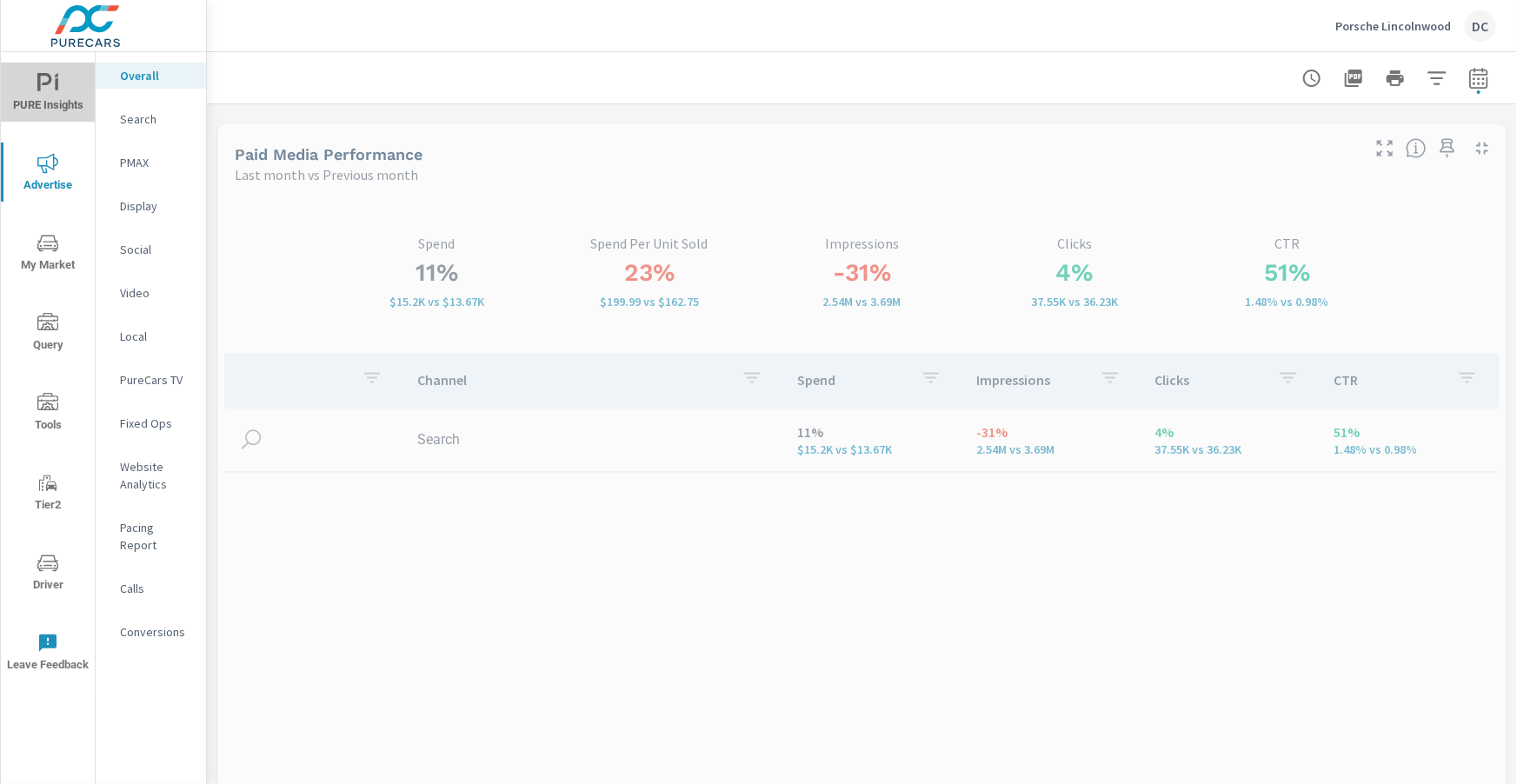
click at [54, 88] on icon "nav menu" at bounding box center [48, 84] width 21 height 21
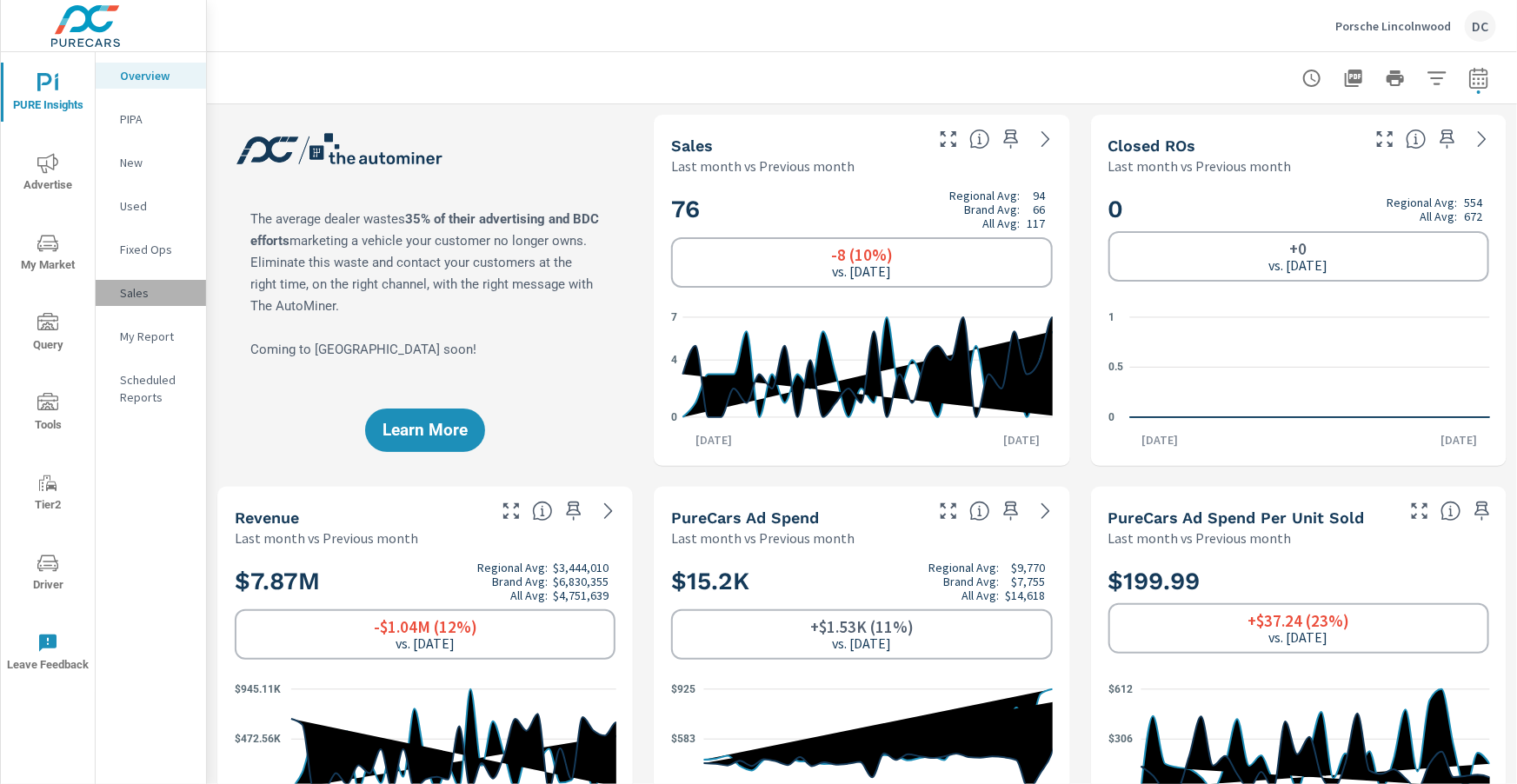
click at [138, 289] on p "Sales" at bounding box center [155, 293] width 72 height 17
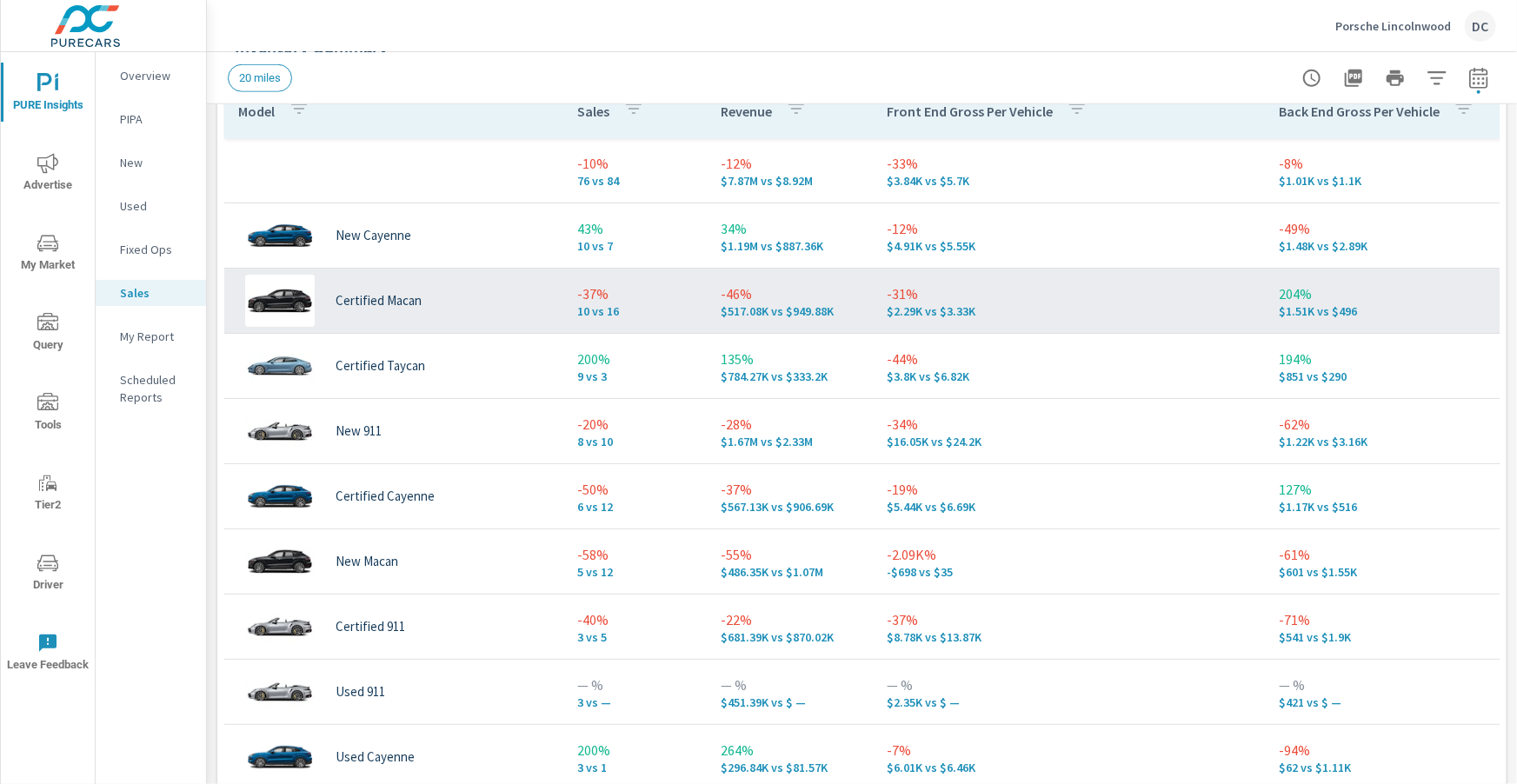
scroll to position [841, 0]
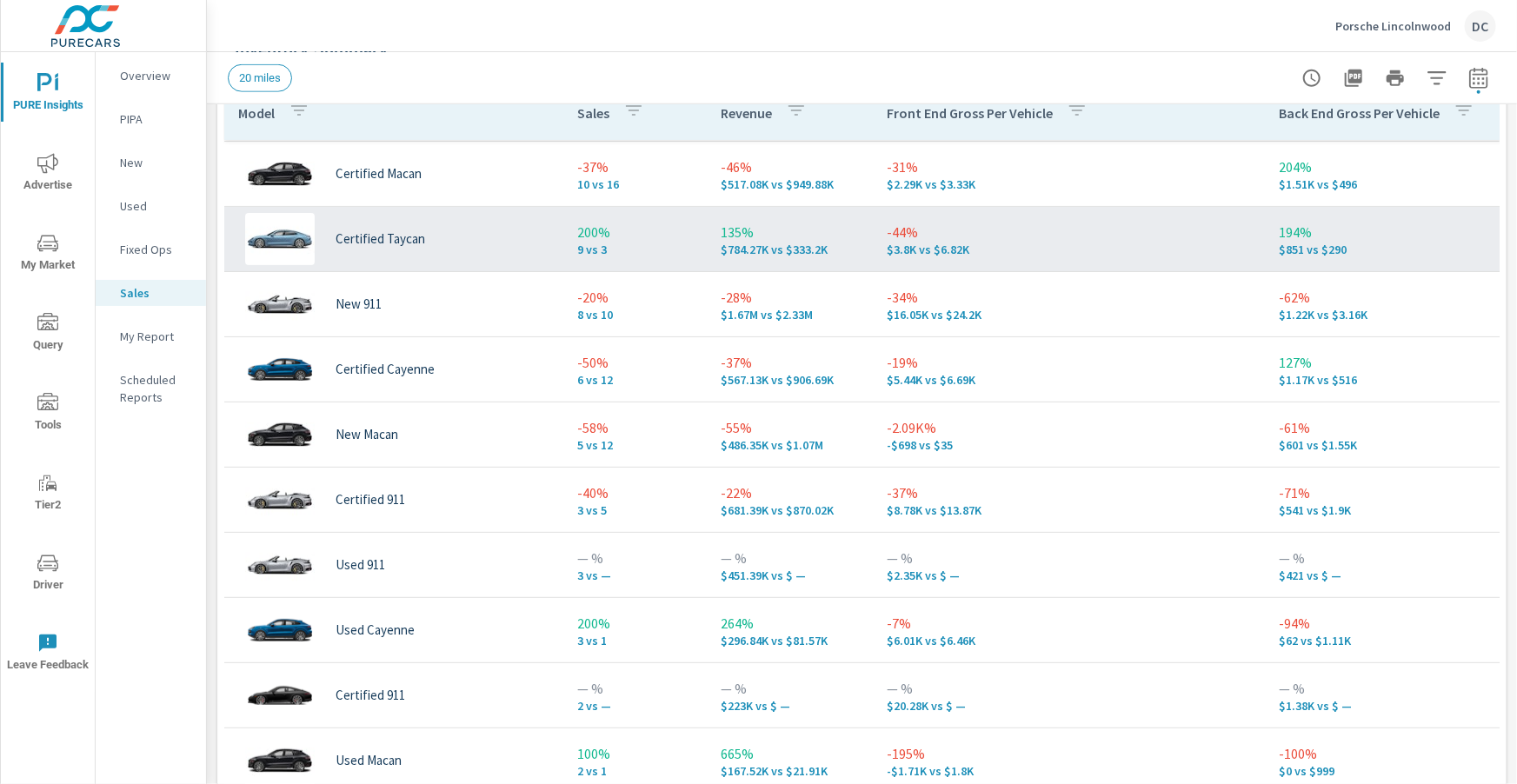
scroll to position [133, 0]
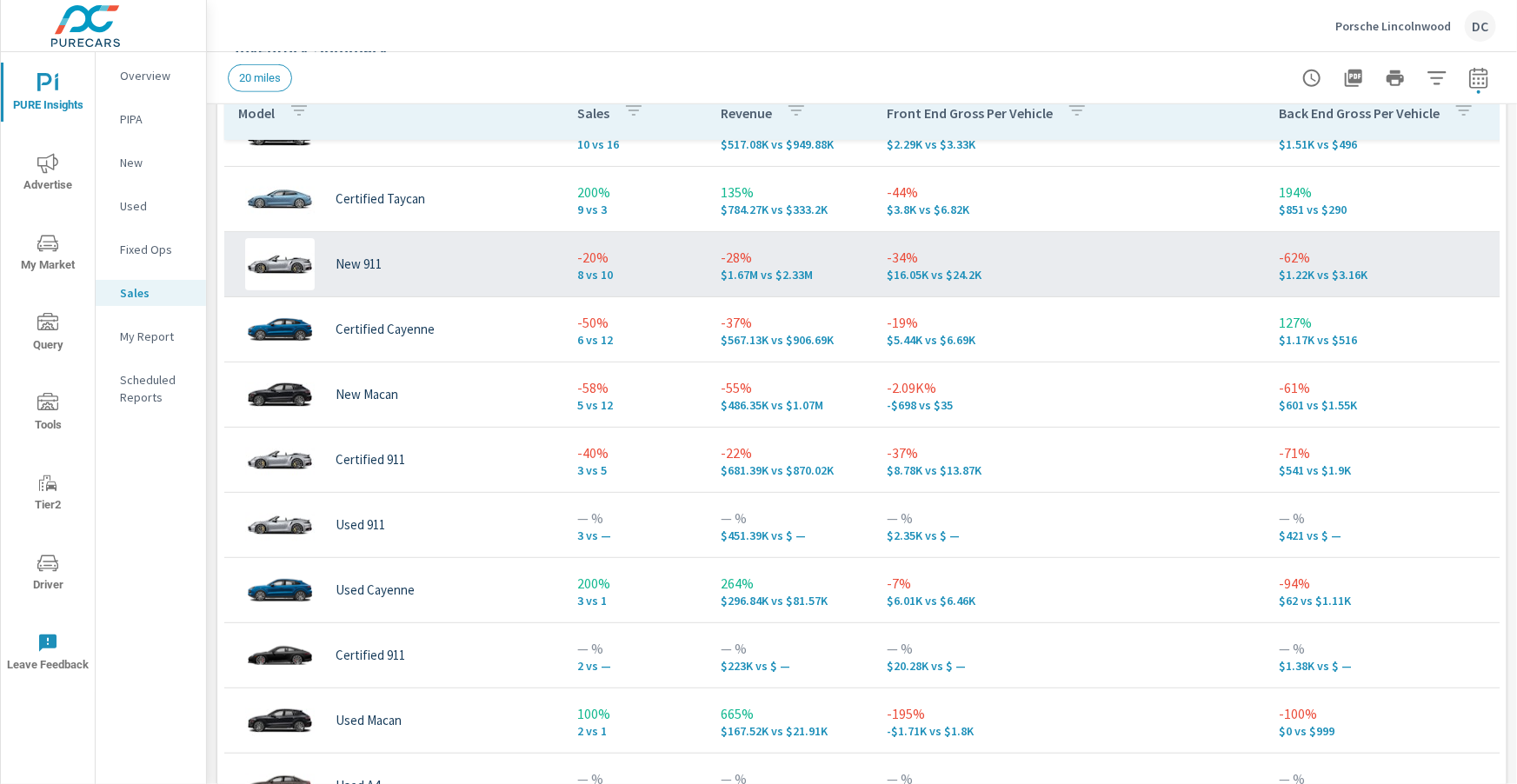
scroll to position [14, 0]
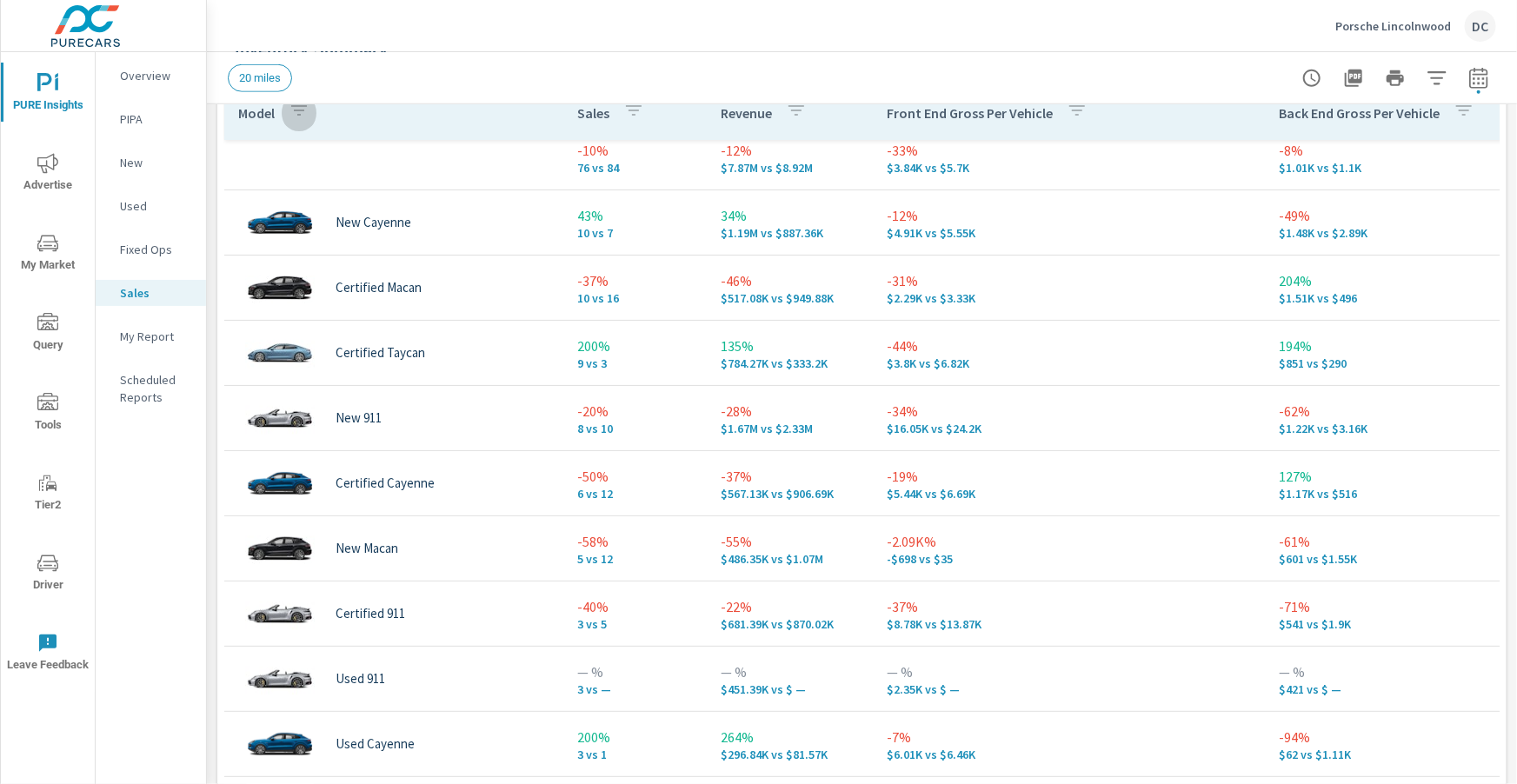
click at [297, 104] on icon "button" at bounding box center [299, 111] width 21 height 21
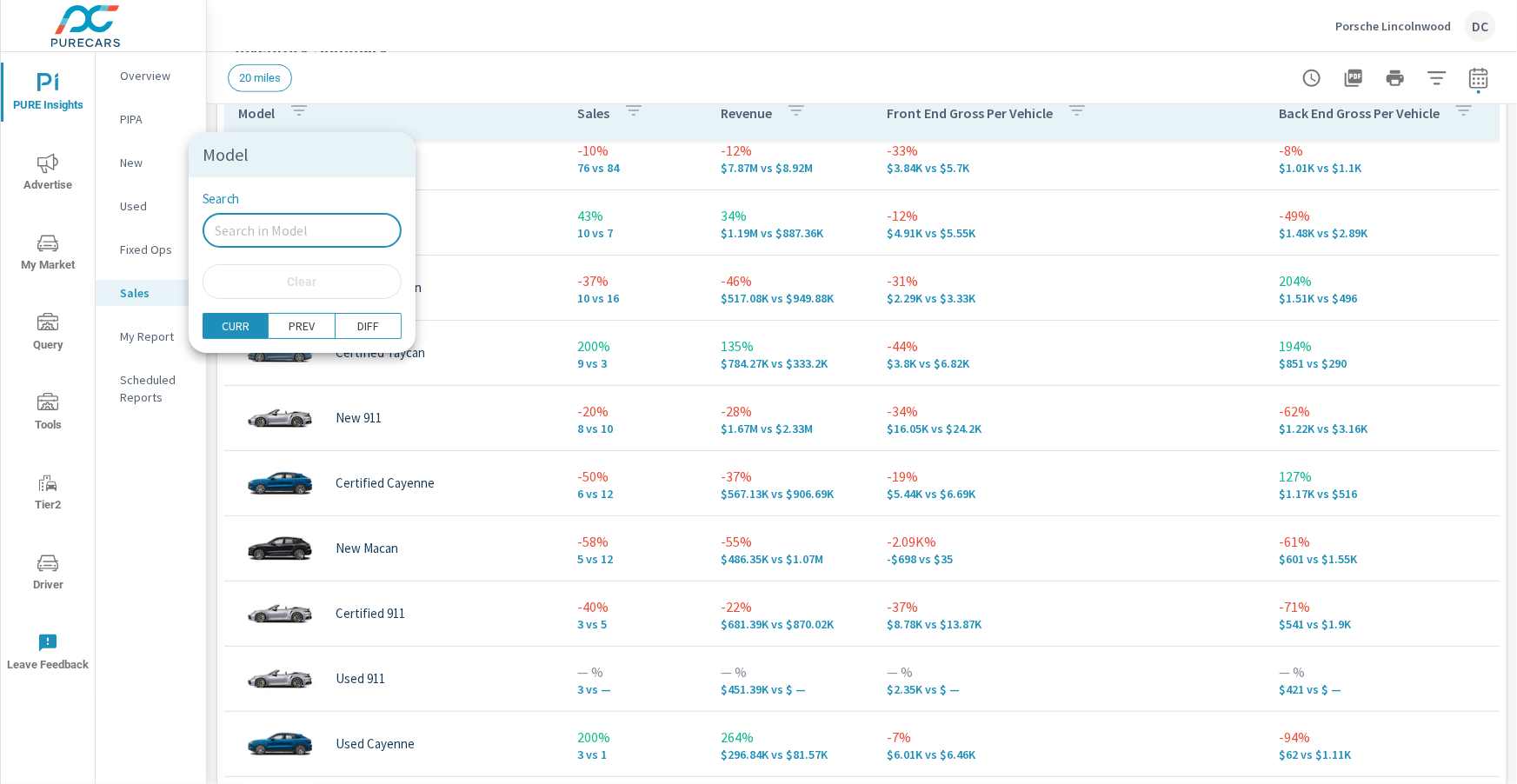
click at [269, 218] on input "Search" at bounding box center [302, 230] width 199 height 35
type input "new"
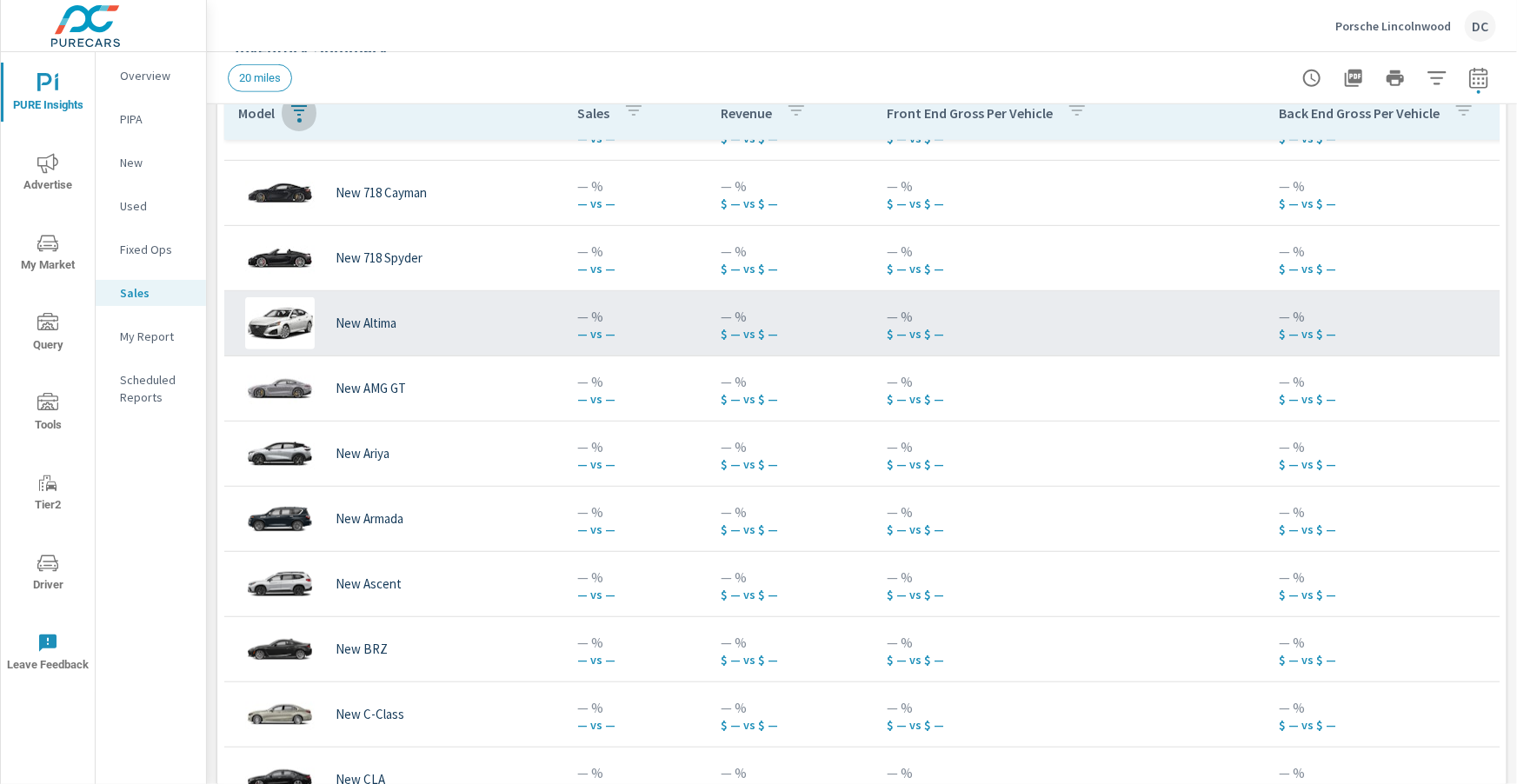
scroll to position [122, 0]
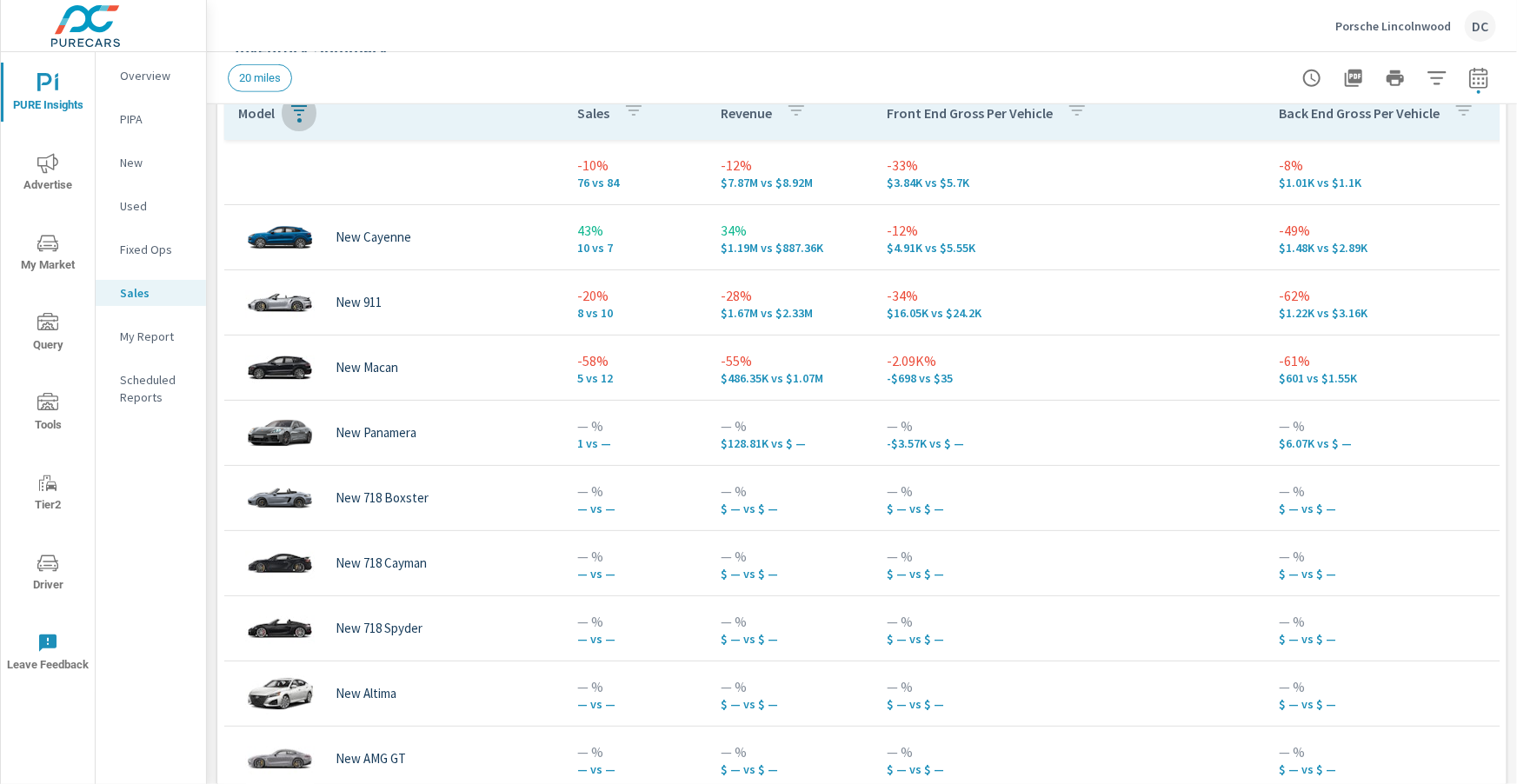
click at [46, 161] on icon "nav menu" at bounding box center [48, 163] width 21 height 20
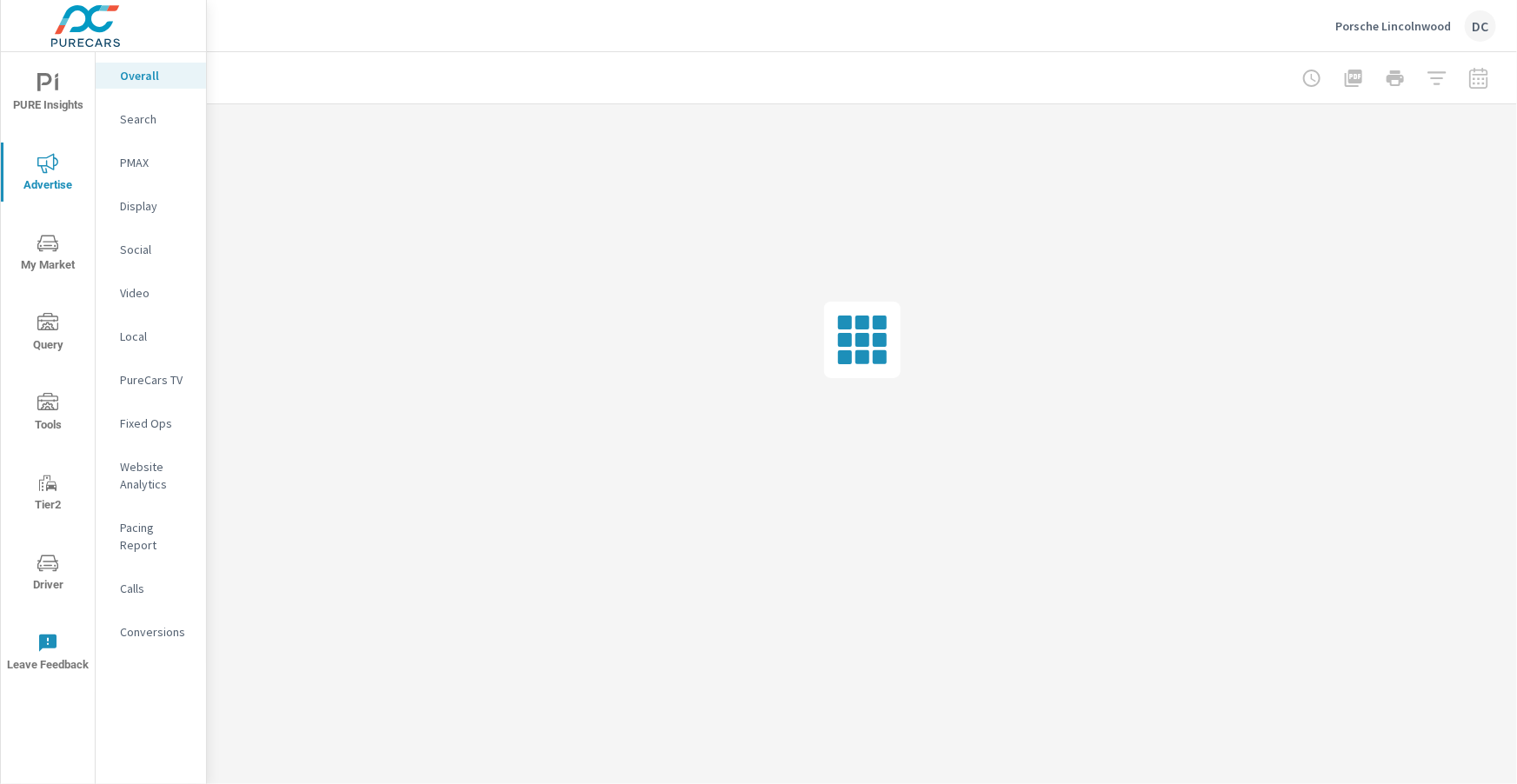
click at [118, 119] on div "Search" at bounding box center [150, 119] width 110 height 26
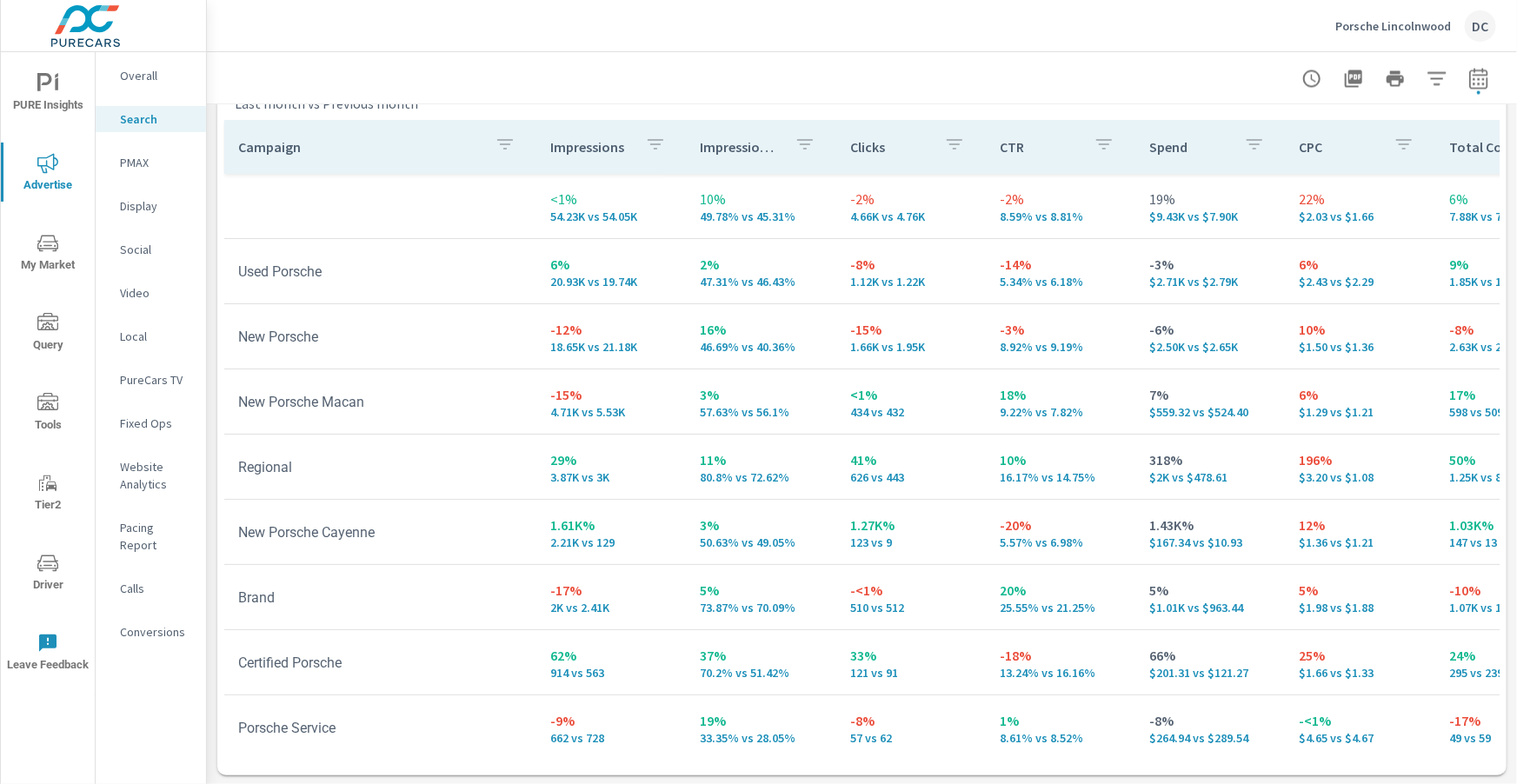
scroll to position [1739, 0]
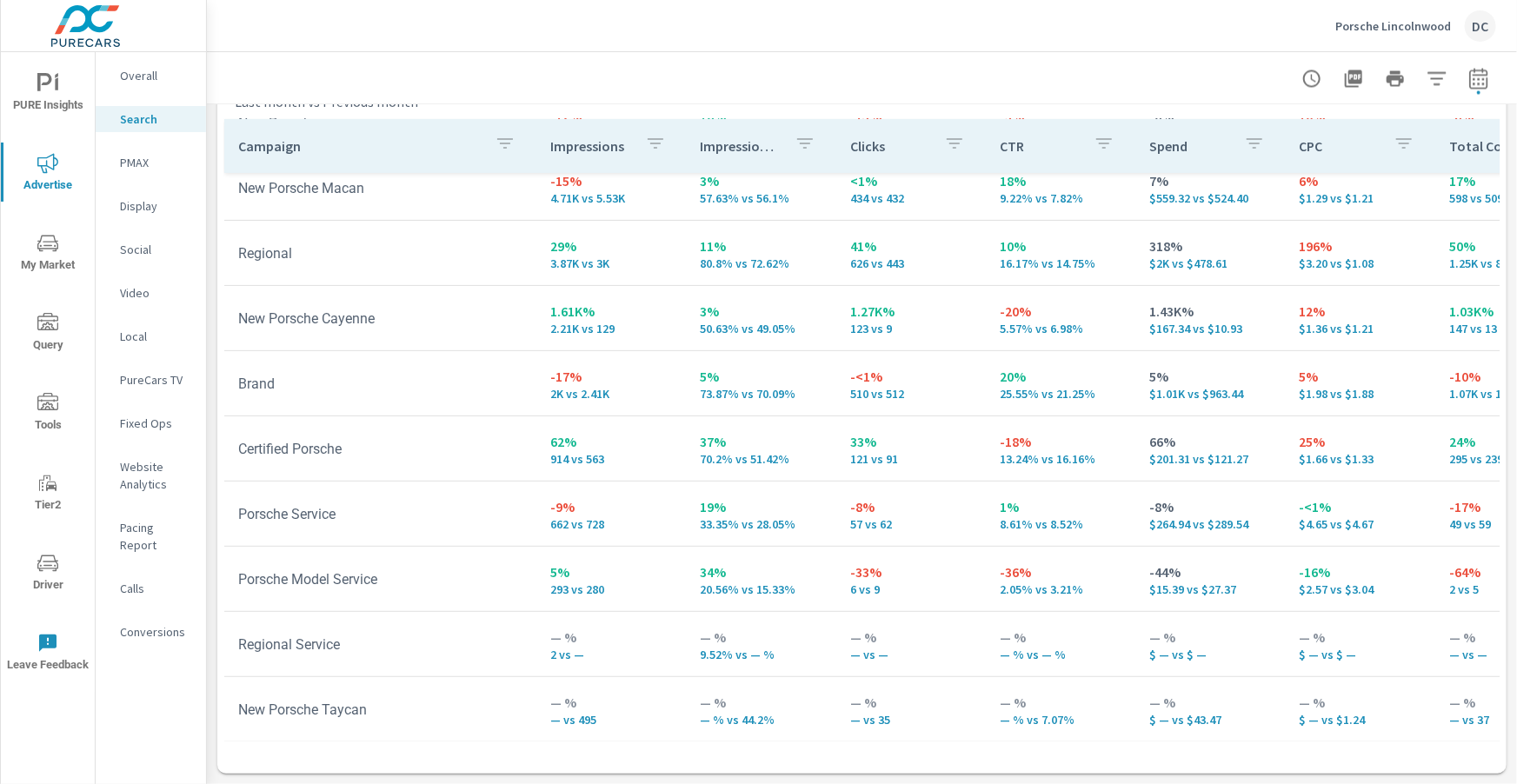
scroll to position [213, 4]
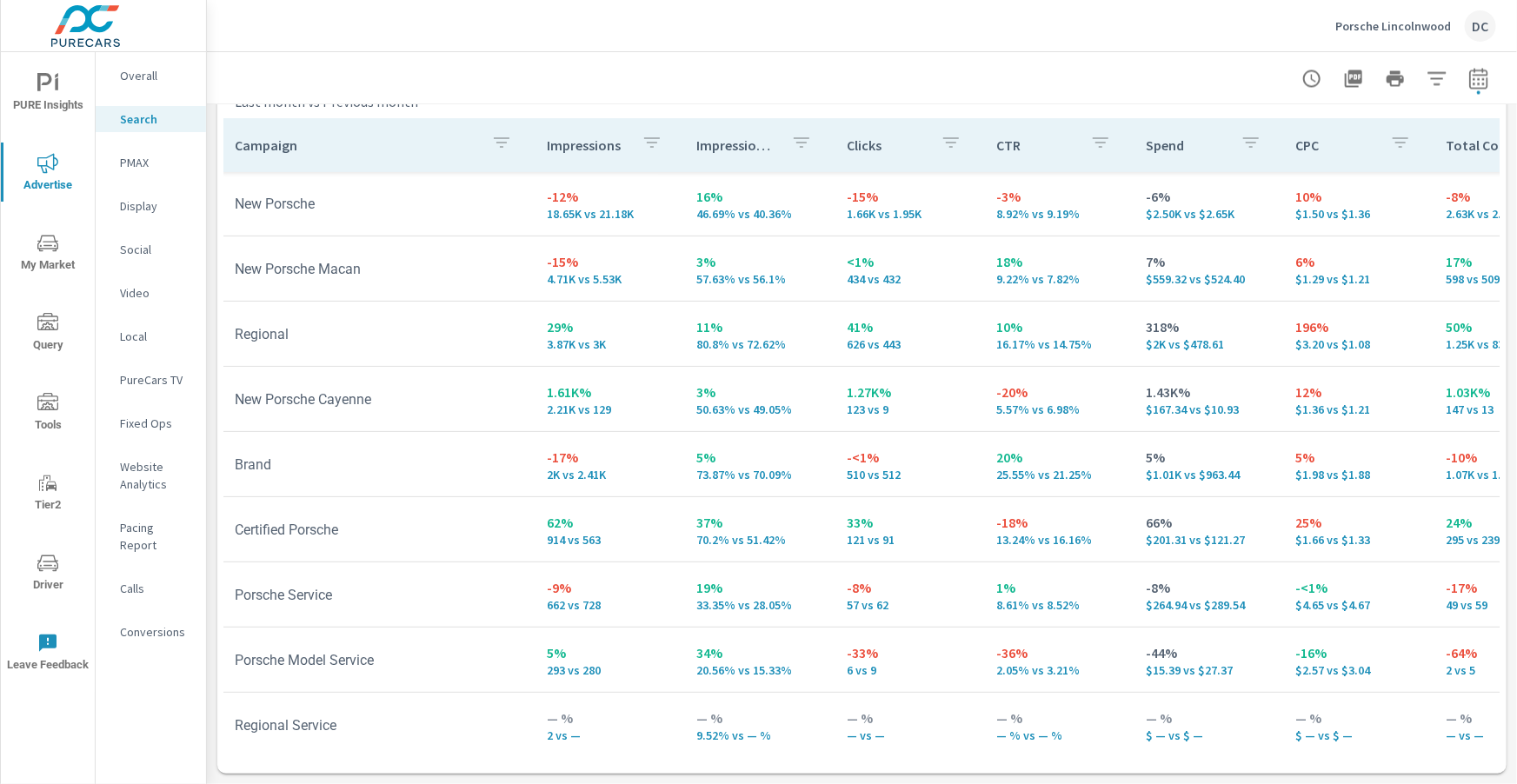
scroll to position [128, 4]
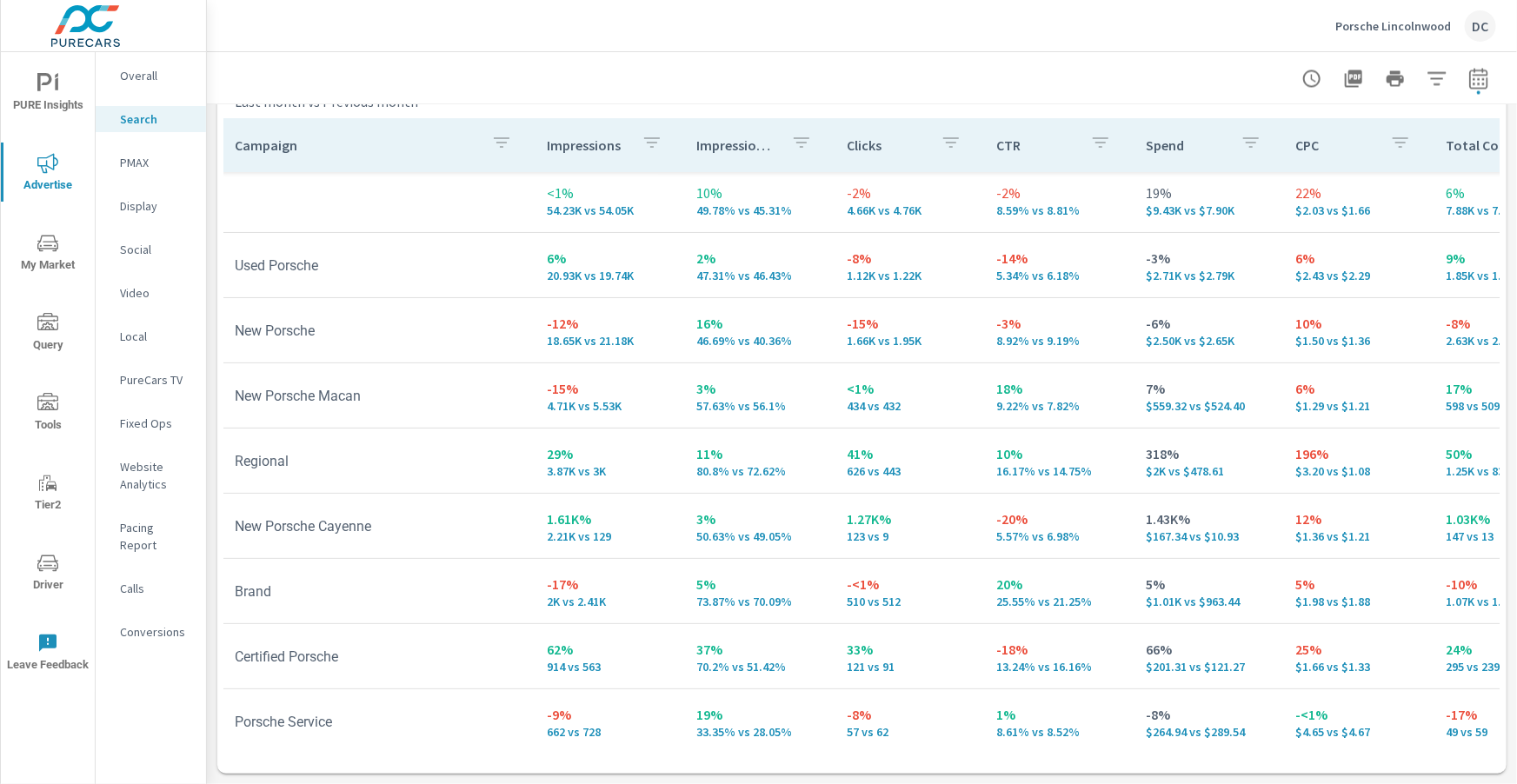
scroll to position [0, 4]
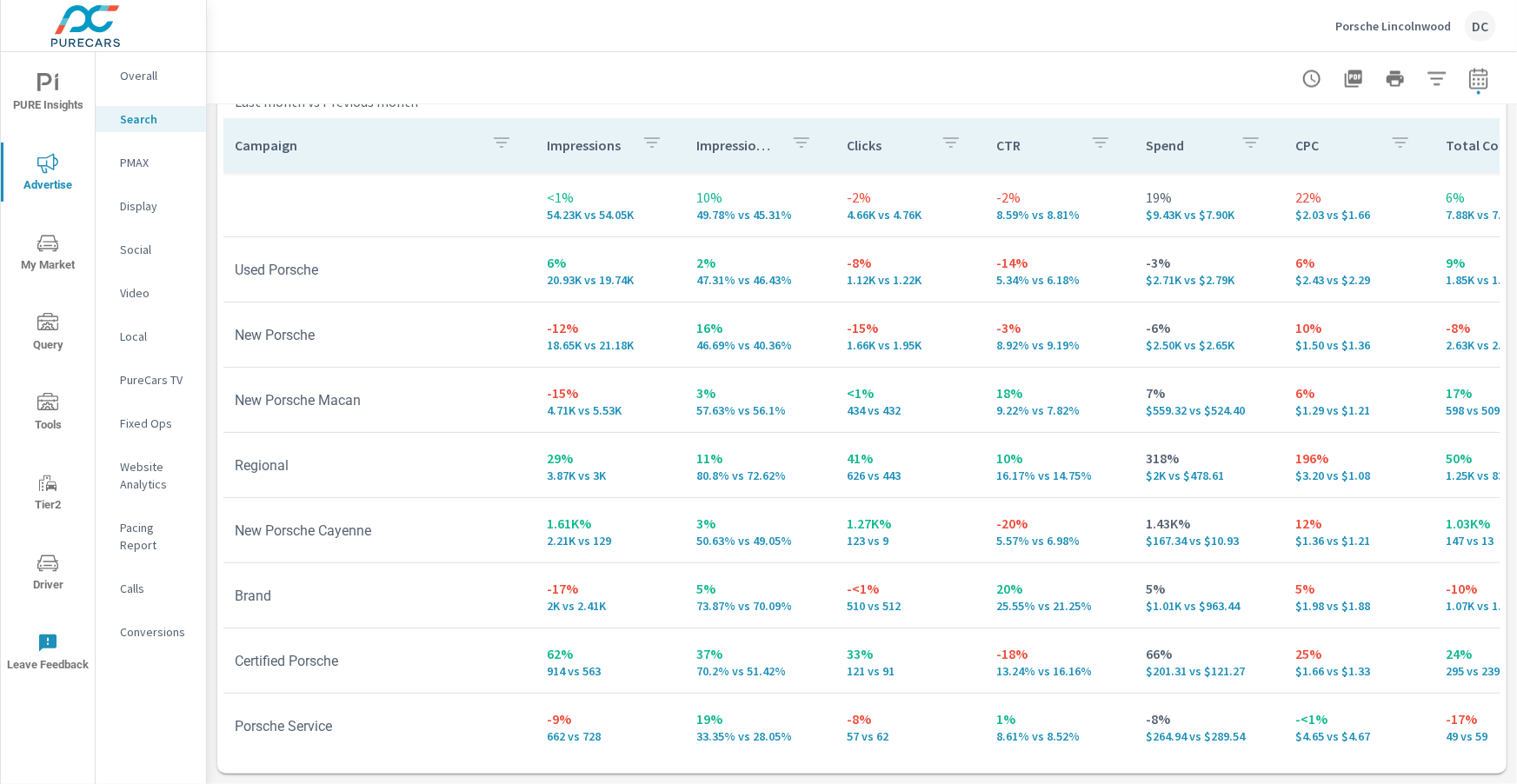
click at [142, 161] on p "PMAX" at bounding box center [155, 163] width 72 height 17
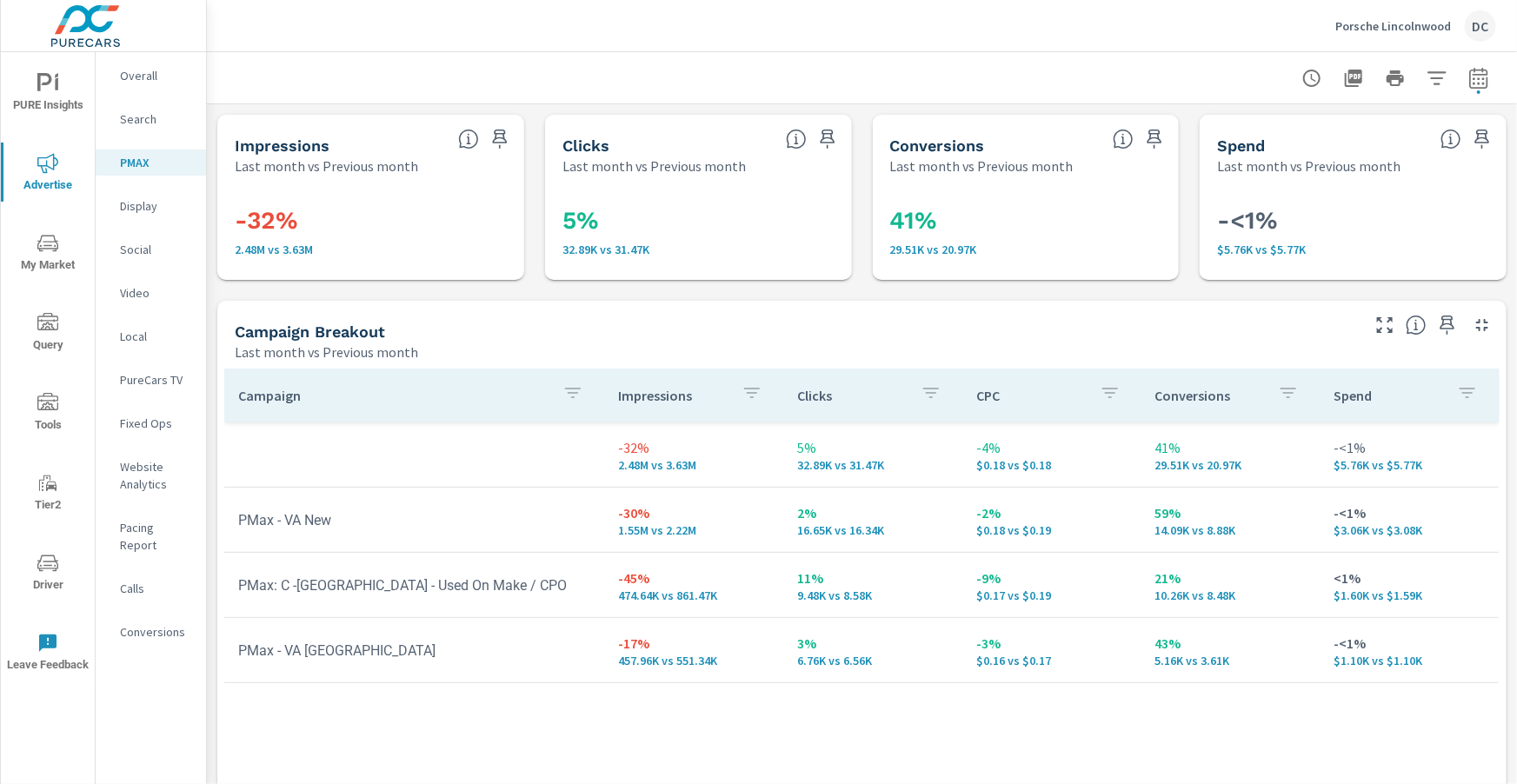
click at [143, 91] on nav "Overall Search PMAX Display Social Video Local PureCars TV Fixed Ops Website An…" at bounding box center [150, 361] width 110 height 617
